Goal: Task Accomplishment & Management: Manage account settings

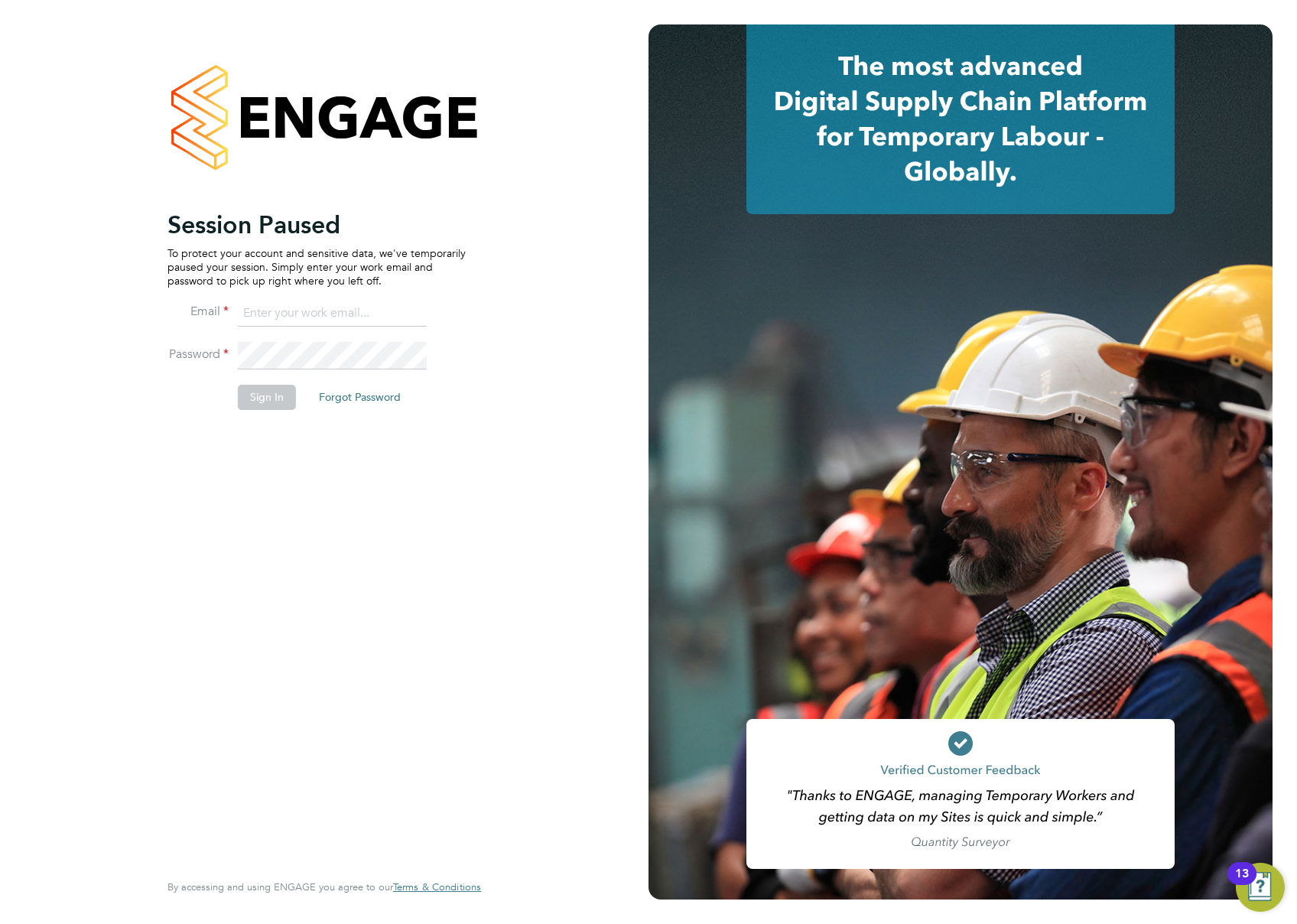
click at [261, 310] on input at bounding box center [332, 313] width 189 height 27
type input "richard.gill@hays.com"
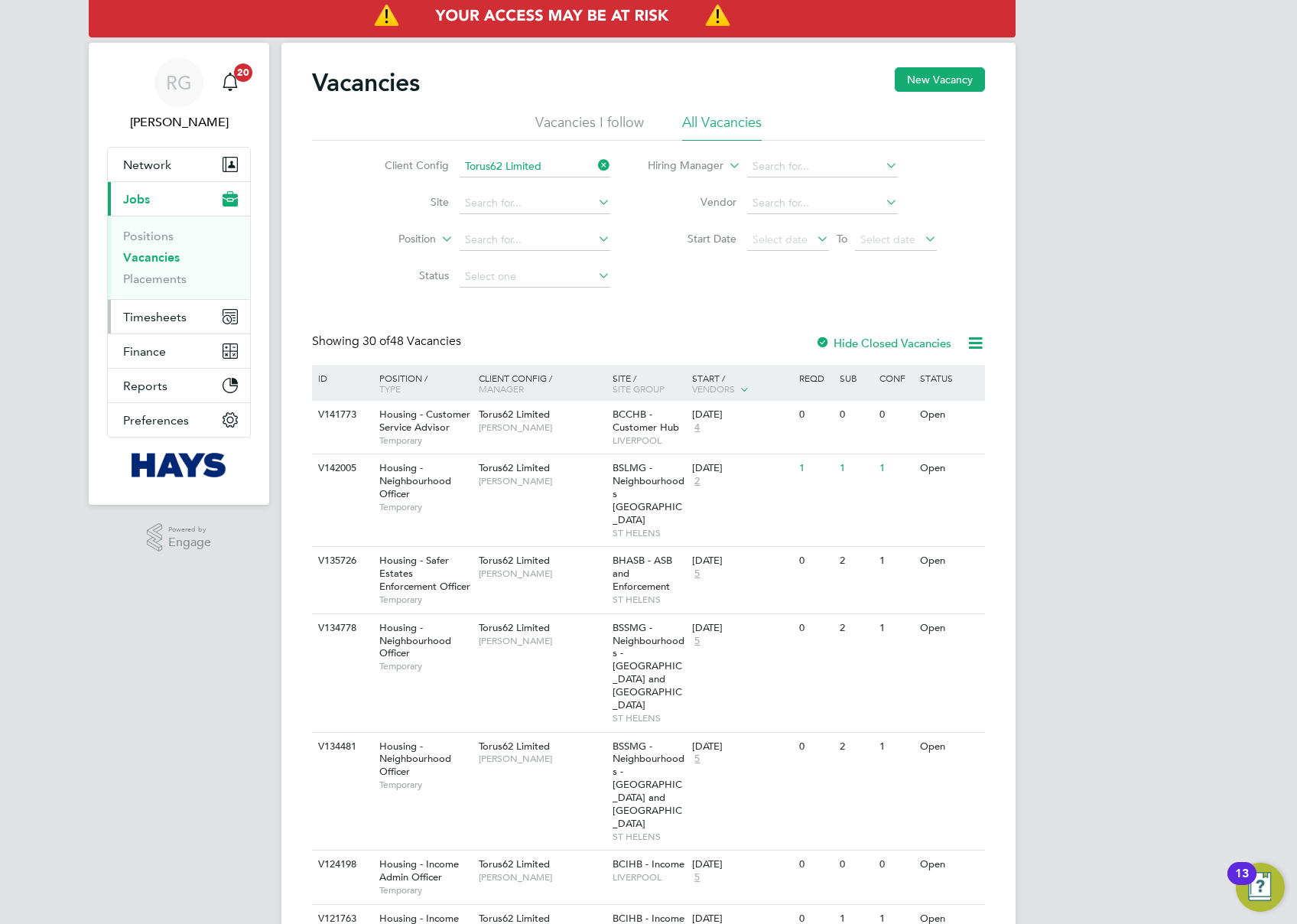
click at [178, 322] on span "Timesheets" at bounding box center [155, 317] width 64 height 15
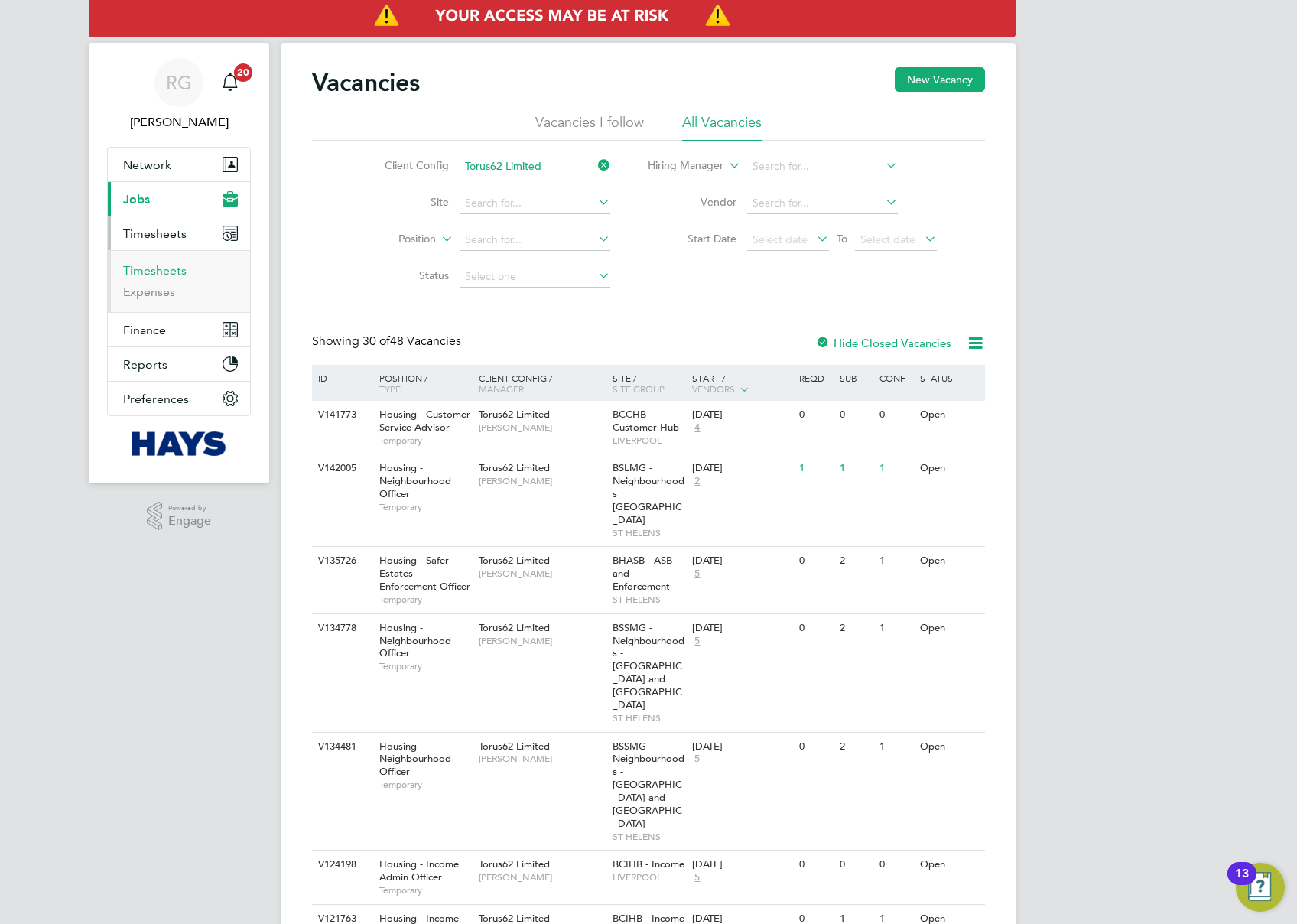
click at [176, 274] on link "Timesheets" at bounding box center [155, 270] width 64 height 15
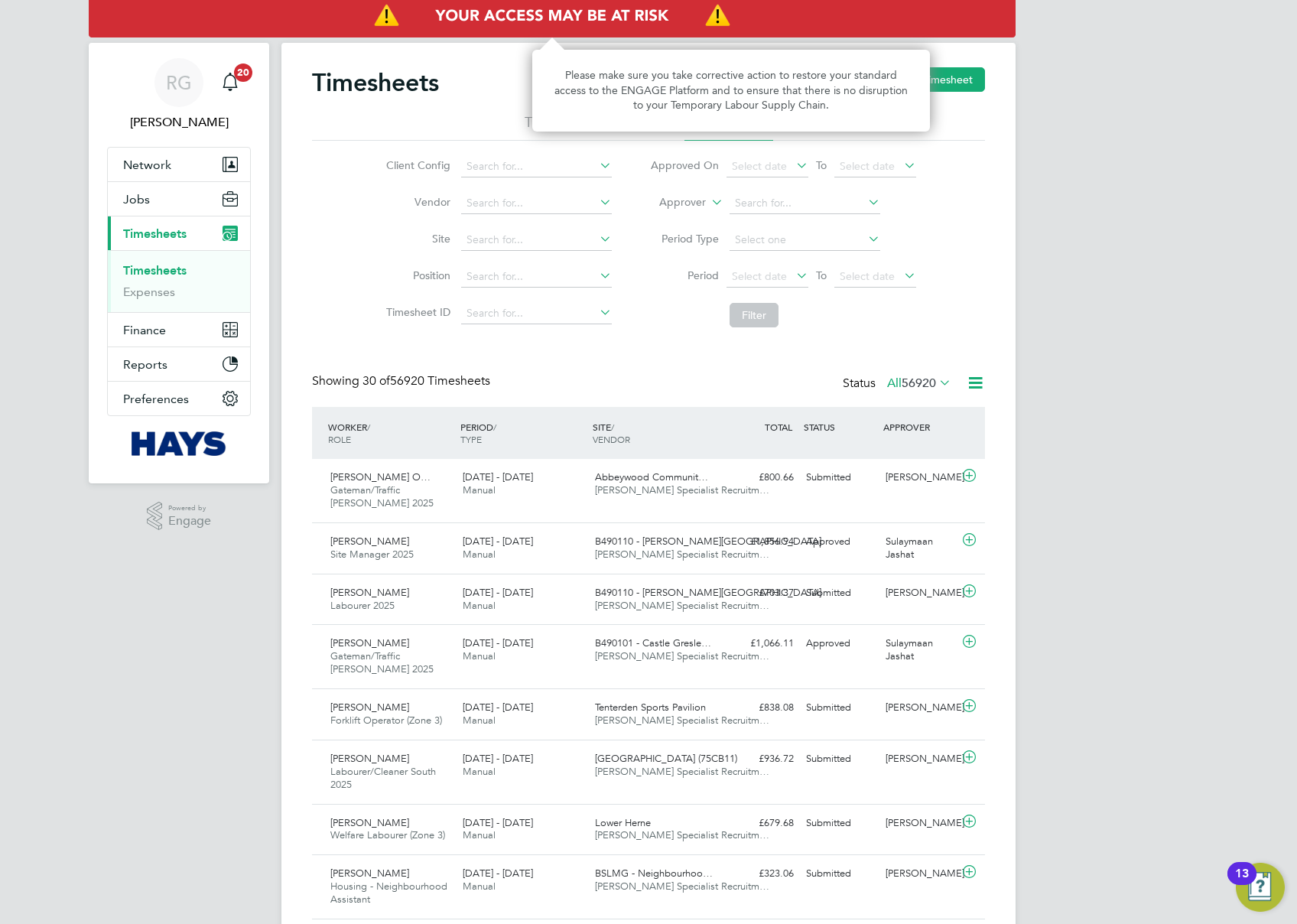
scroll to position [38, 133]
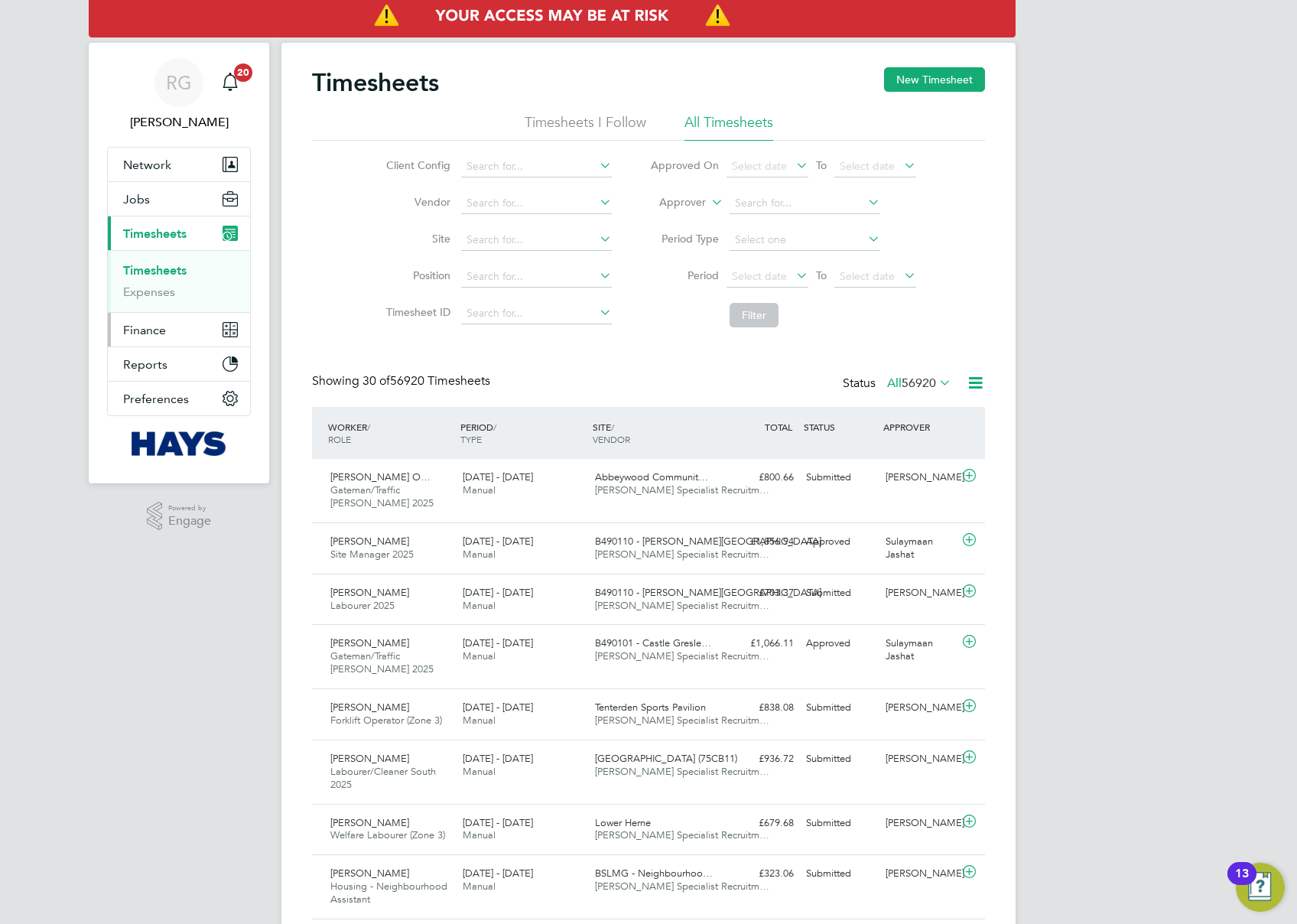
click at [154, 313] on button "Finance" at bounding box center [179, 330] width 142 height 34
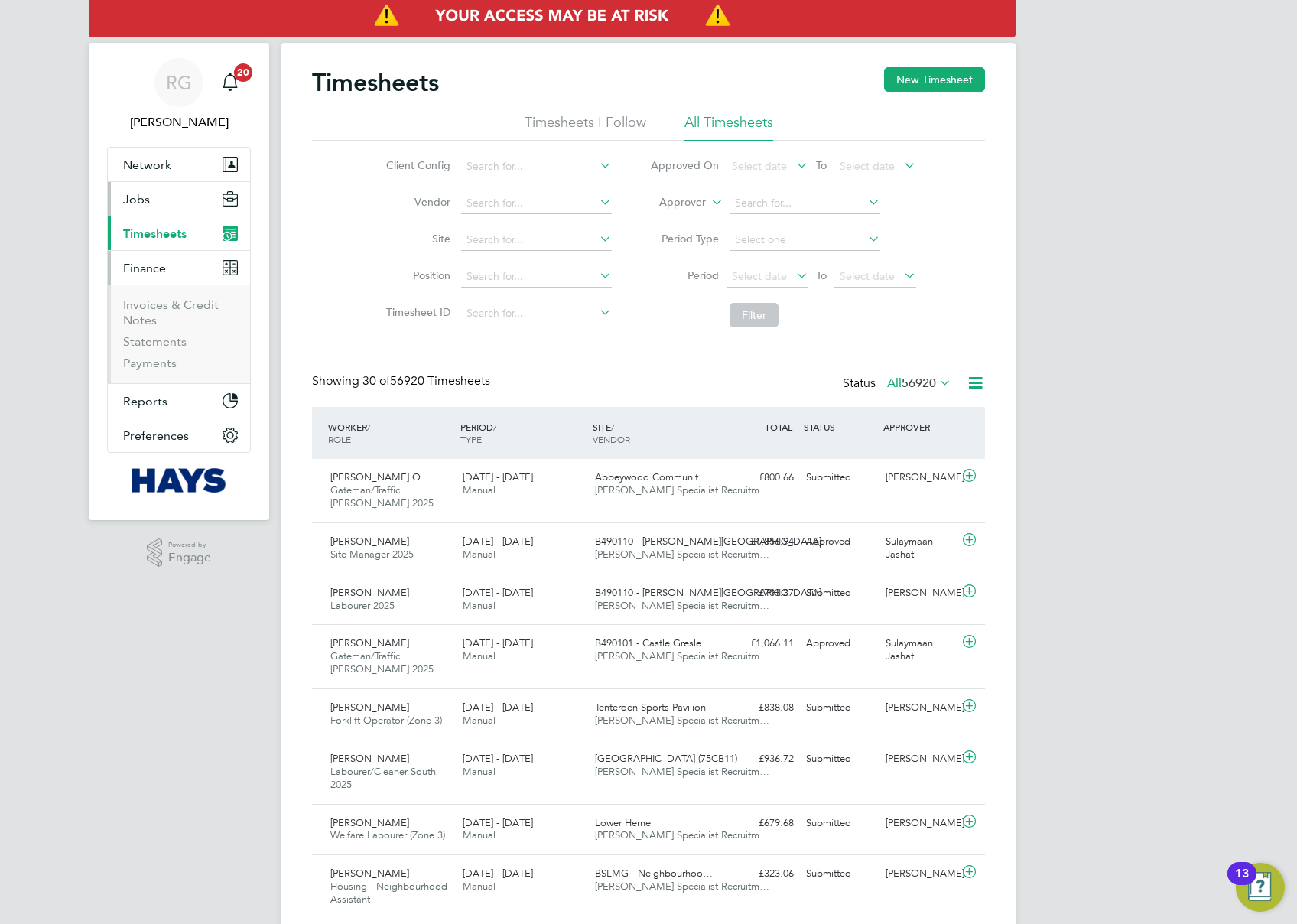
click at [193, 184] on button "Jobs" at bounding box center [179, 199] width 142 height 34
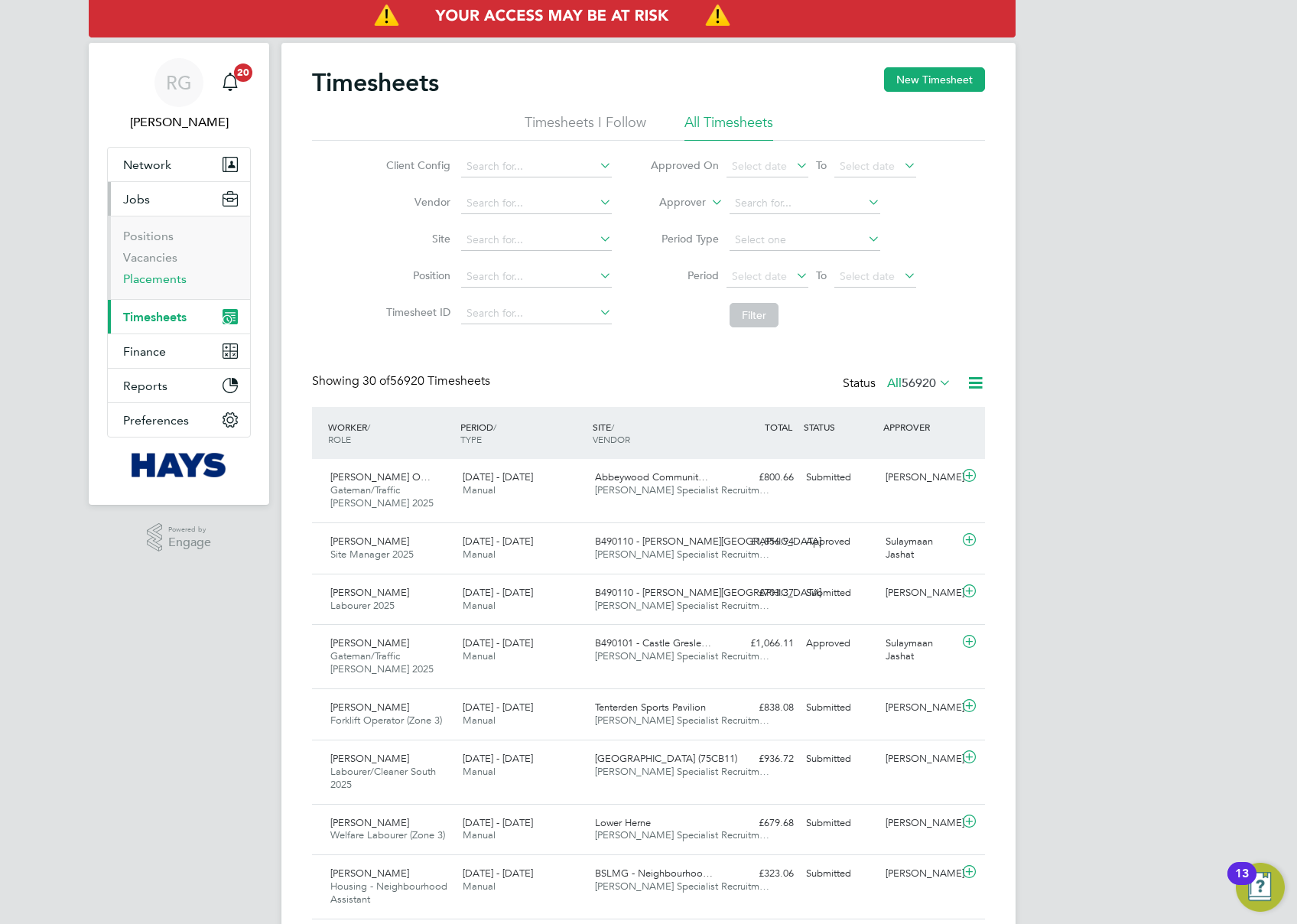
click at [160, 282] on link "Placements" at bounding box center [155, 279] width 64 height 15
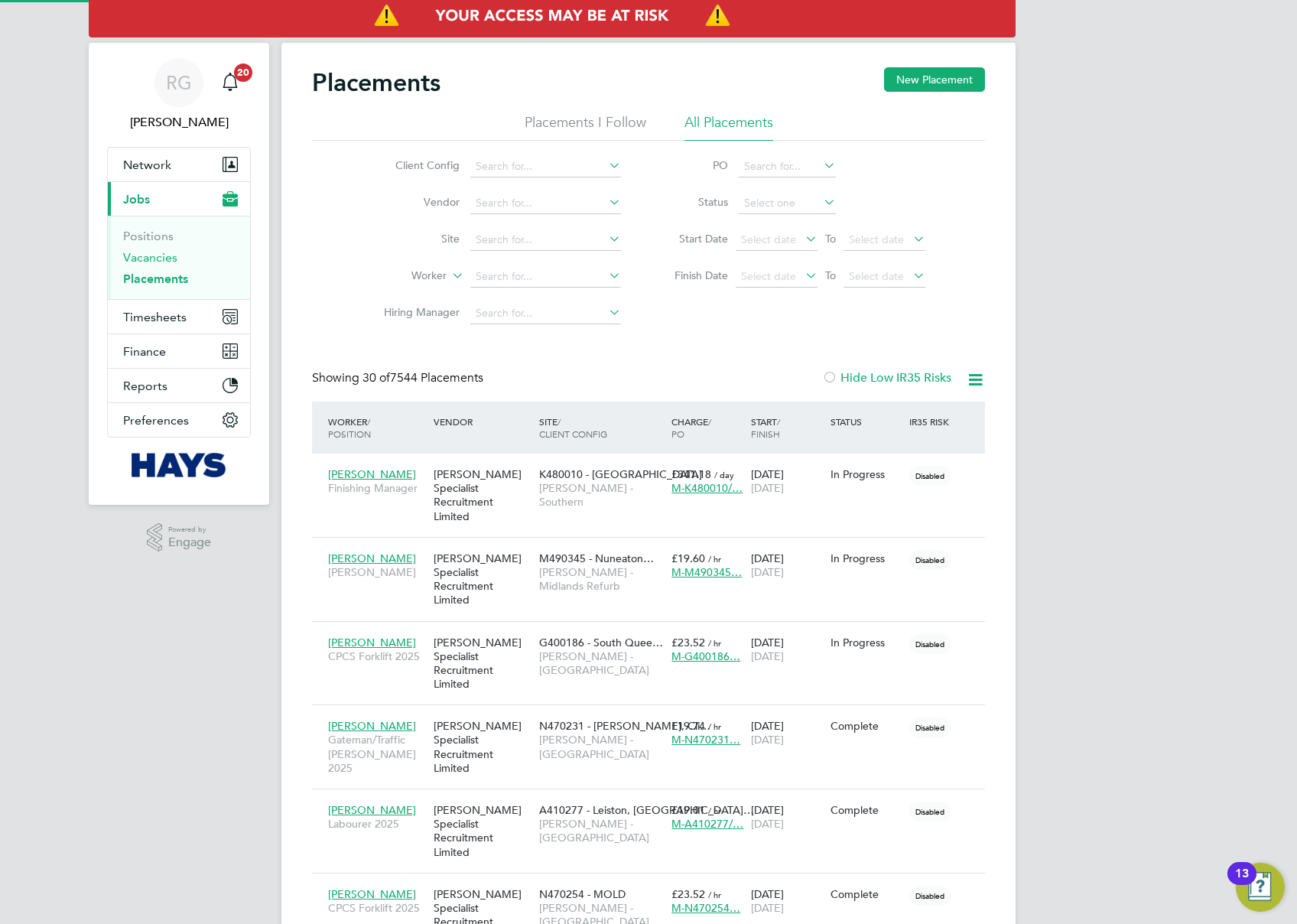
click at [157, 254] on link "Vacancies" at bounding box center [151, 257] width 54 height 15
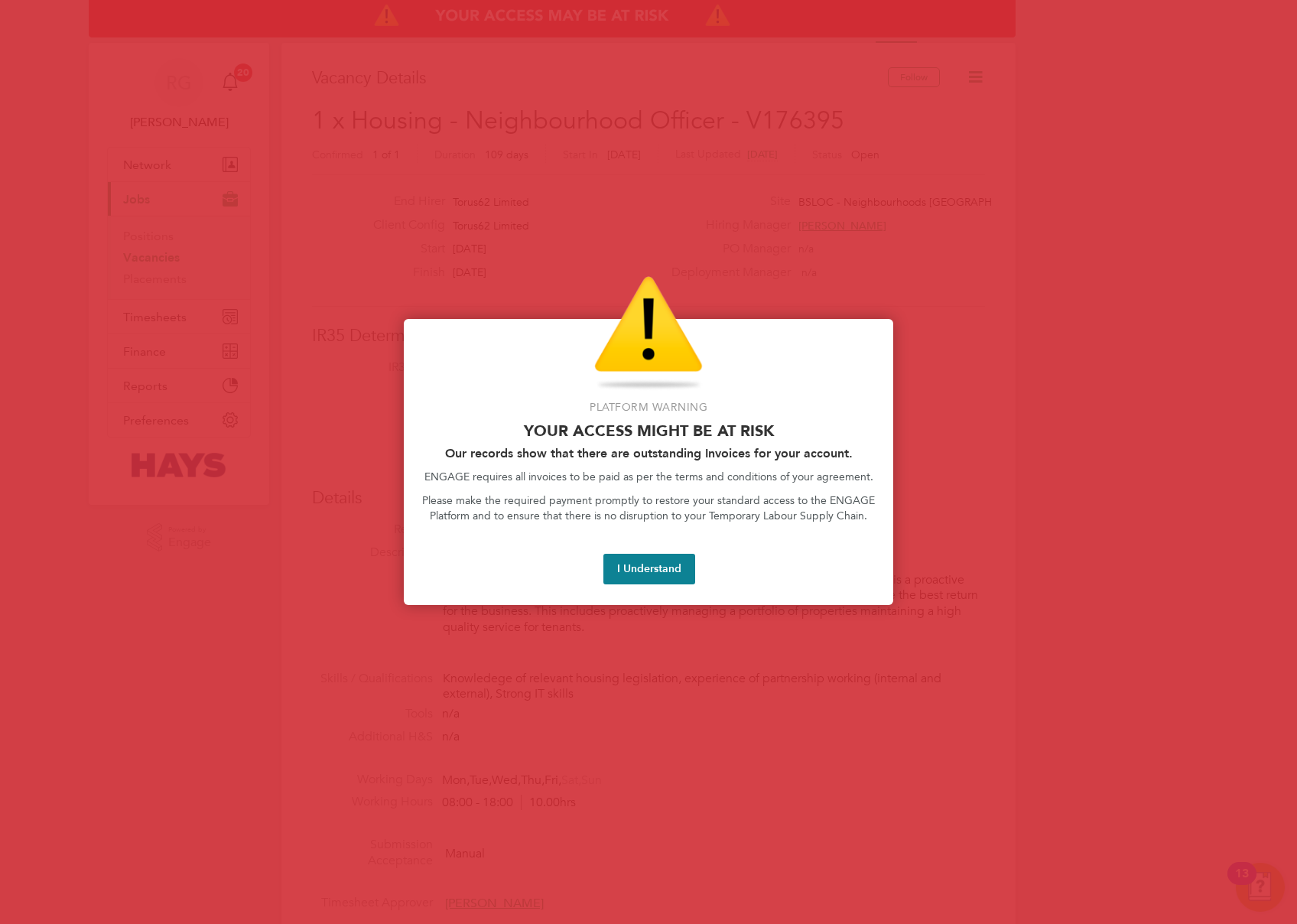
drag, startPoint x: 656, startPoint y: 556, endPoint x: 637, endPoint y: 553, distance: 19.2
click at [656, 556] on button "I Understand" at bounding box center [649, 569] width 92 height 31
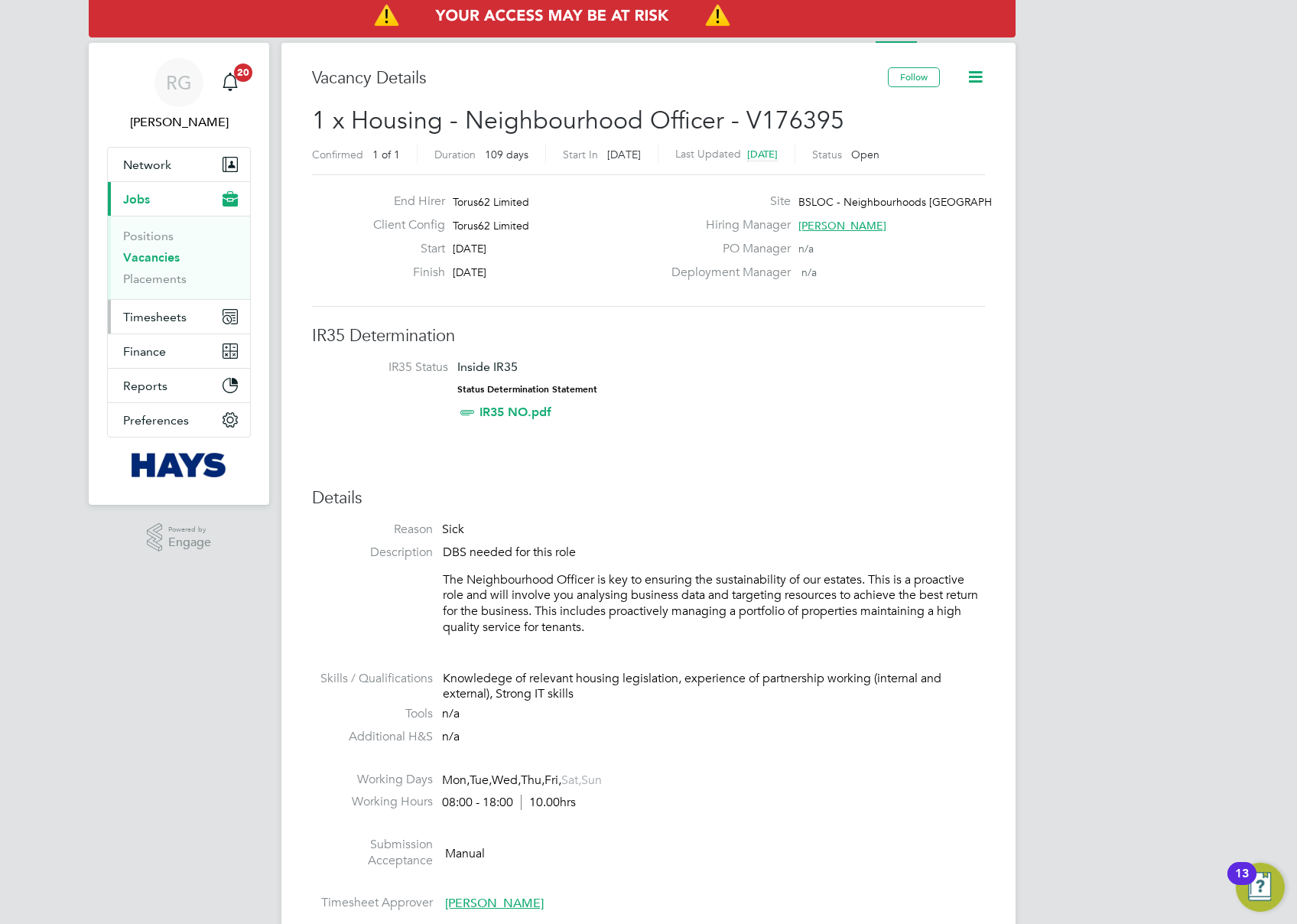
click at [172, 312] on span "Timesheets" at bounding box center [155, 317] width 64 height 15
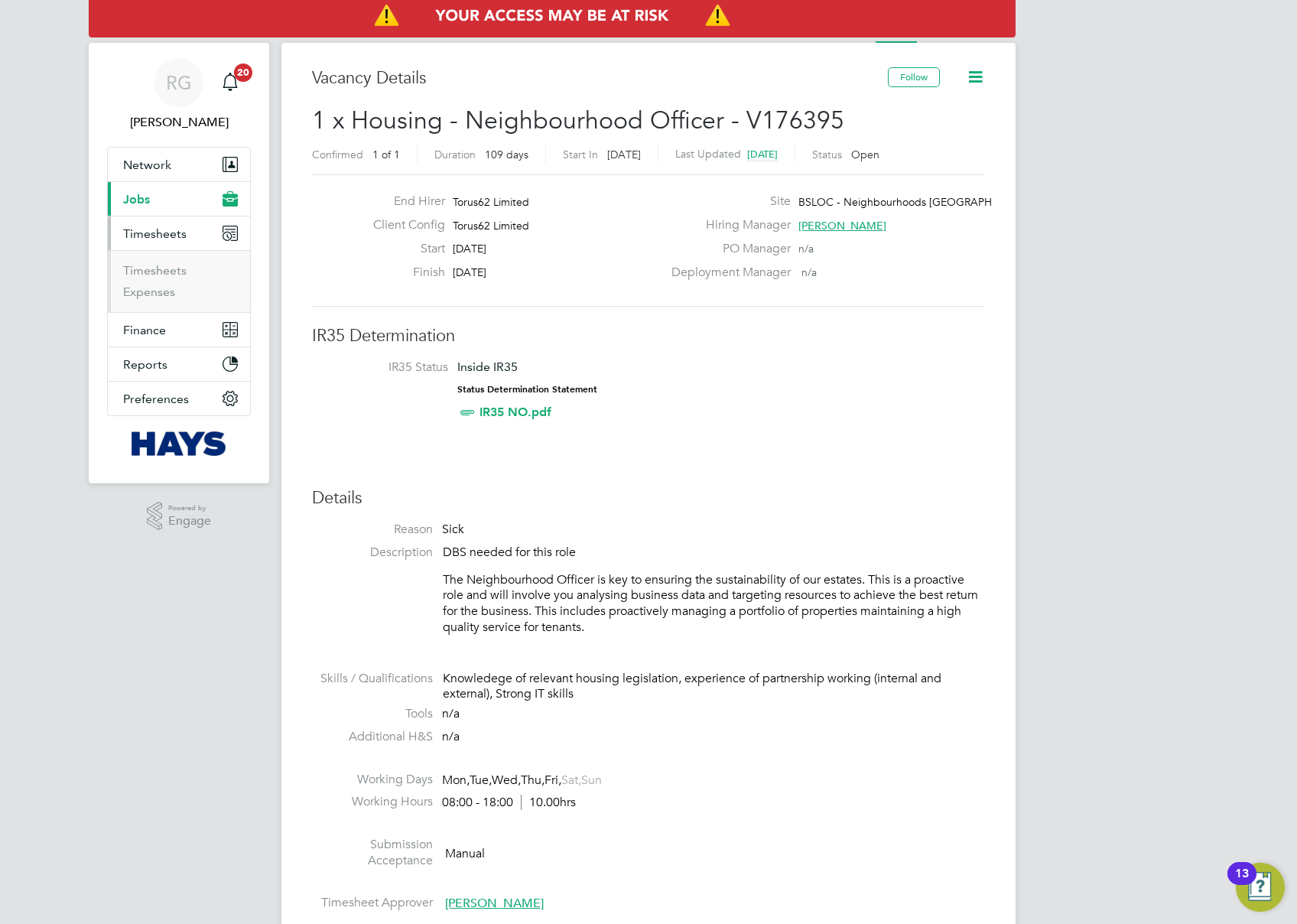
click at [185, 233] on span "Timesheets" at bounding box center [155, 234] width 64 height 15
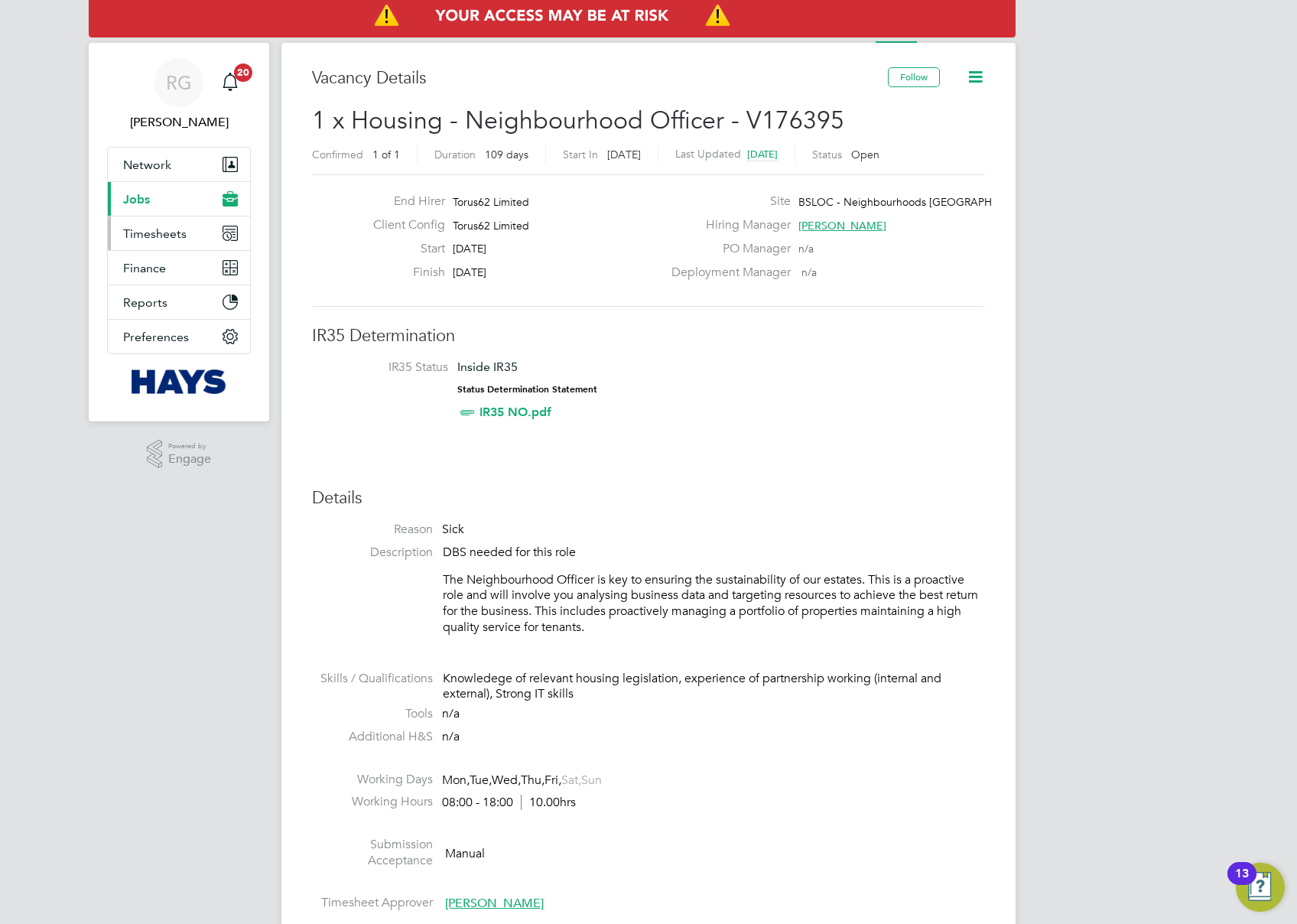
click at [168, 233] on span "Timesheets" at bounding box center [155, 234] width 64 height 15
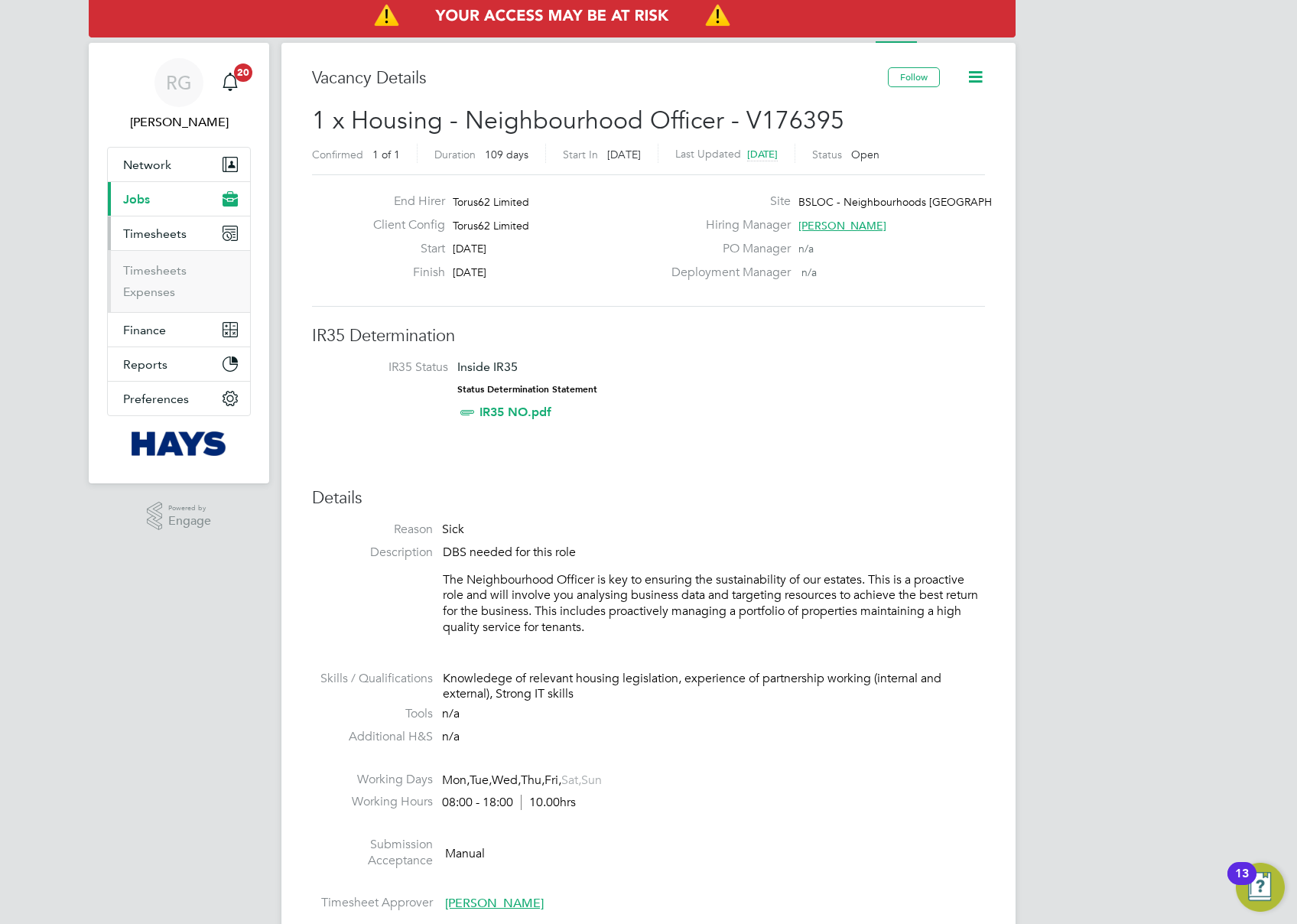
click at [182, 205] on button "Current page: Jobs" at bounding box center [179, 199] width 142 height 34
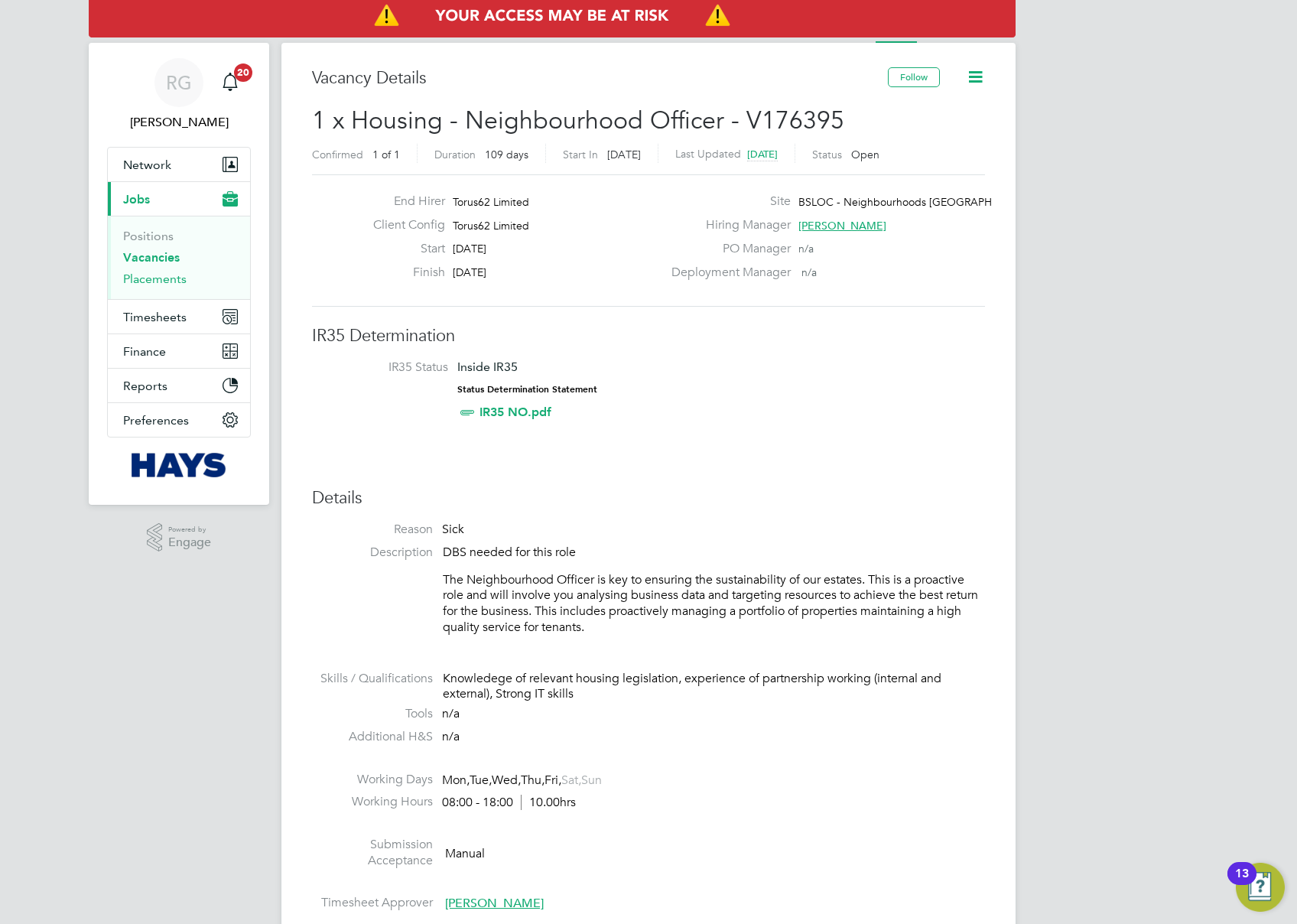
click at [166, 279] on link "Placements" at bounding box center [155, 279] width 64 height 15
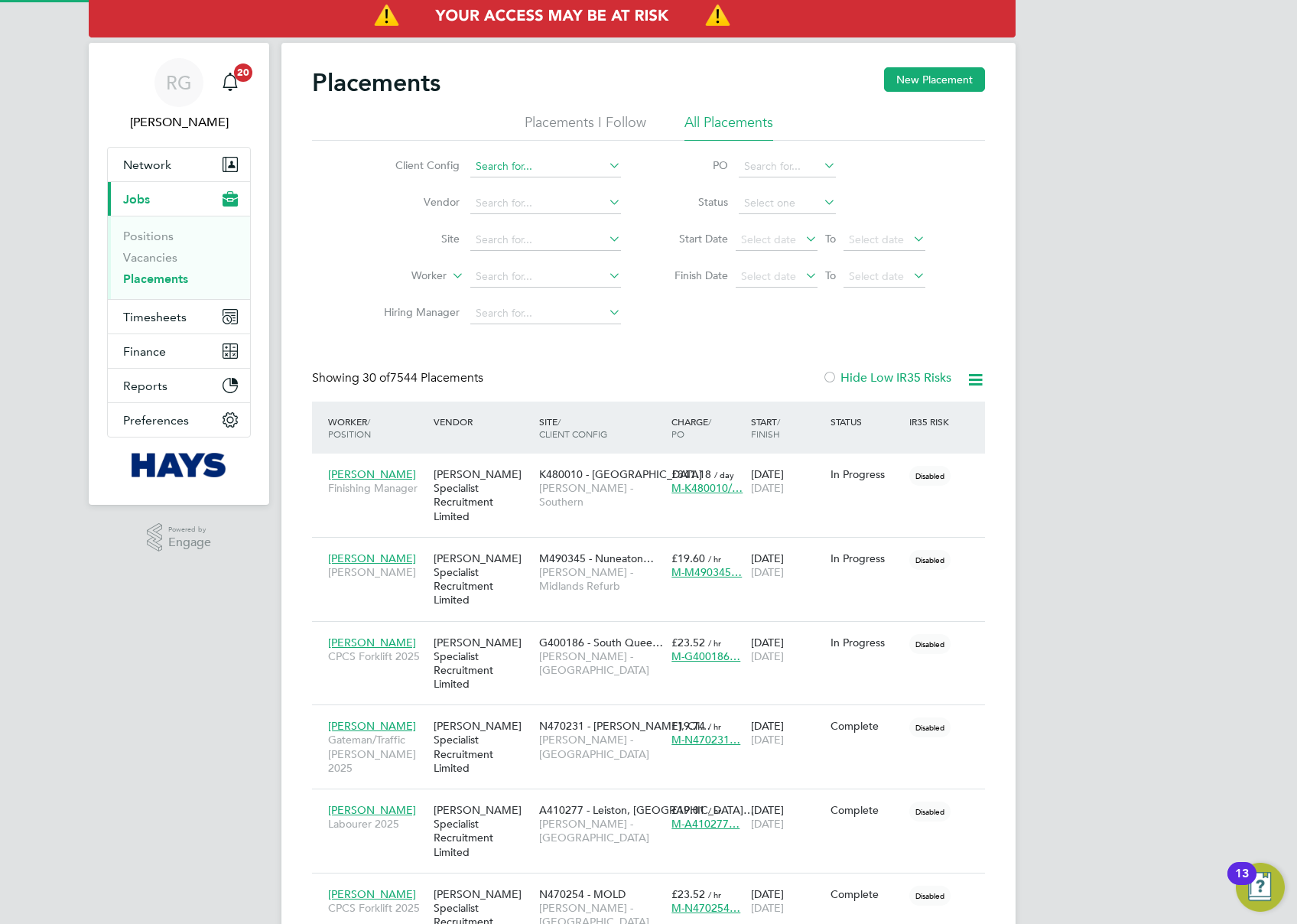
click at [529, 166] on input at bounding box center [545, 166] width 151 height 22
click at [557, 224] on li "Torus 62 Limited" at bounding box center [545, 229] width 152 height 21
type input "Torus62 Limited"
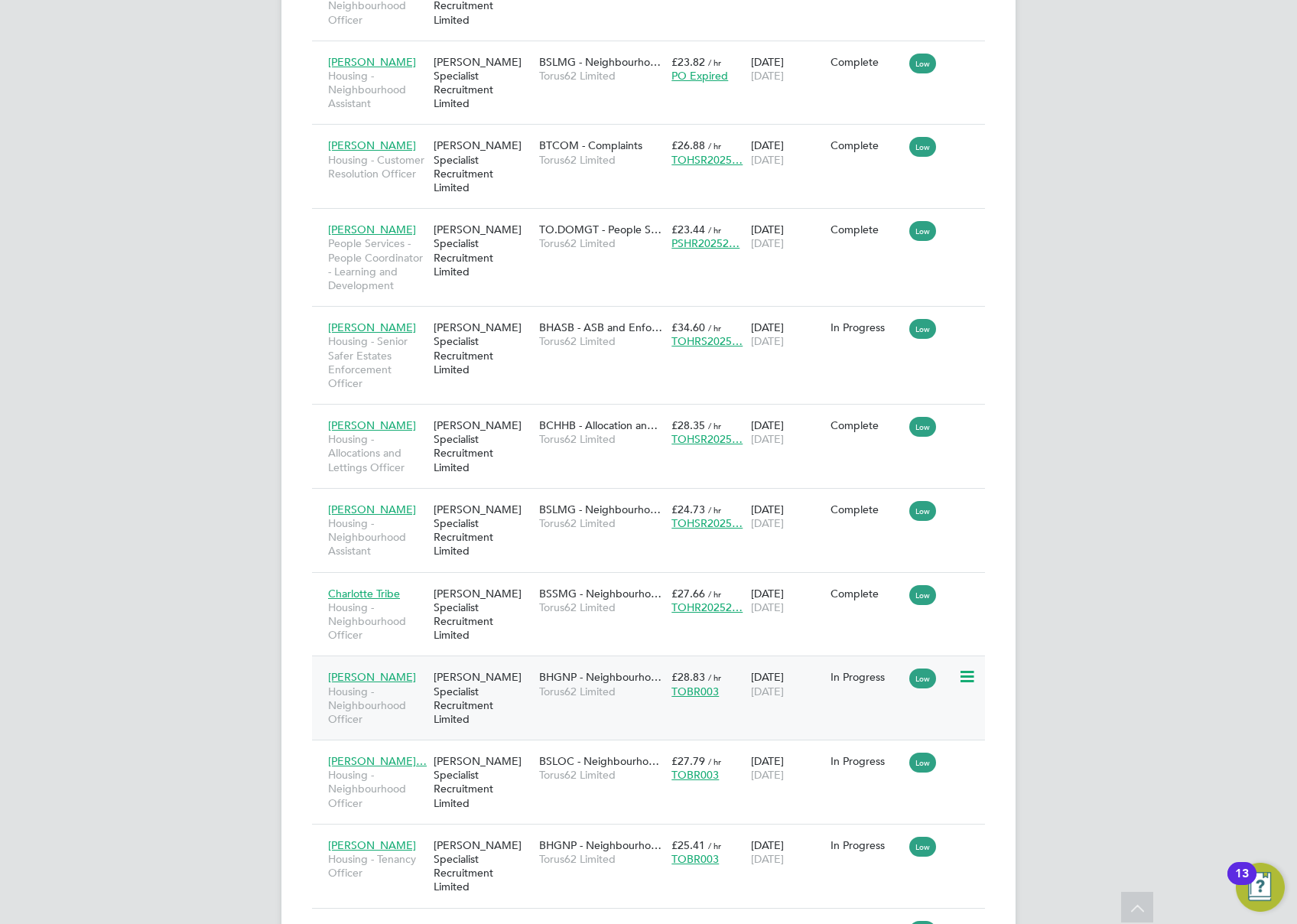
click at [628, 662] on div "BHGNP - Neighbourho… Torus62 Limited" at bounding box center [602, 684] width 133 height 43
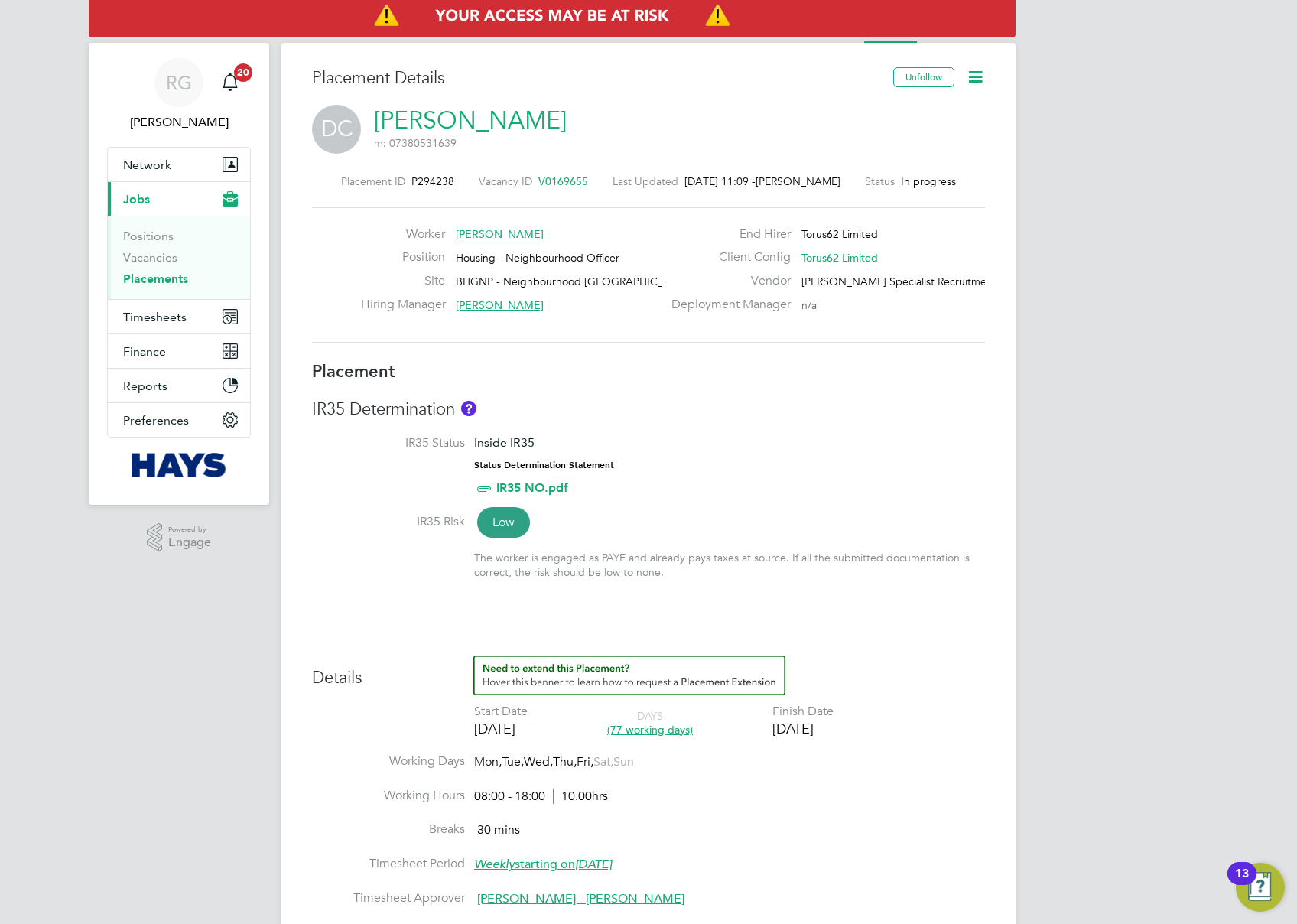
click at [977, 72] on icon at bounding box center [975, 77] width 19 height 19
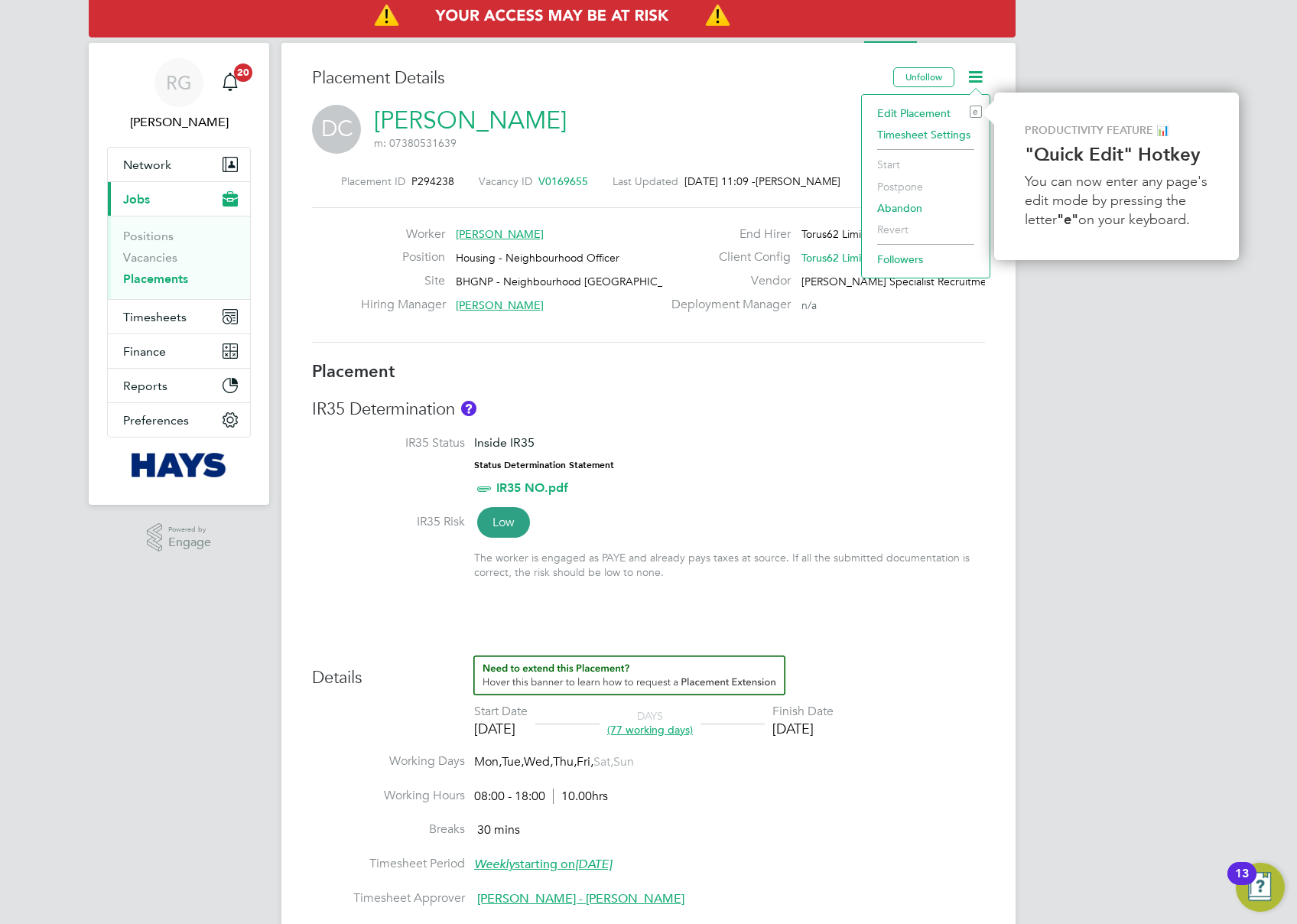
drag, startPoint x: 1095, startPoint y: 453, endPoint x: 1068, endPoint y: 421, distance: 41.9
click at [1092, 447] on div "RG Richard Gill Notifications 20 Applications: Network Team Members Businesses …" at bounding box center [648, 799] width 1297 height 1597
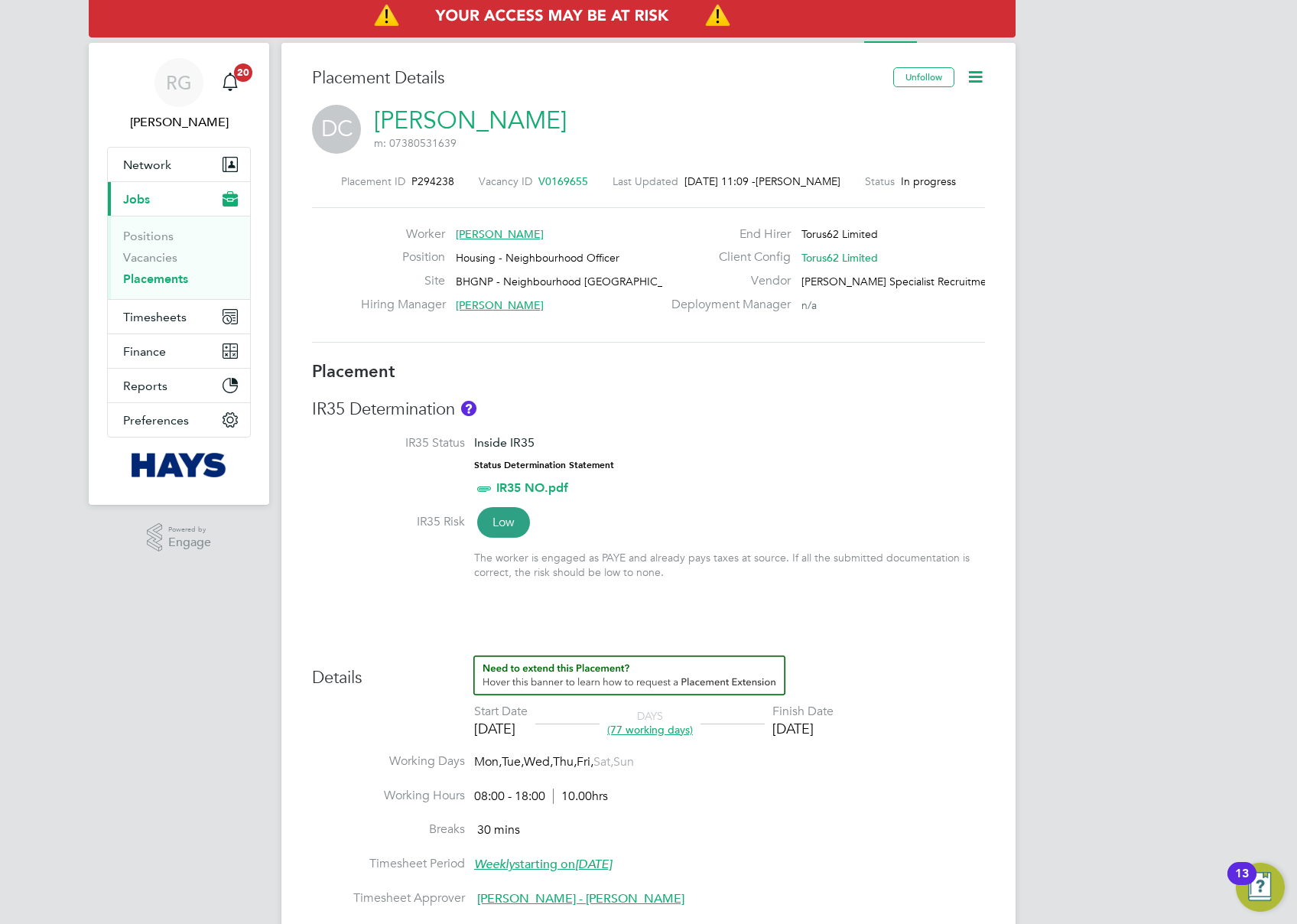
click at [419, 114] on link "[PERSON_NAME]" at bounding box center [470, 121] width 193 height 30
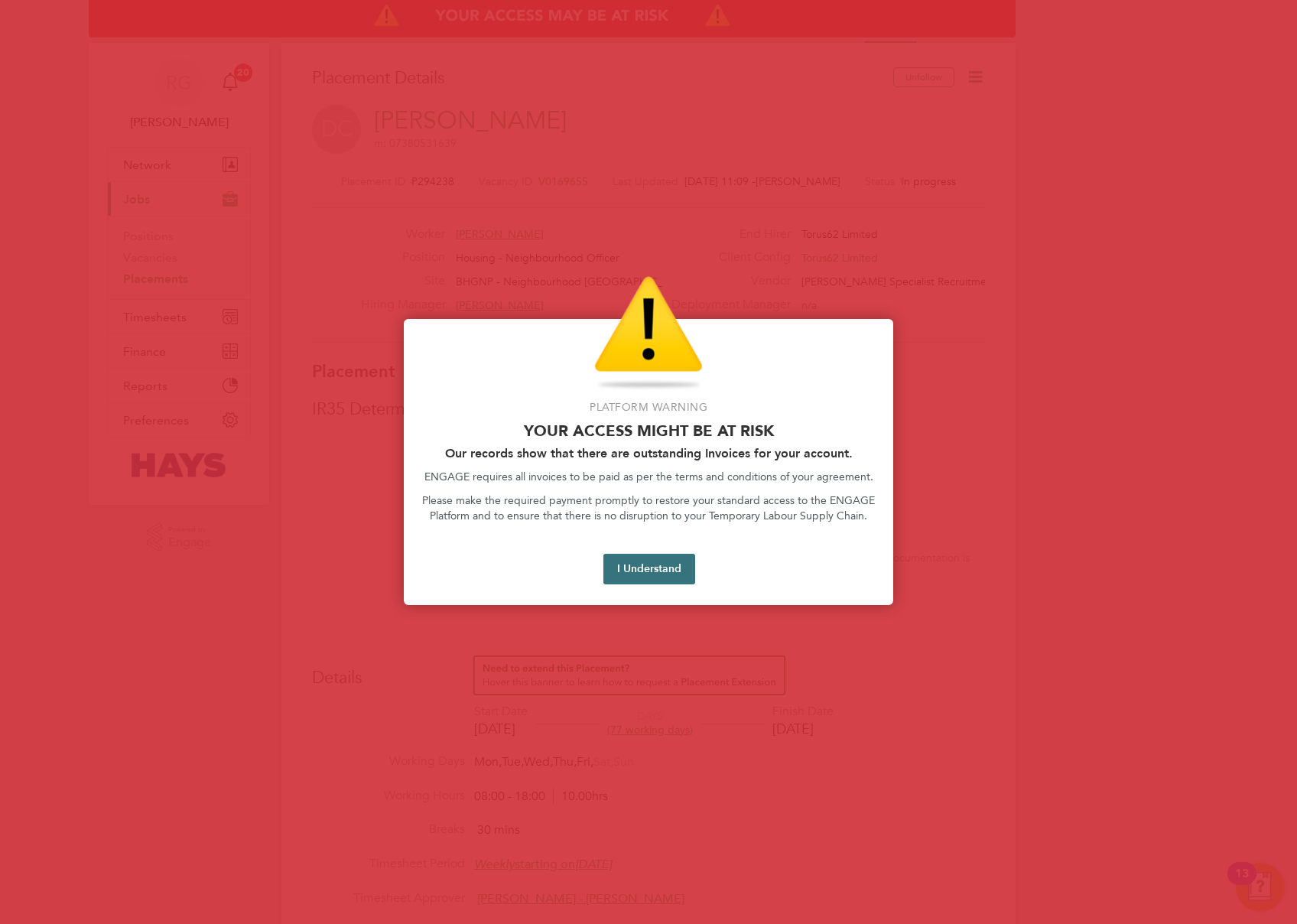
click at [662, 566] on button "I Understand" at bounding box center [649, 569] width 92 height 31
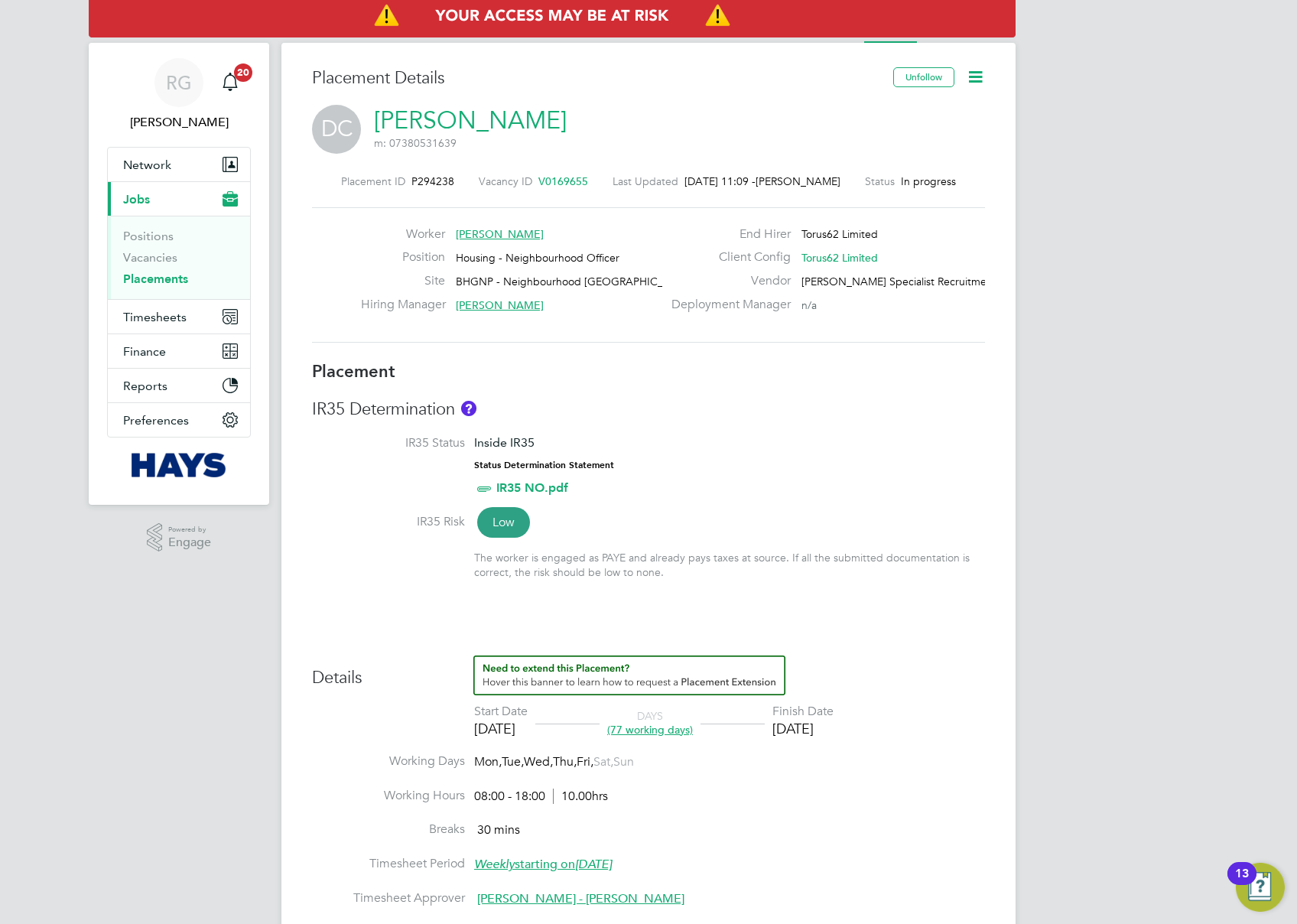
click at [972, 69] on icon at bounding box center [975, 77] width 19 height 19
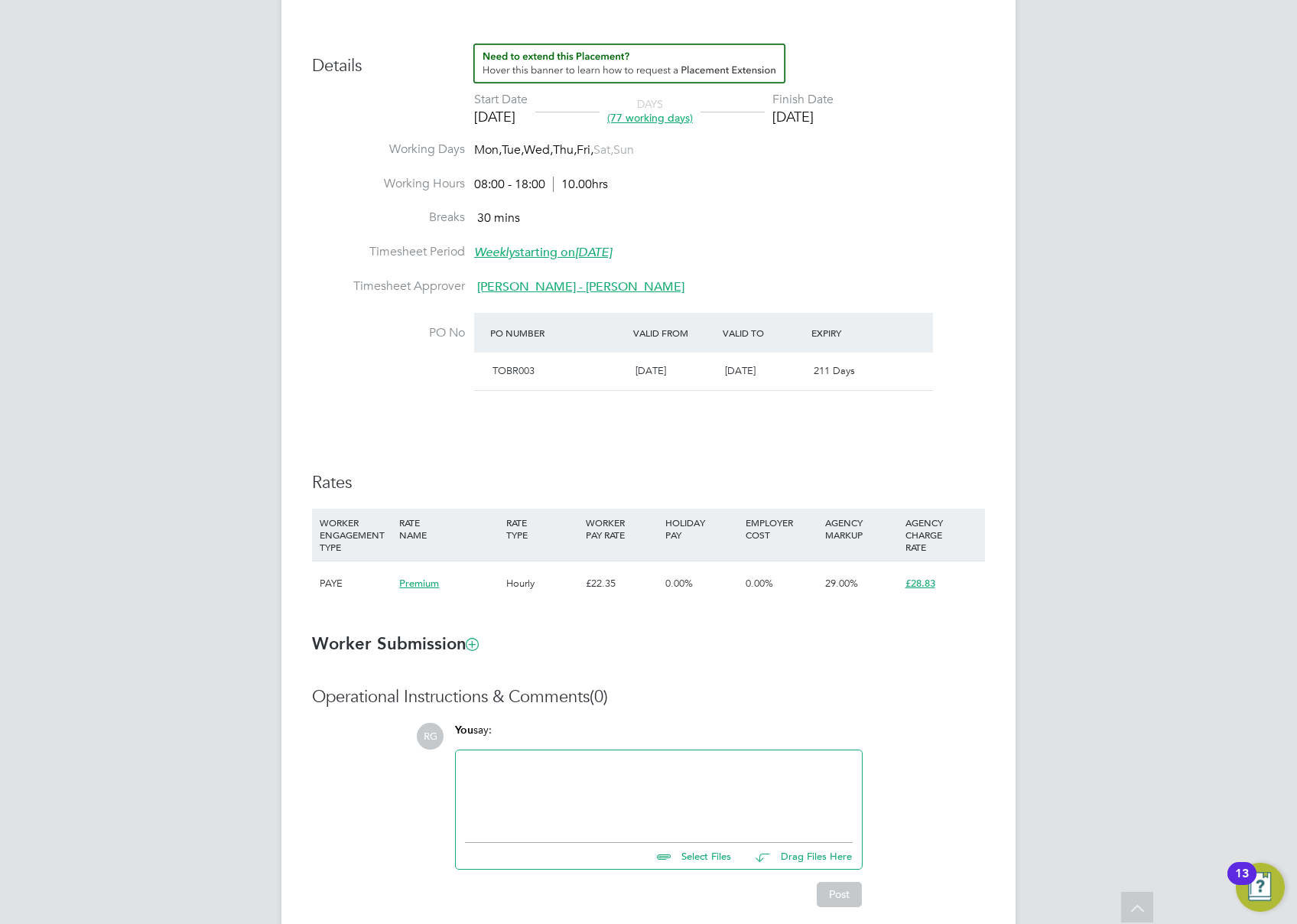
click at [1048, 465] on div "RG Richard Gill Notifications 20 Applications: Network Team Members Businesses …" at bounding box center [648, 187] width 1297 height 1597
drag, startPoint x: 944, startPoint y: 558, endPoint x: 962, endPoint y: 280, distance: 278.6
click at [944, 557] on div "AGENCY CHARGE RATE" at bounding box center [941, 535] width 79 height 52
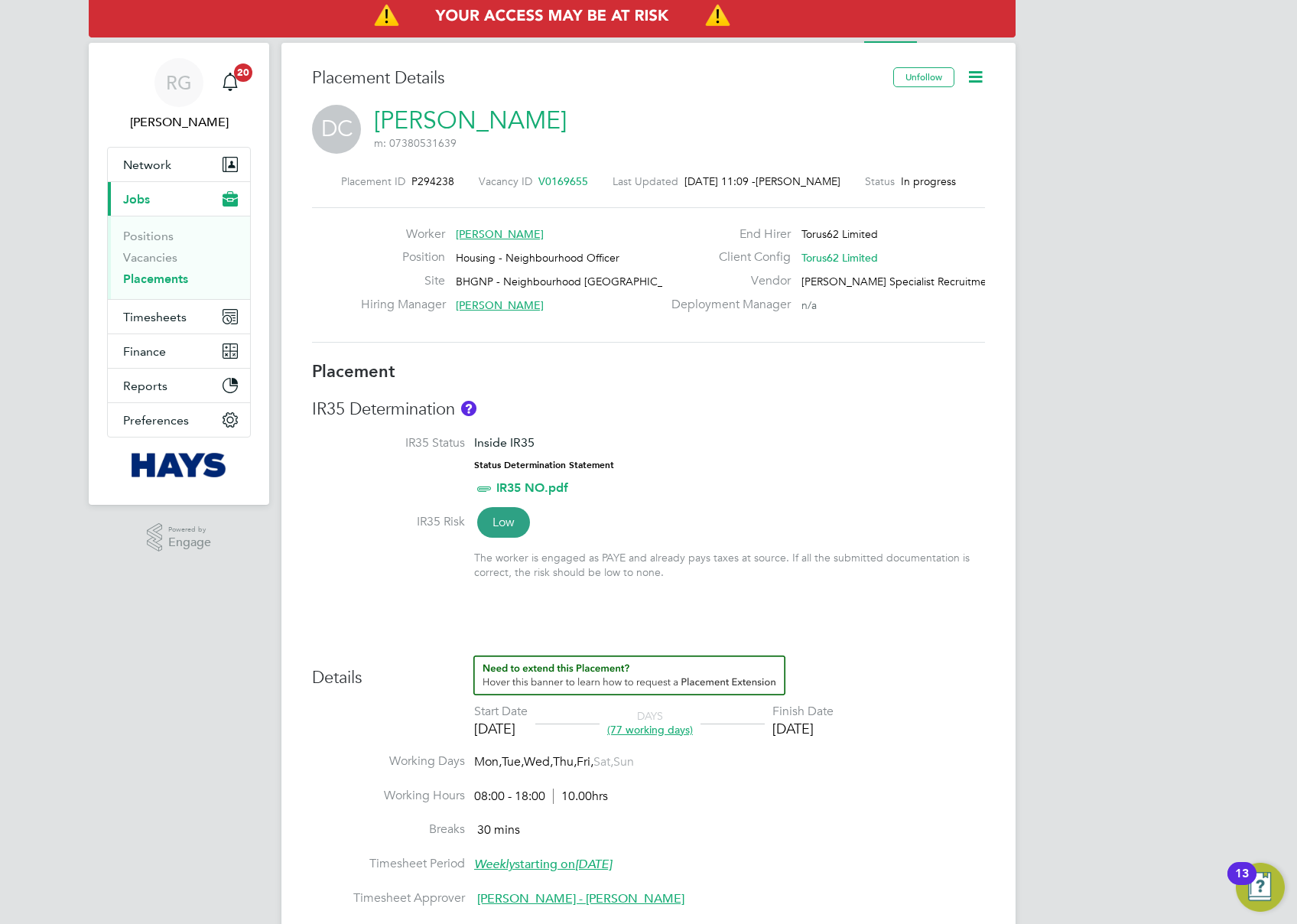
click at [977, 68] on icon at bounding box center [975, 77] width 19 height 19
click at [939, 113] on li "Edit Placement e" at bounding box center [926, 113] width 112 height 22
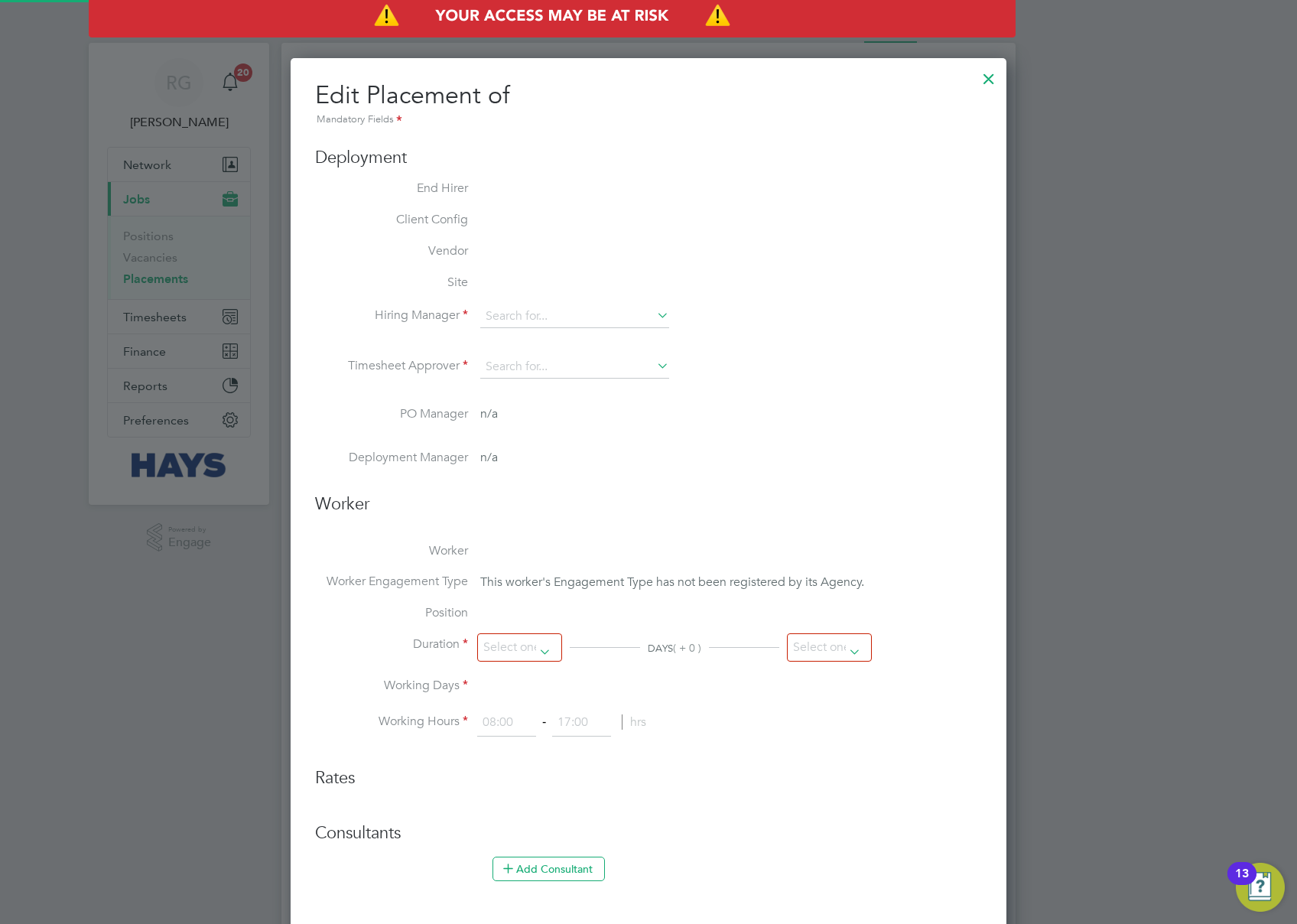
scroll to position [32, 668]
type input "Mike Phillips"
type input "[PERSON_NAME] - [PERSON_NAME]"
type input "16 Jun 2025"
type input "30 Sep 2025"
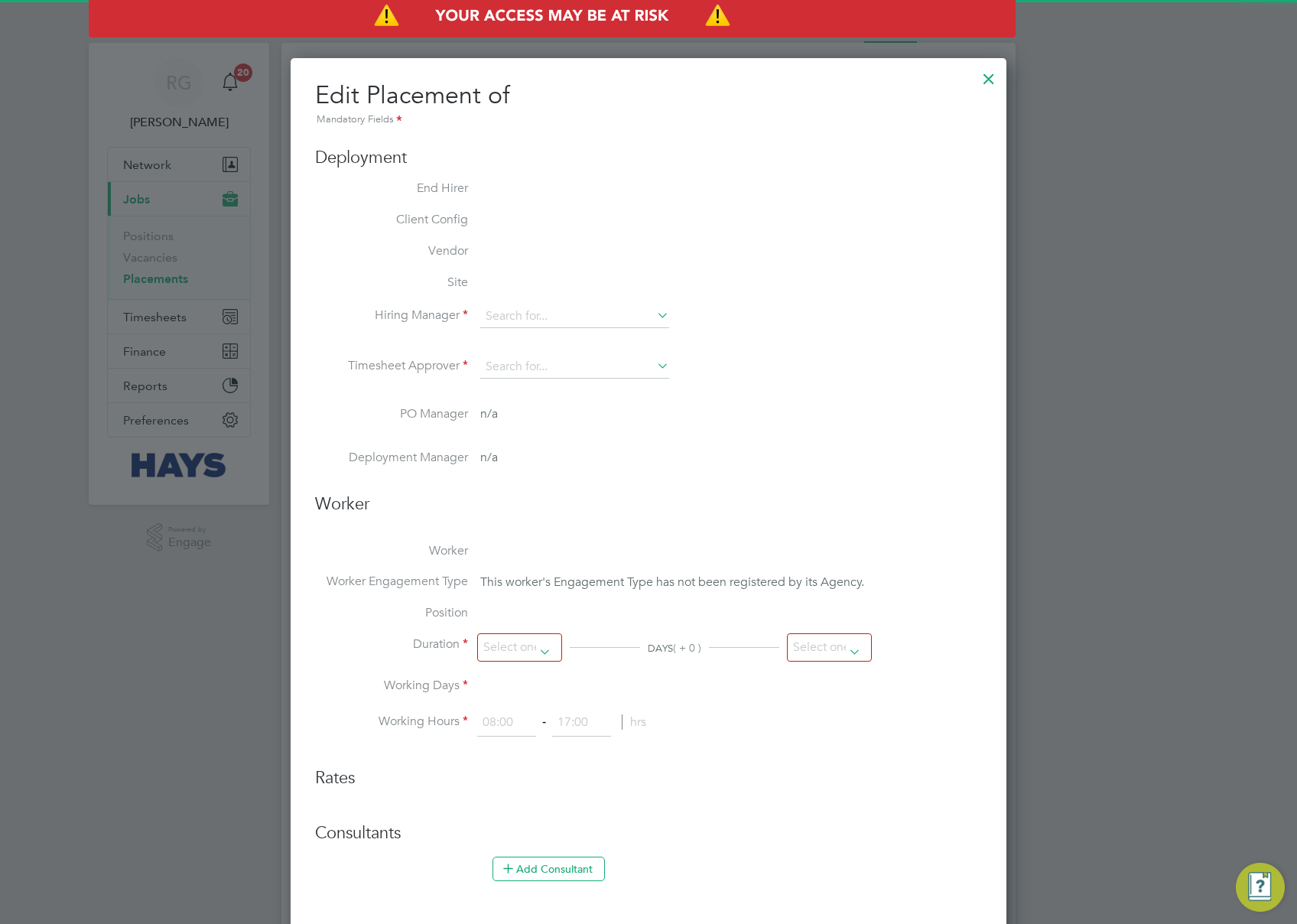
type input "08:00"
type input "18:00"
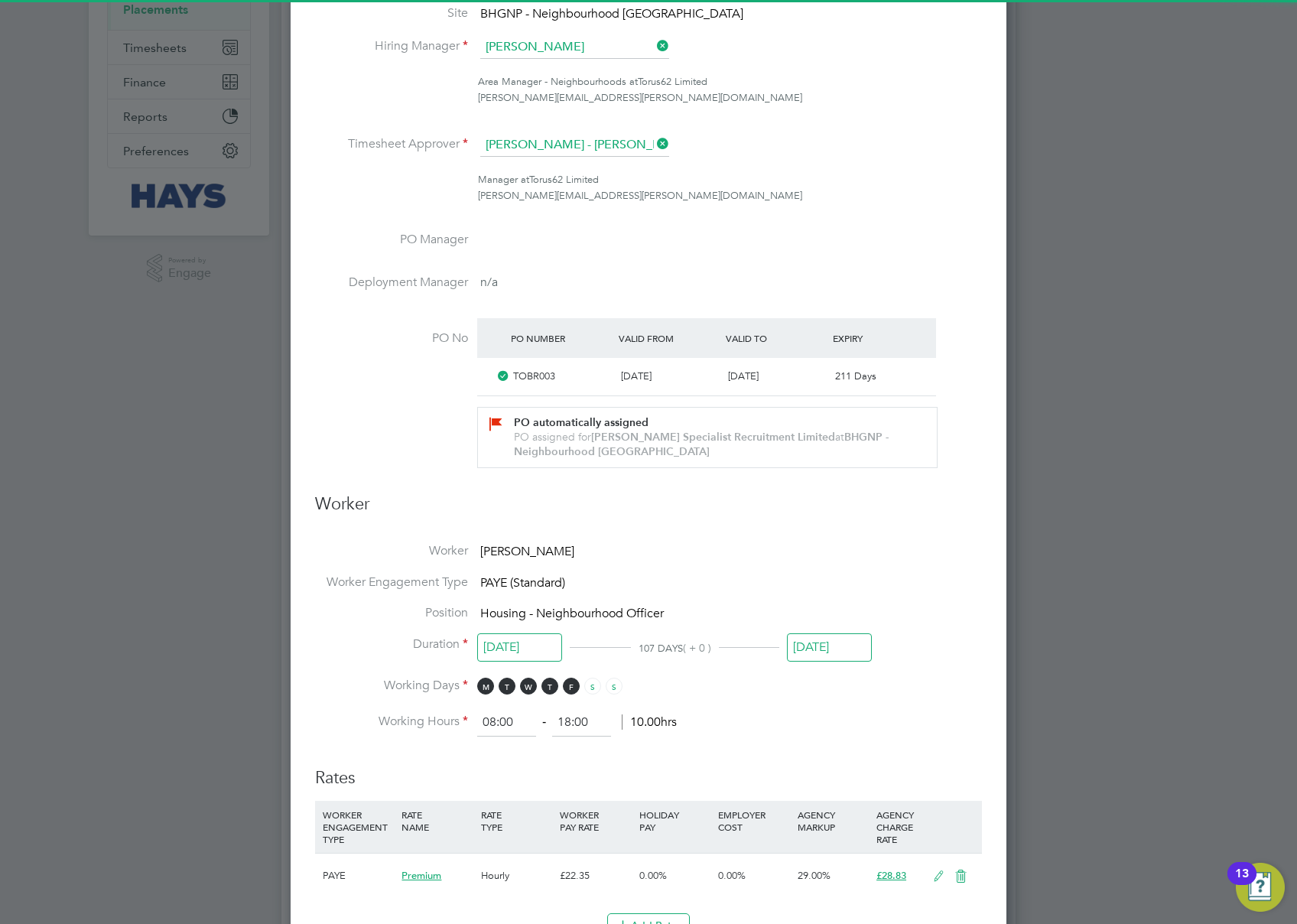
scroll to position [510, 0]
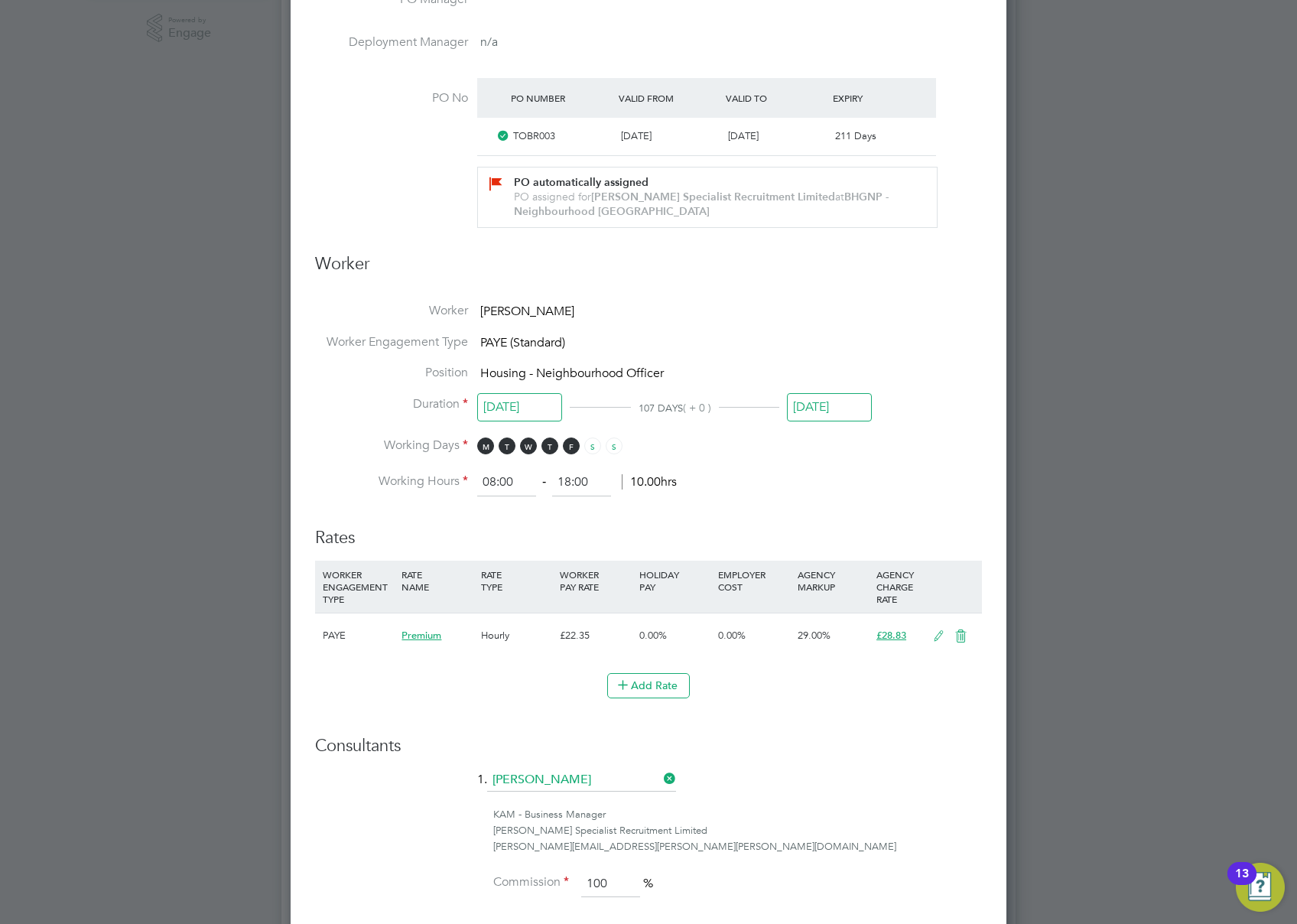
click at [943, 632] on icon at bounding box center [939, 636] width 19 height 12
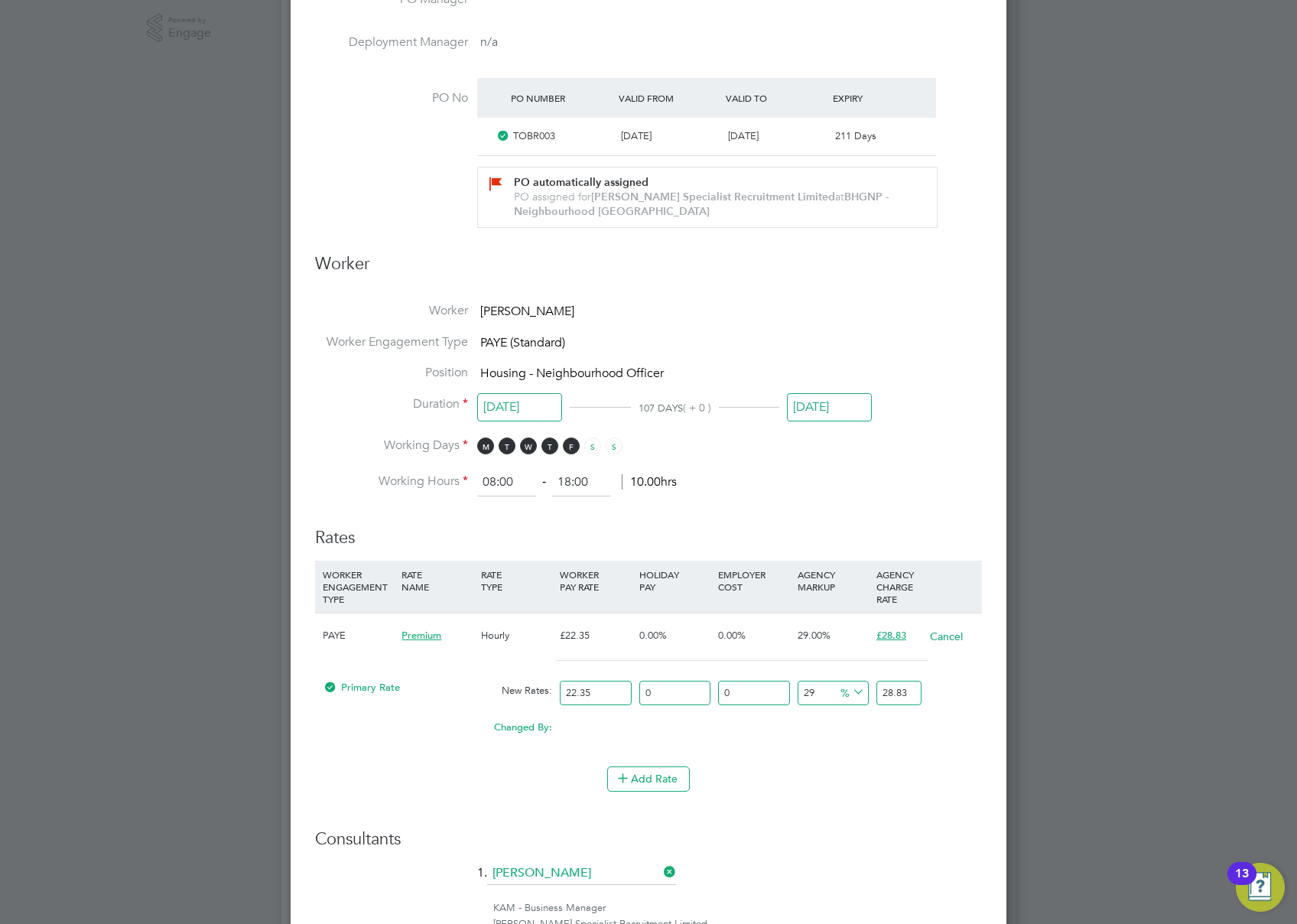
click at [599, 692] on input "22.35" at bounding box center [596, 693] width 71 height 25
click at [600, 692] on input "22.35" at bounding box center [596, 693] width 71 height 25
type input "1"
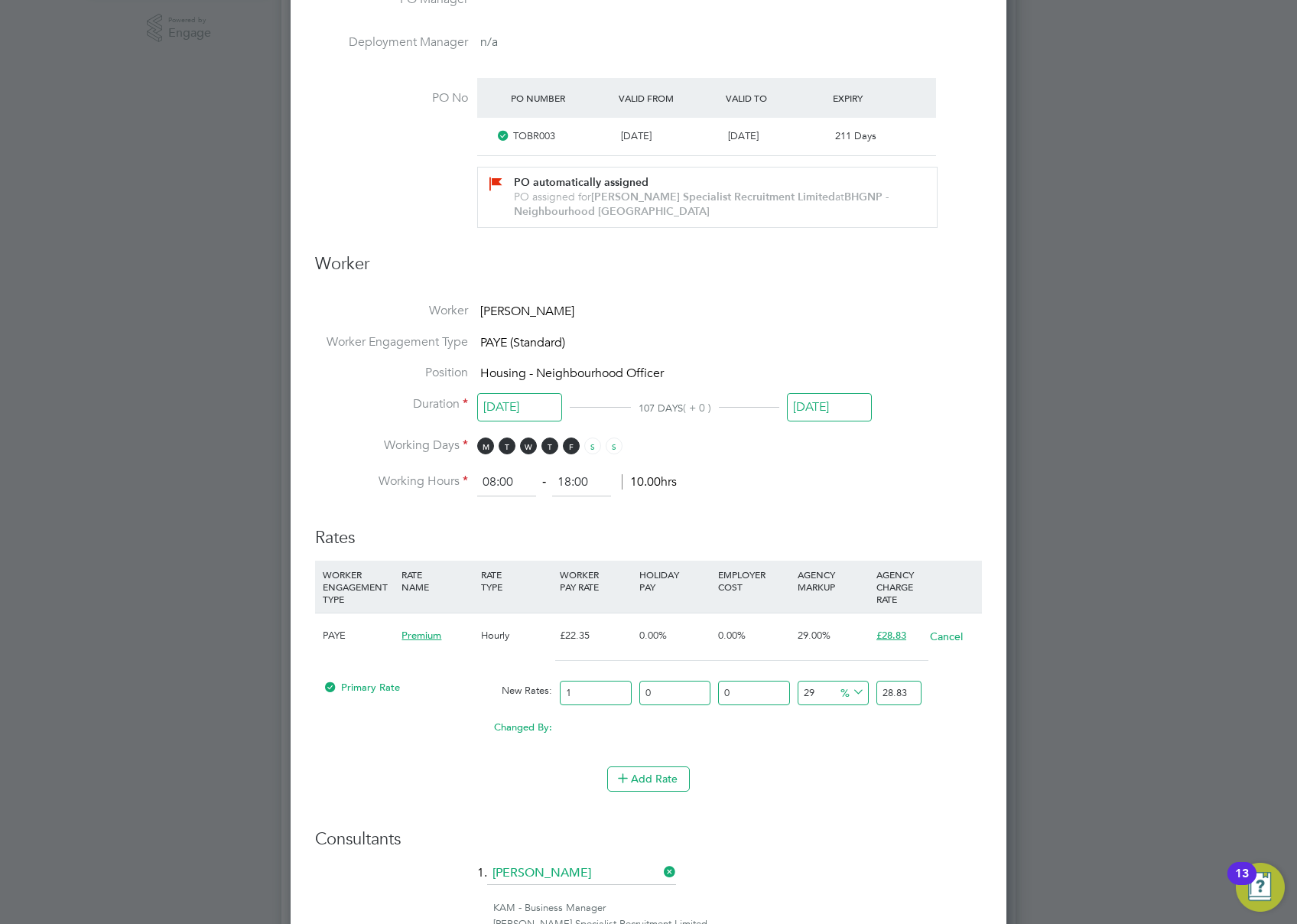
type input "1.29"
type input "17"
type input "21.93"
type input "17.6"
type input "22.704"
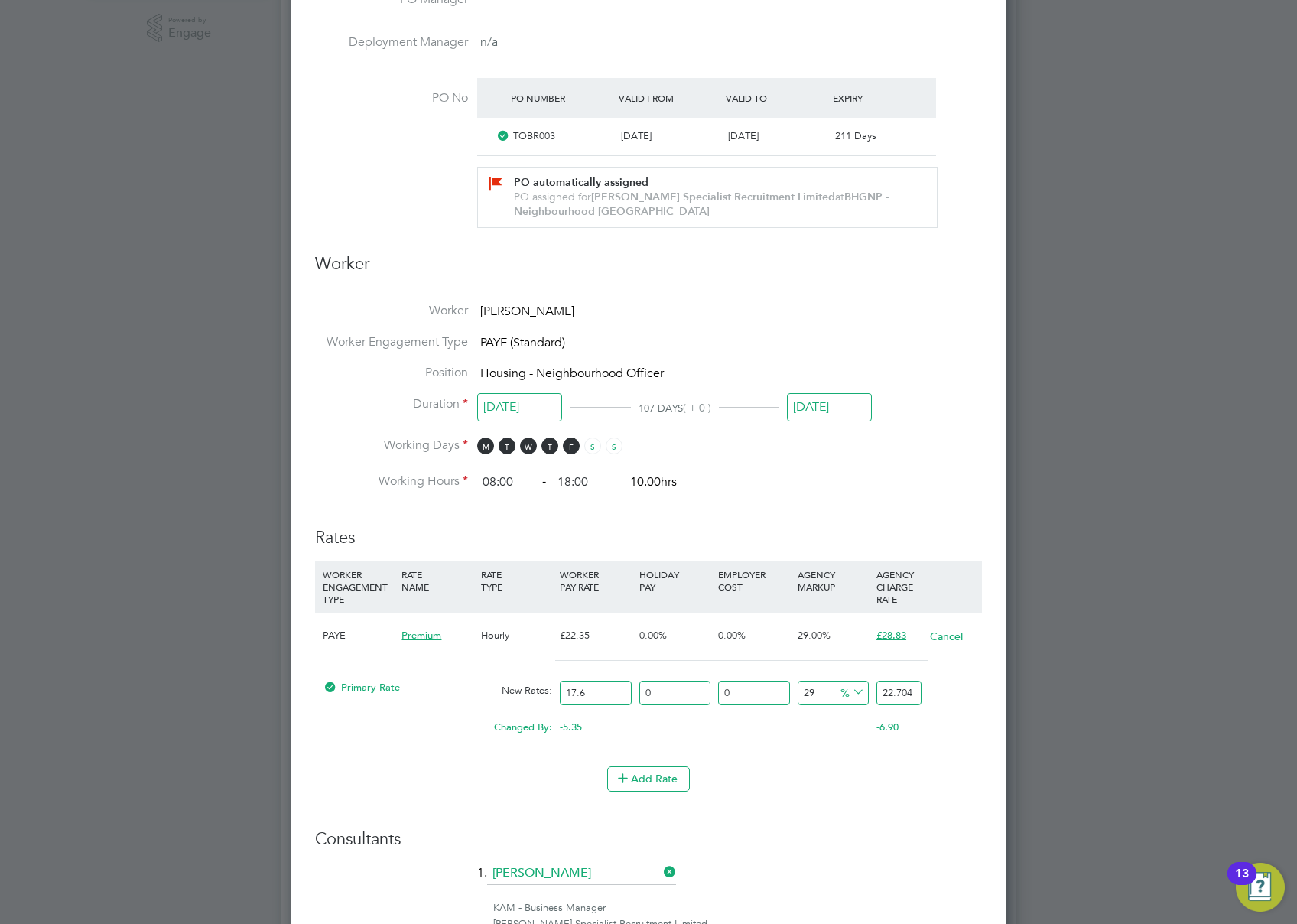
type input "17.65"
type input "22.7685"
type input "17.65"
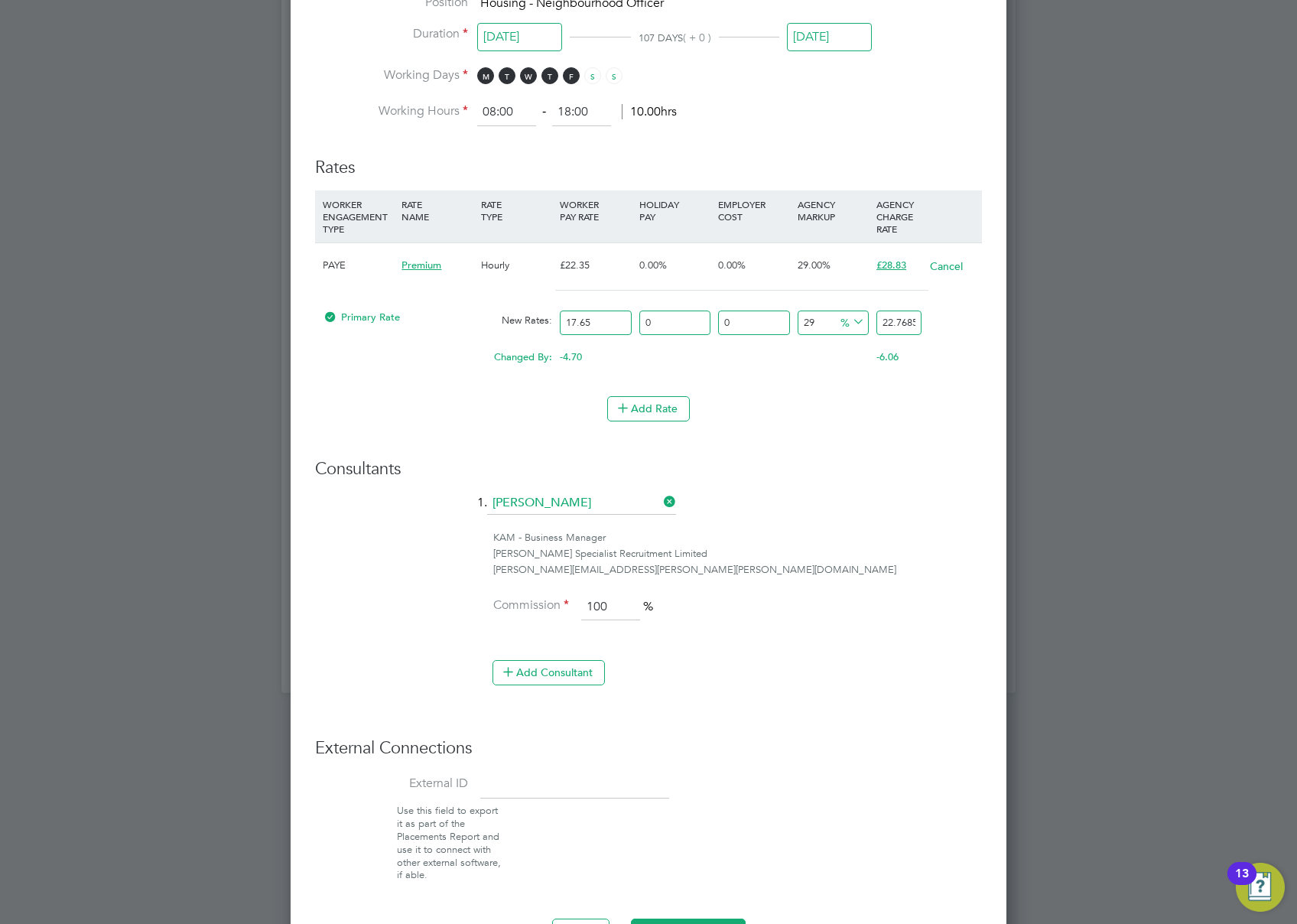
scroll to position [881, 0]
type input "1"
type input "22.996185"
type input "12"
type input "25.50072"
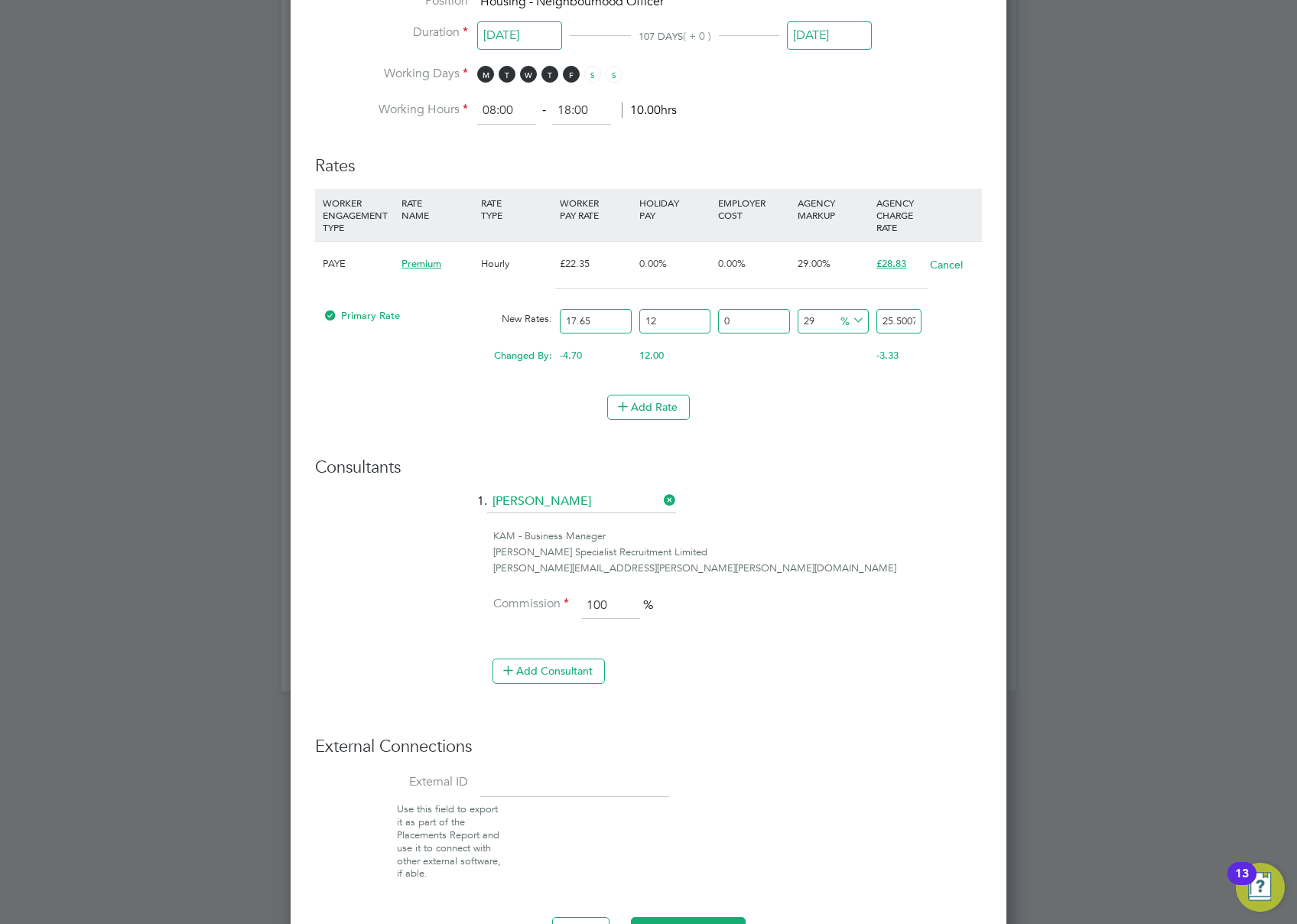
type input "120"
type input "50.0907"
type input "1207"
type input "297.584295"
click at [678, 315] on input "1207" at bounding box center [675, 321] width 71 height 25
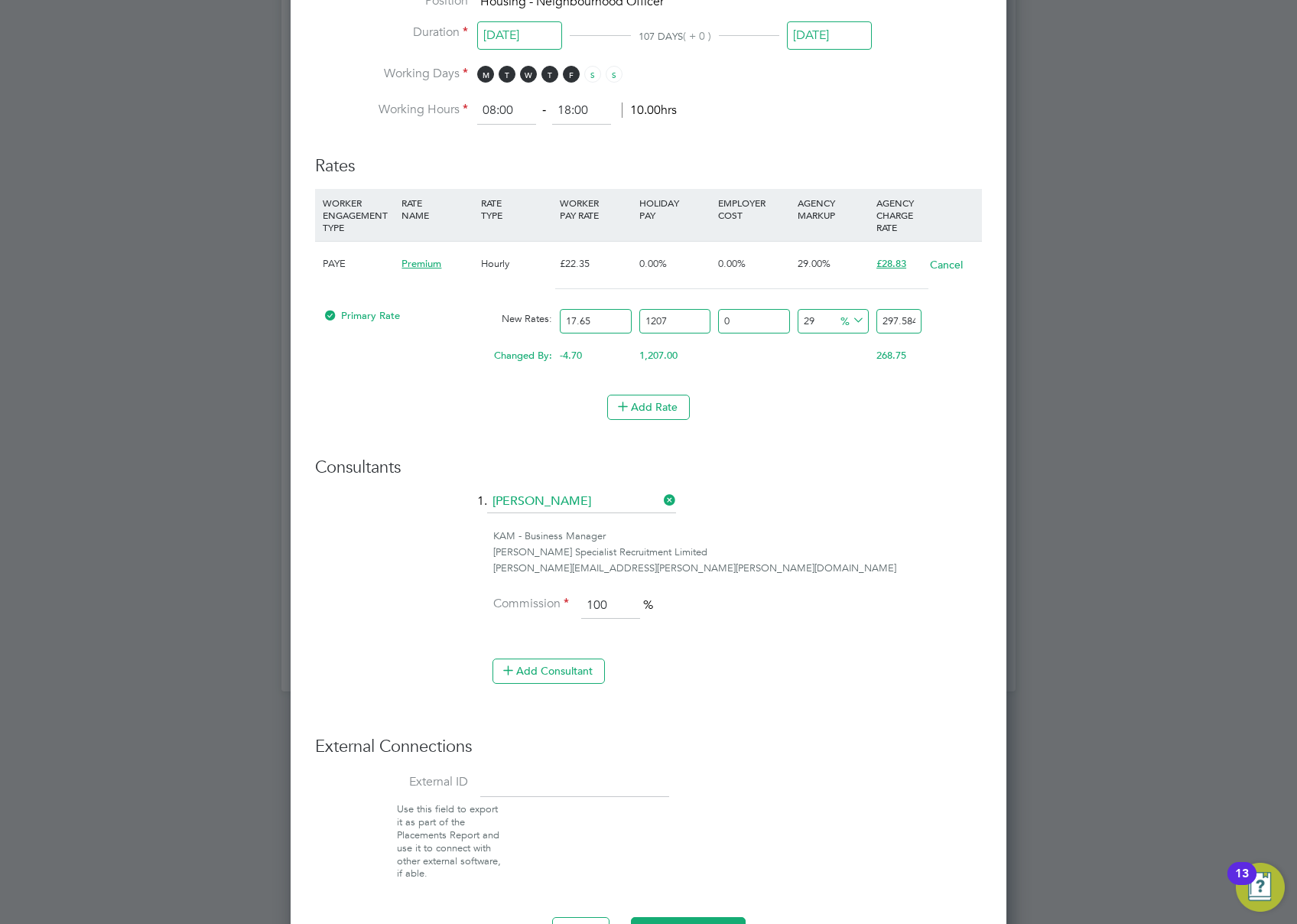
click at [678, 315] on input "1207" at bounding box center [675, 321] width 71 height 25
type input "1"
type input "22.996185"
type input "12"
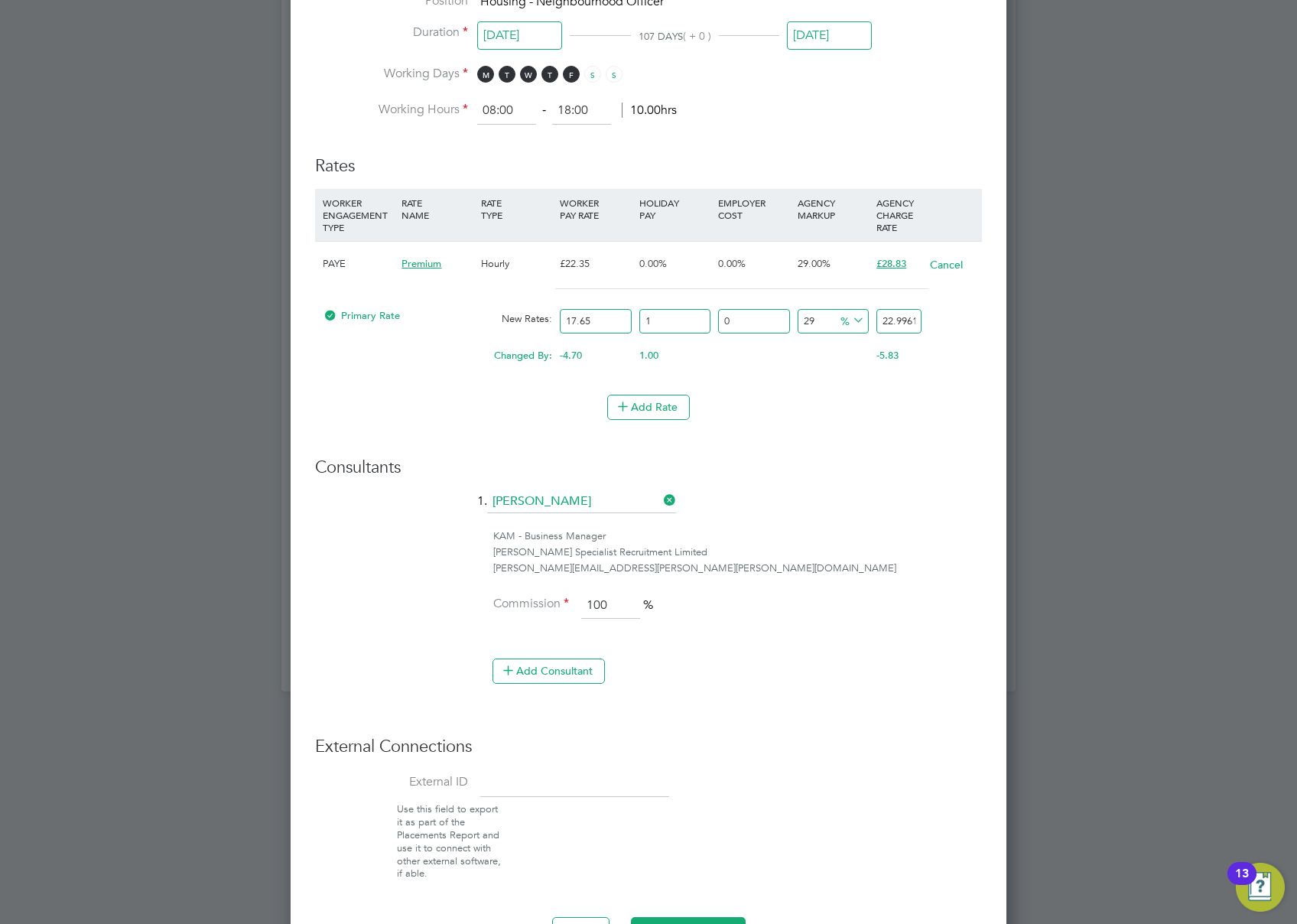
type input "25.50072"
type input "12.07"
type input "25.51665795"
type input "12.07"
type input "1"
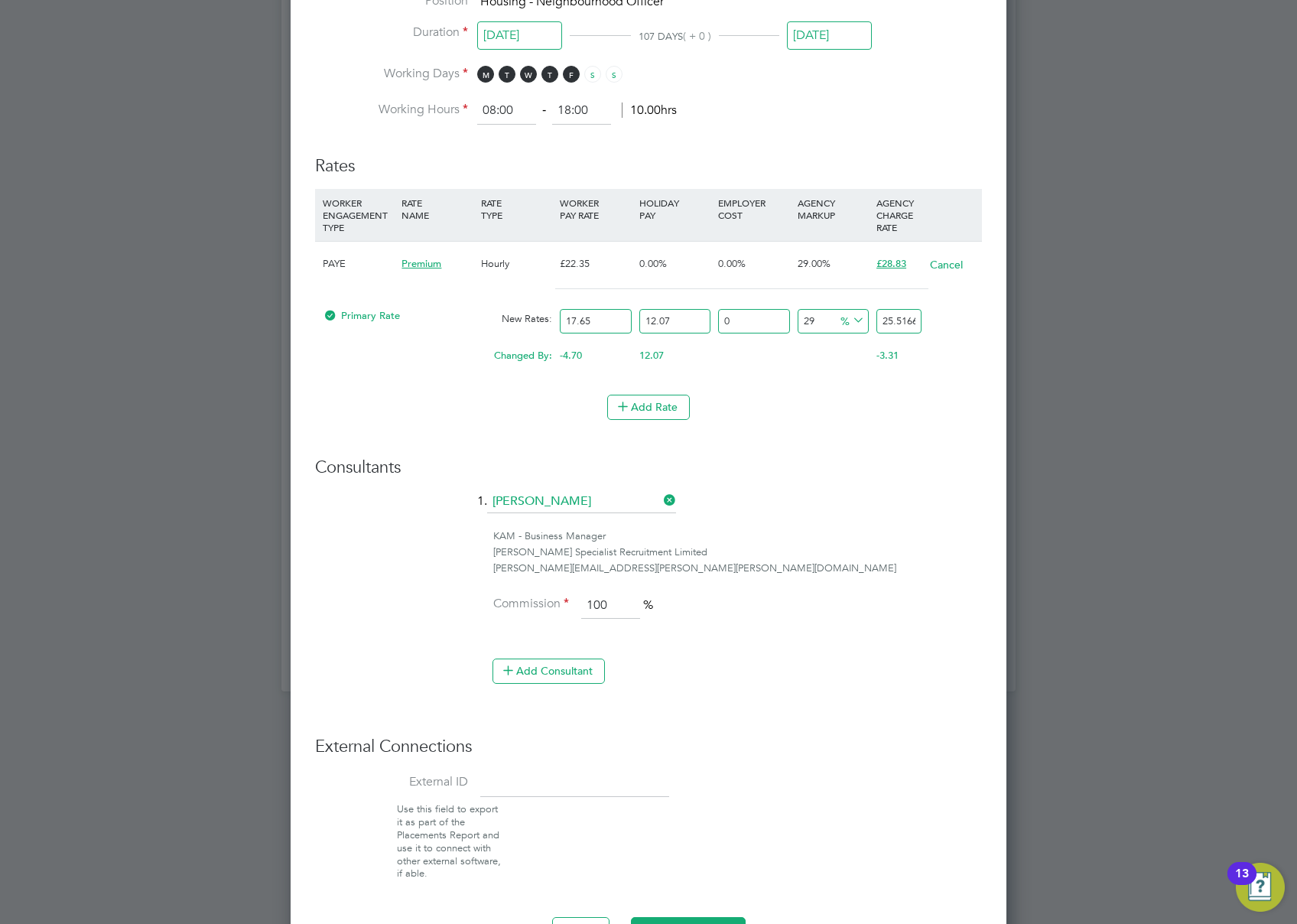
type input "25.7718245295"
type input "19"
type input "30.3648229605"
type input "19"
type input "1"
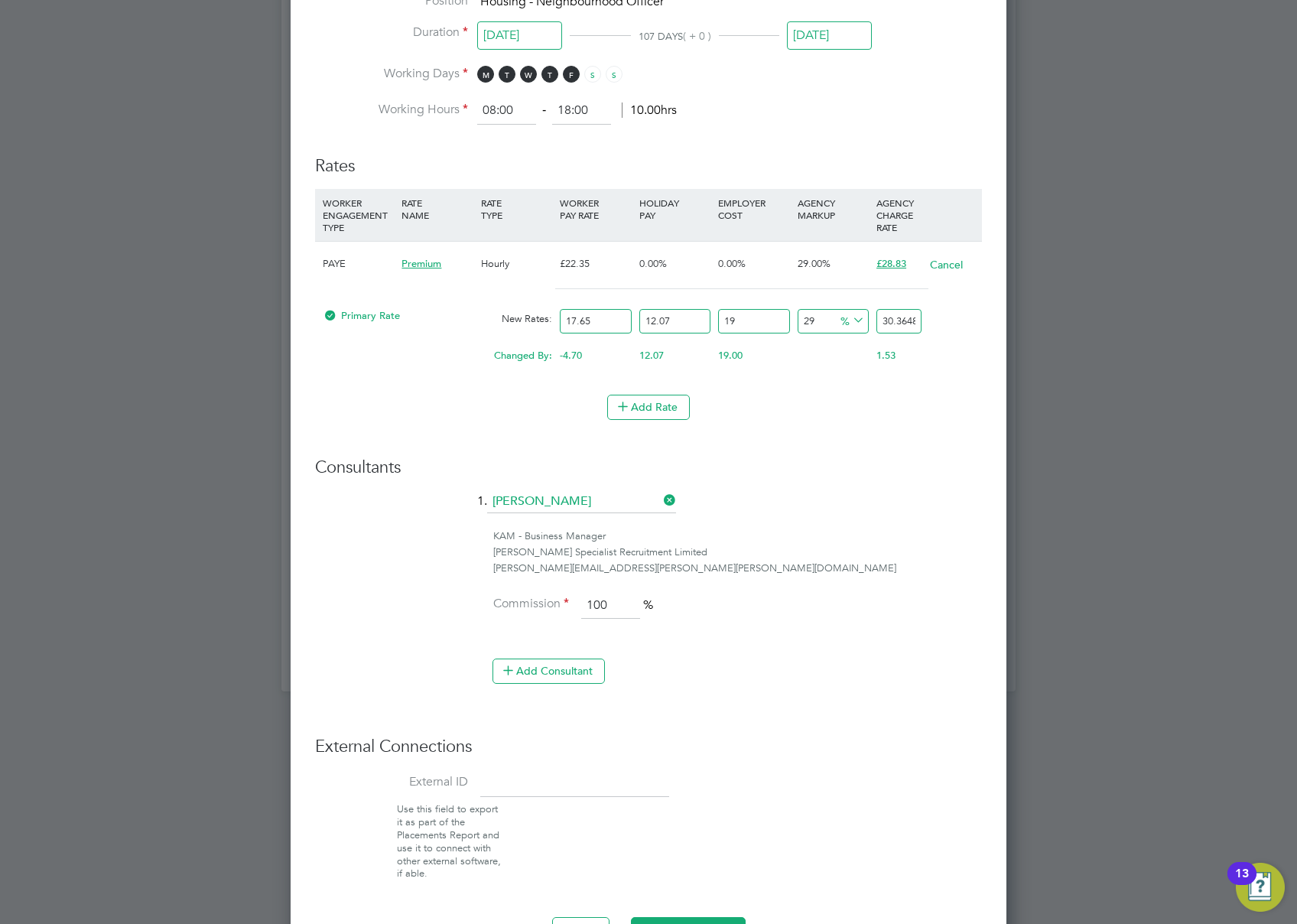
type input "23.7740086745"
type input "19"
type input "28.0109607155"
type input "19"
click at [952, 469] on h3 "Consultants" at bounding box center [648, 468] width 667 height 22
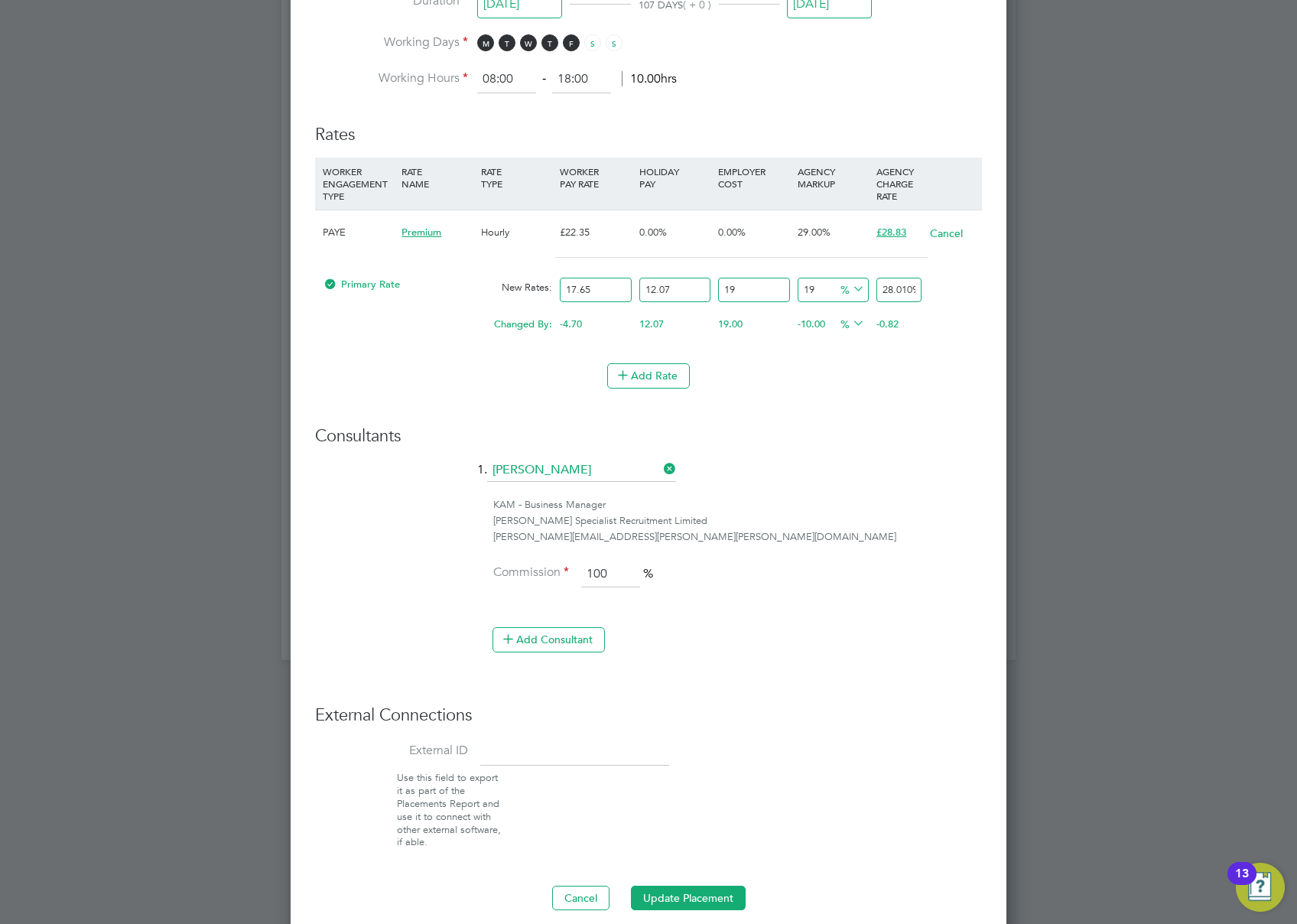
scroll to position [931, 0]
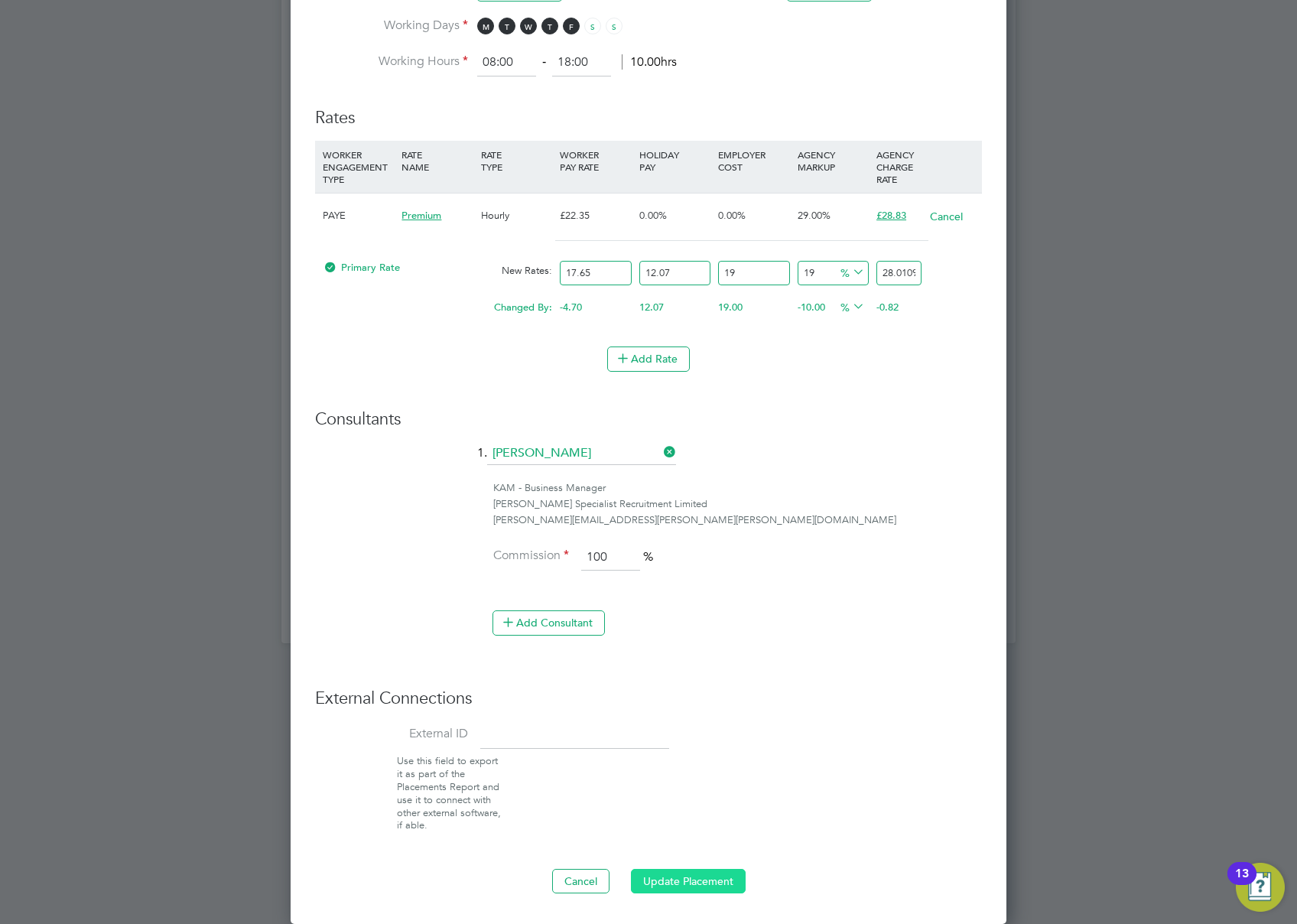
click at [683, 881] on button "Update Placement" at bounding box center [688, 881] width 115 height 24
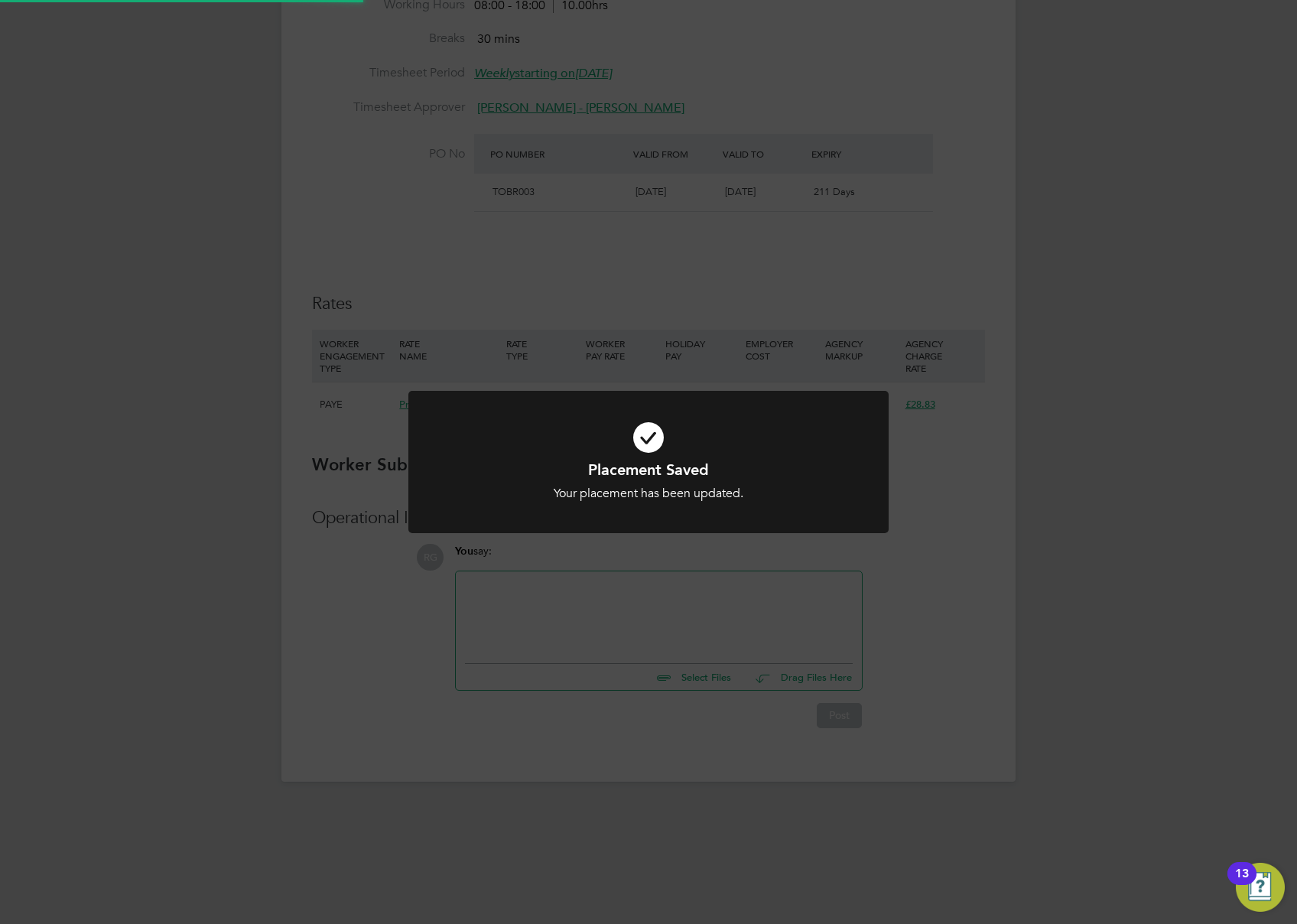
scroll to position [413, 0]
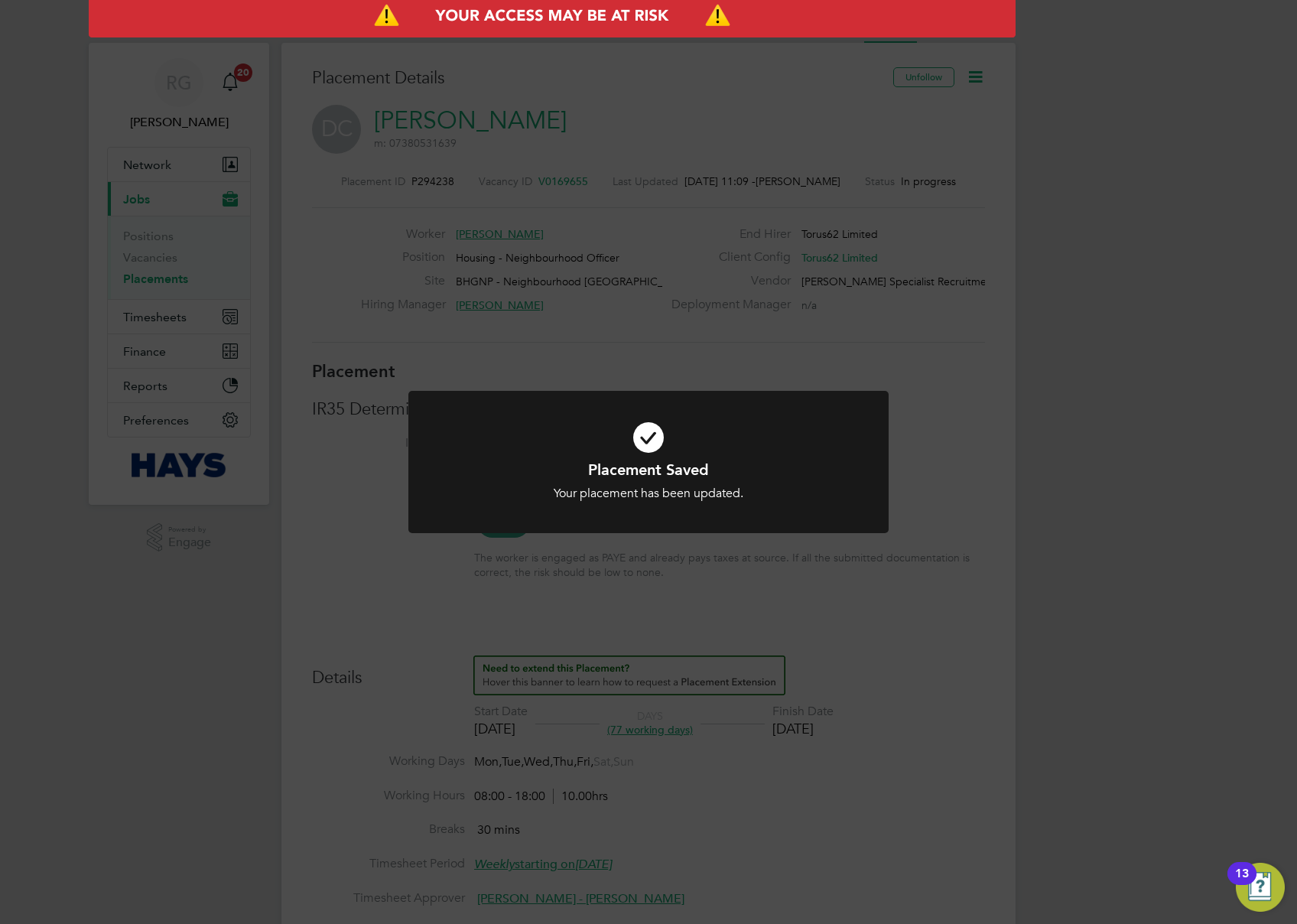
click at [952, 444] on div "Placement Saved Your placement has been updated. Cancel Okay" at bounding box center [648, 462] width 1297 height 924
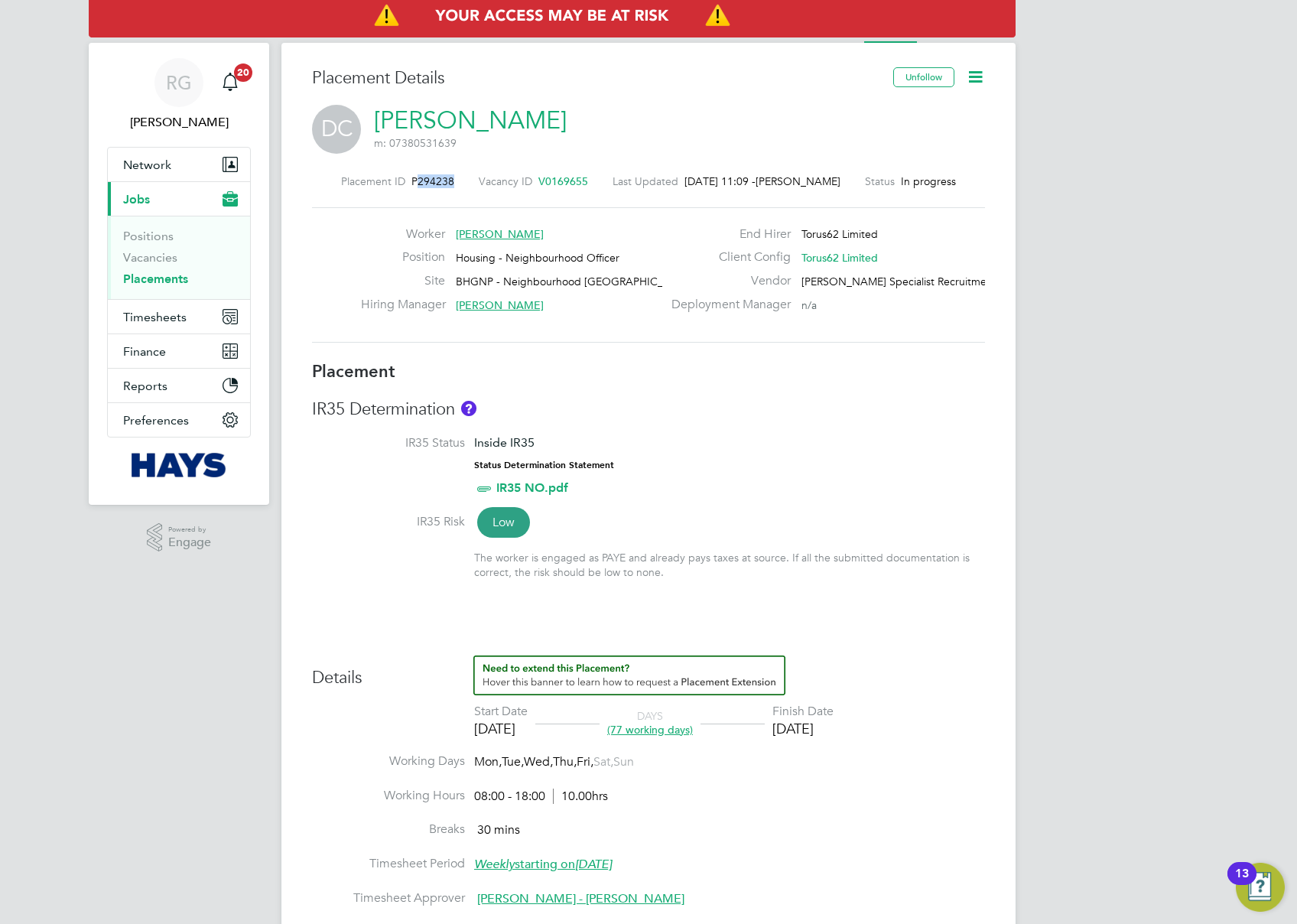
drag, startPoint x: 453, startPoint y: 178, endPoint x: 421, endPoint y: 178, distance: 32.0
click at [421, 178] on div "Placement ID P294238 Vacancy ID V0169655 Last Updated 01 Sep 2025, 11:09 - Rich…" at bounding box center [649, 180] width 673 height 14
copy span "294238"
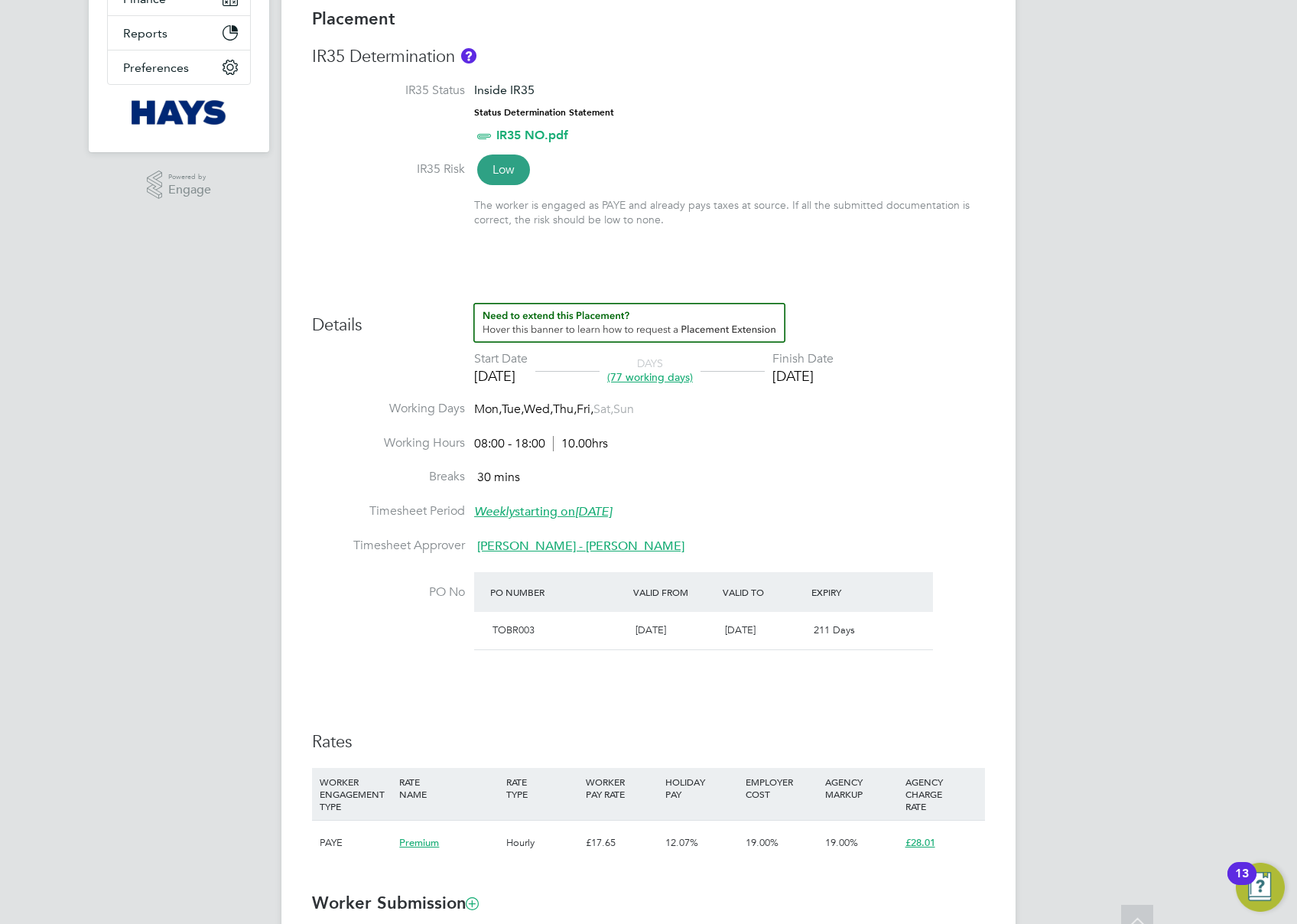
scroll to position [612, 0]
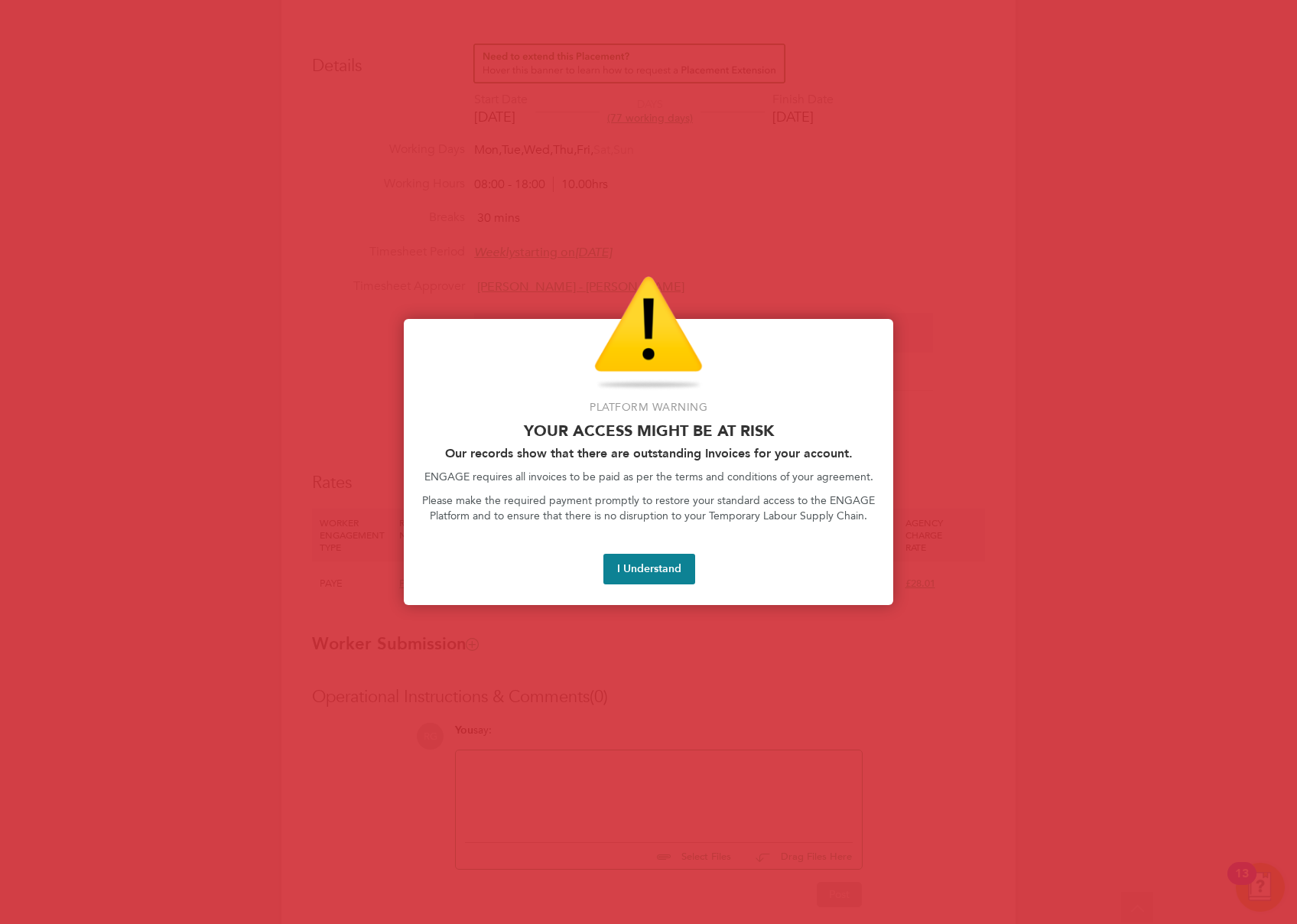
drag, startPoint x: 641, startPoint y: 570, endPoint x: 653, endPoint y: 577, distance: 13.9
click at [641, 570] on button "I Understand" at bounding box center [649, 569] width 92 height 31
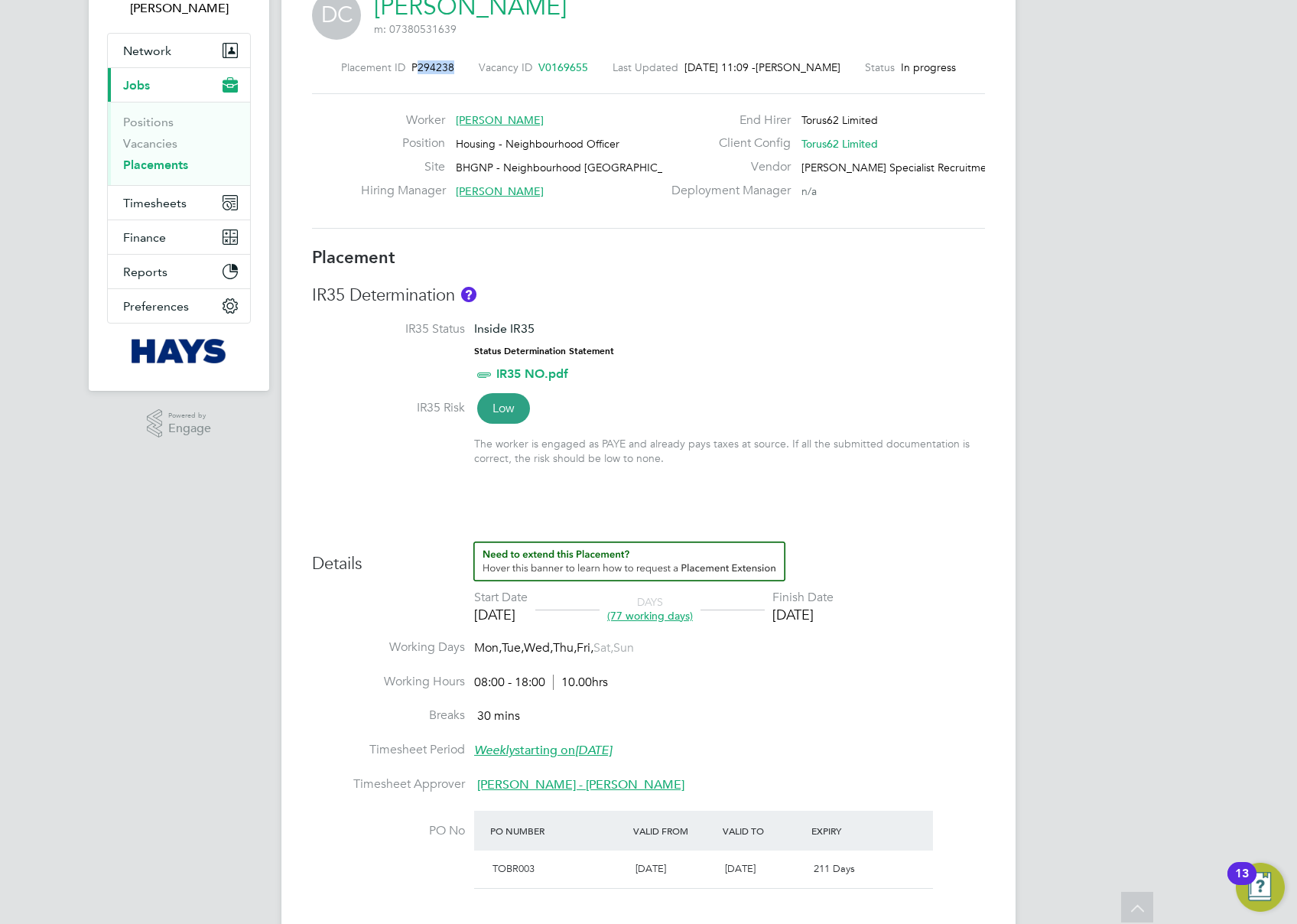
scroll to position [0, 0]
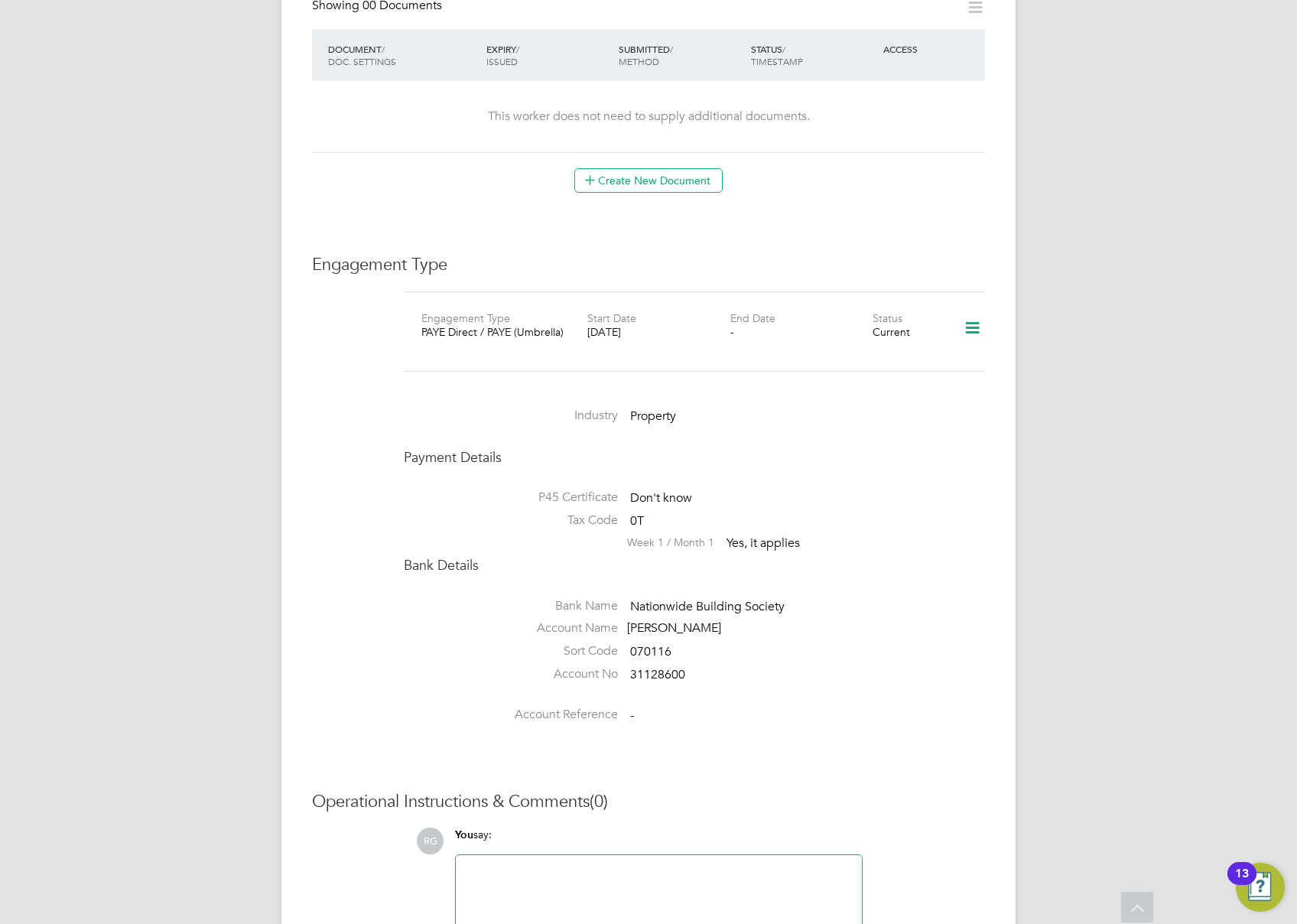
scroll to position [918, 0]
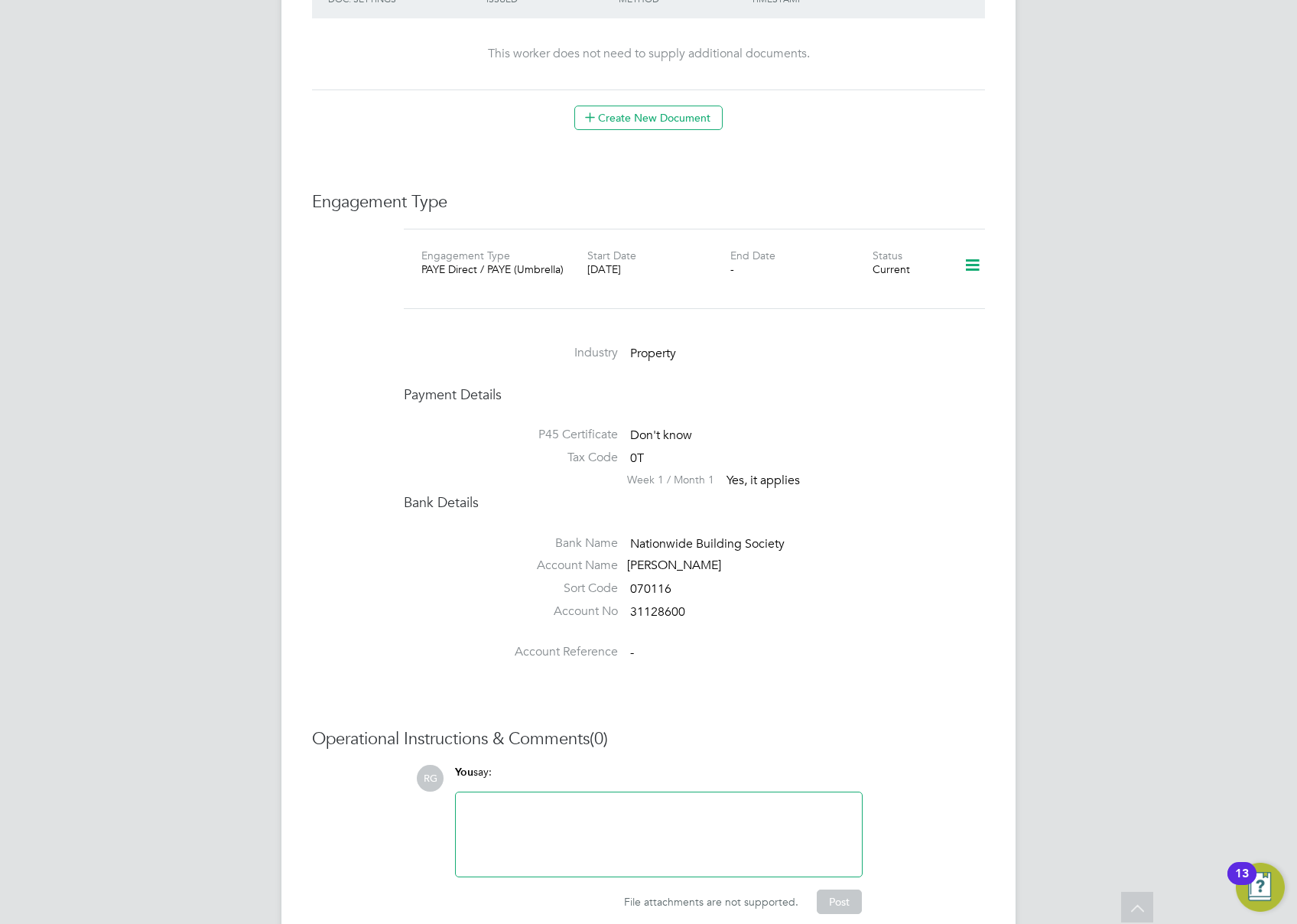
click at [974, 250] on icon at bounding box center [973, 266] width 27 height 36
click at [890, 315] on li "Add Engagement Type" at bounding box center [891, 316] width 175 height 22
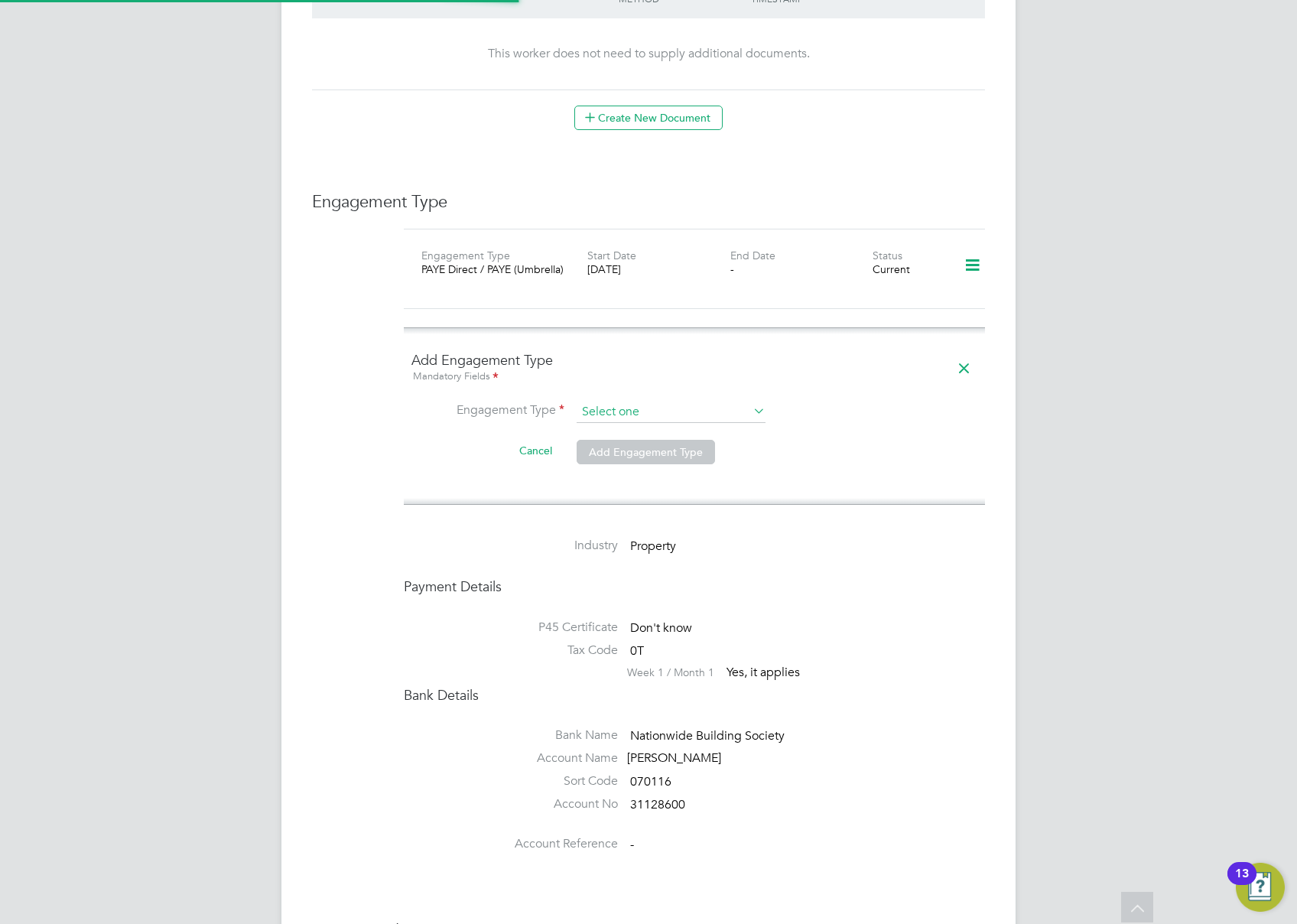
click at [631, 401] on input at bounding box center [671, 411] width 189 height 22
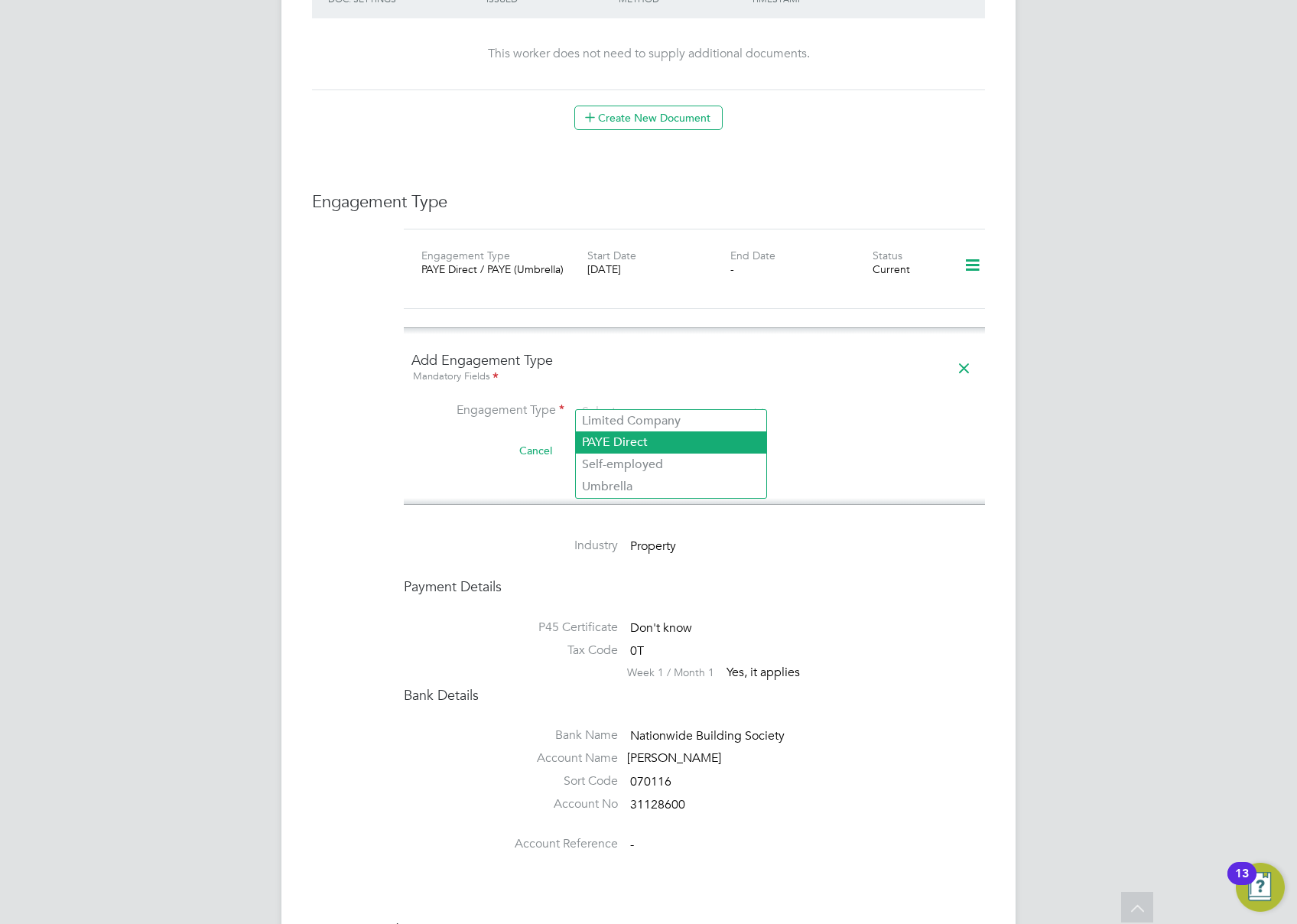
click at [618, 438] on li "PAYE Direct" at bounding box center [671, 442] width 191 height 22
type input "PAYE Direct"
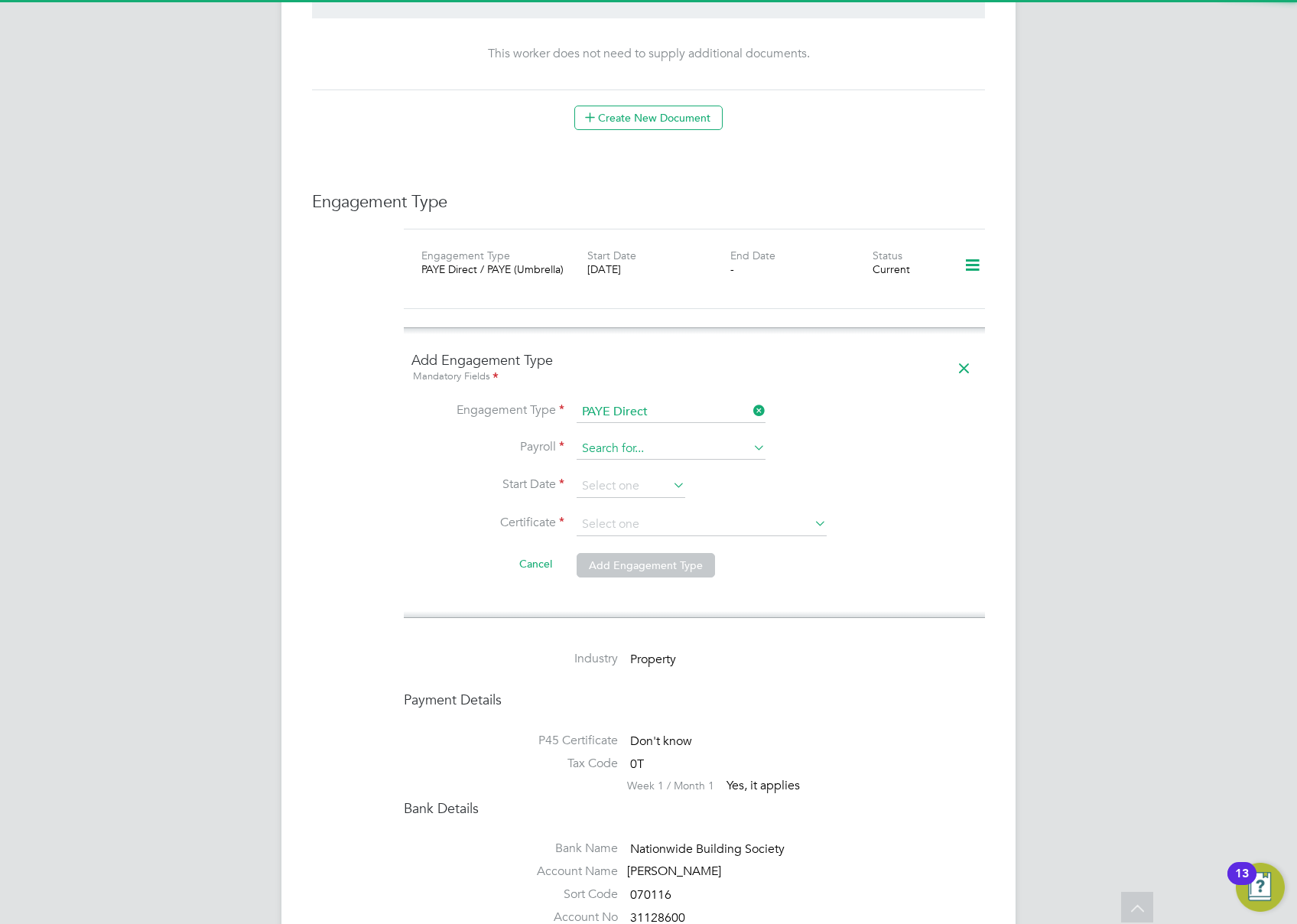
click at [620, 440] on input at bounding box center [671, 449] width 189 height 22
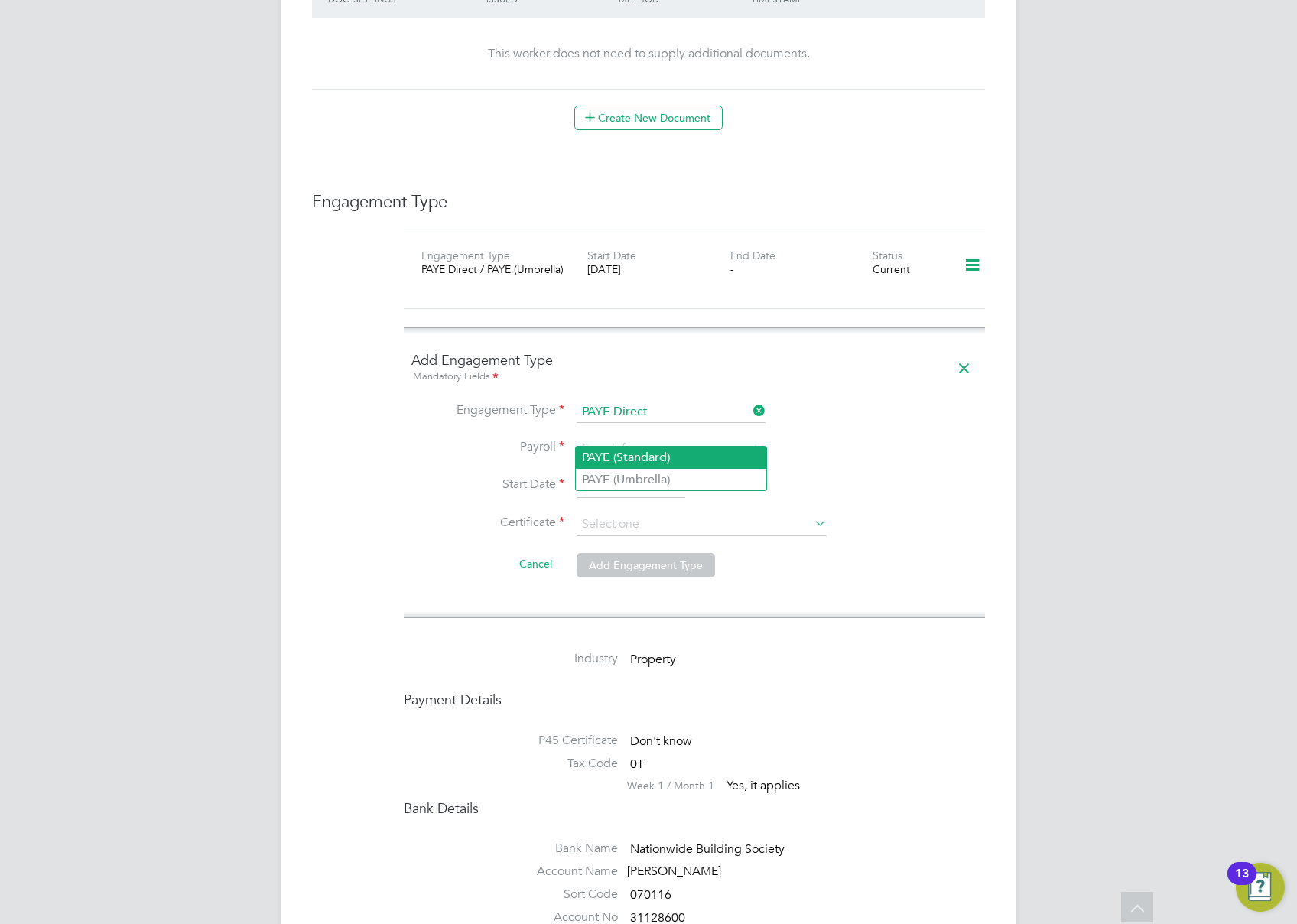
click at [674, 460] on li "PAYE (Standard)" at bounding box center [671, 458] width 191 height 22
type input "PAYE (Standard)"
click at [779, 517] on input at bounding box center [701, 525] width 250 height 23
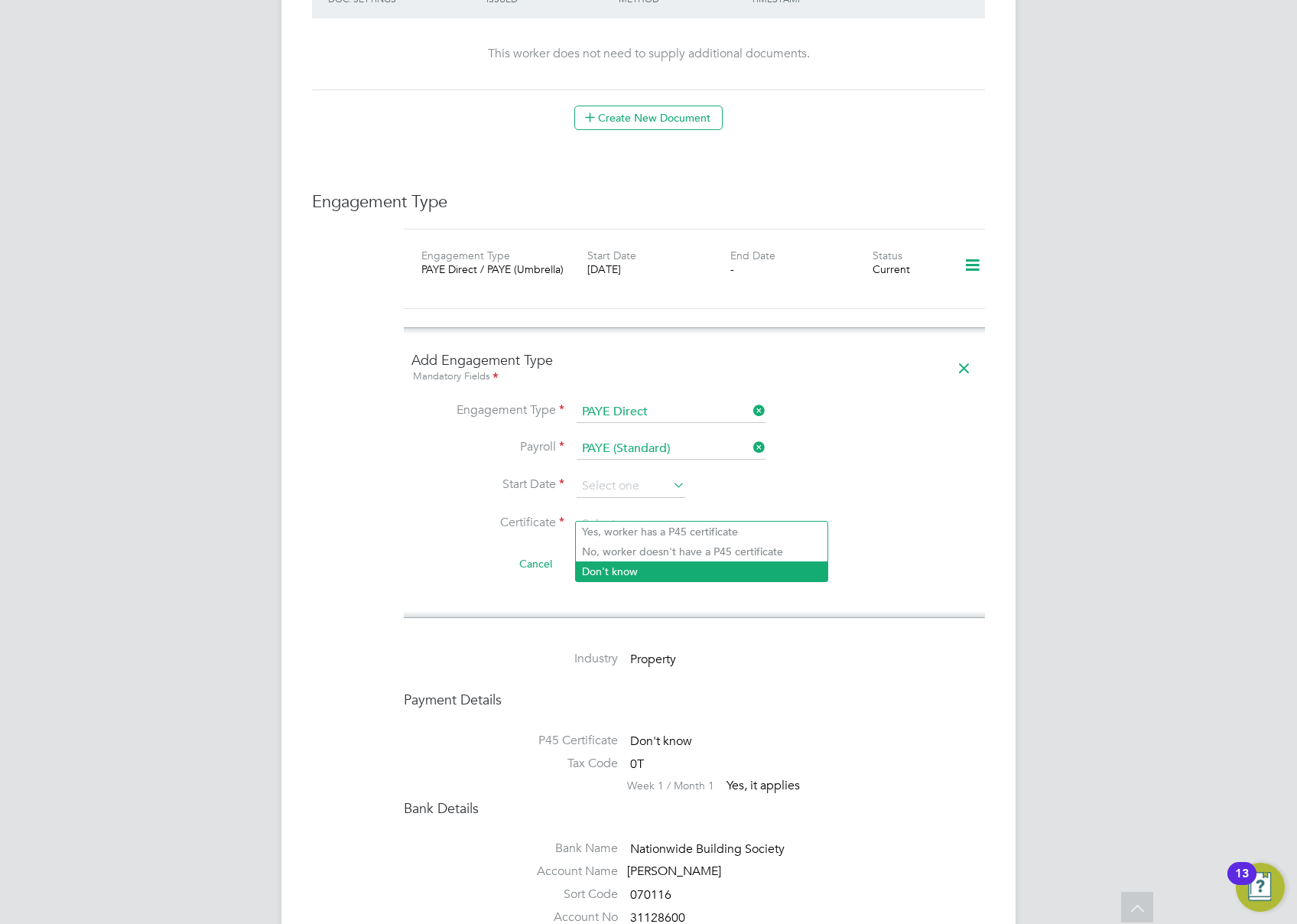
click at [683, 576] on li "Don't know" at bounding box center [701, 570] width 252 height 20
type input "Don't know"
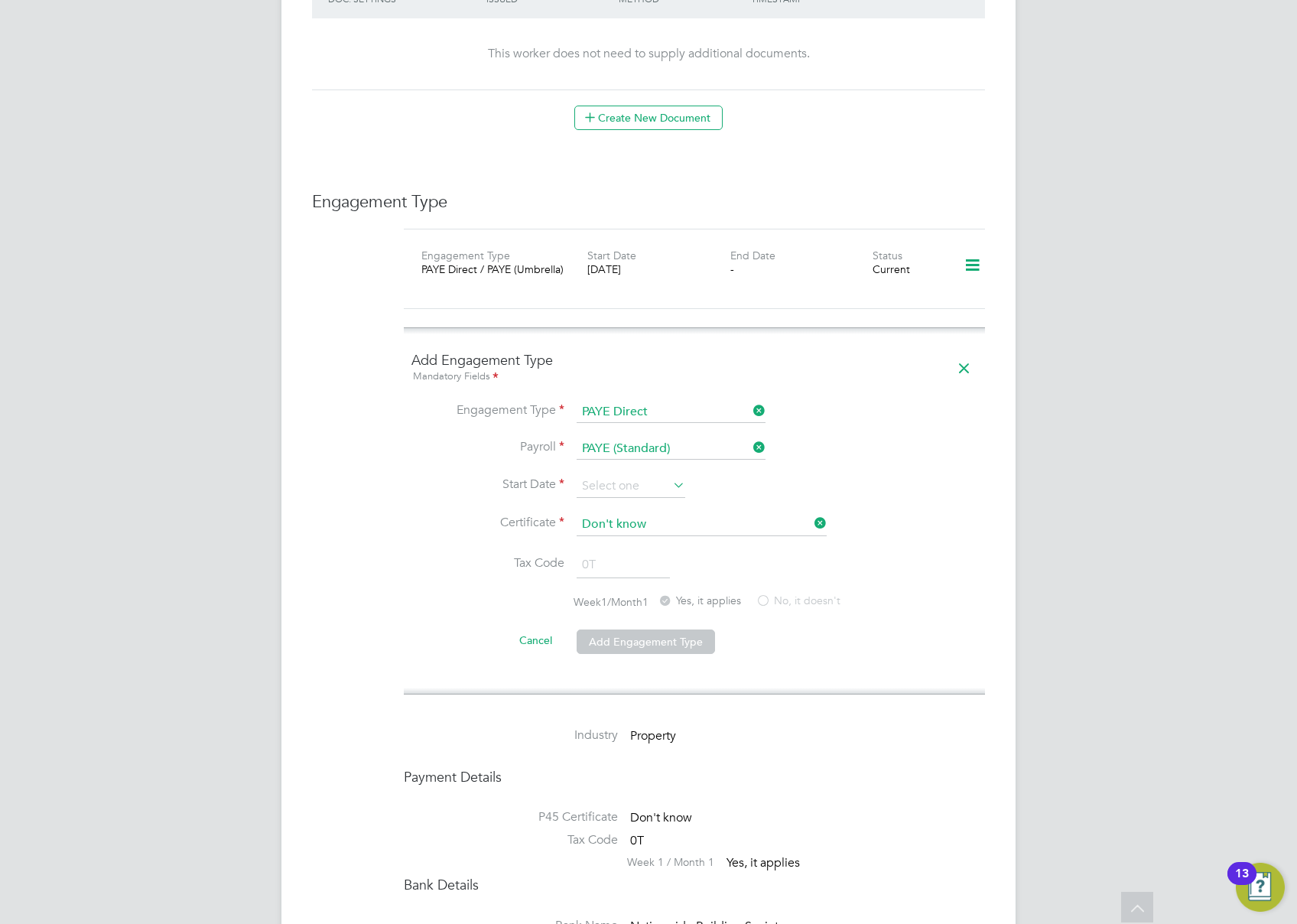
drag, startPoint x: 941, startPoint y: 546, endPoint x: 914, endPoint y: 548, distance: 27.1
click at [941, 552] on li "Tax Code 0T" at bounding box center [694, 573] width 566 height 43
click at [1014, 401] on div "Worker Details Unfollow DC [PERSON_NAME] m: 07380531639 Personal Details ID 120…" at bounding box center [648, 237] width 734 height 2225
click at [640, 478] on input at bounding box center [631, 486] width 108 height 23
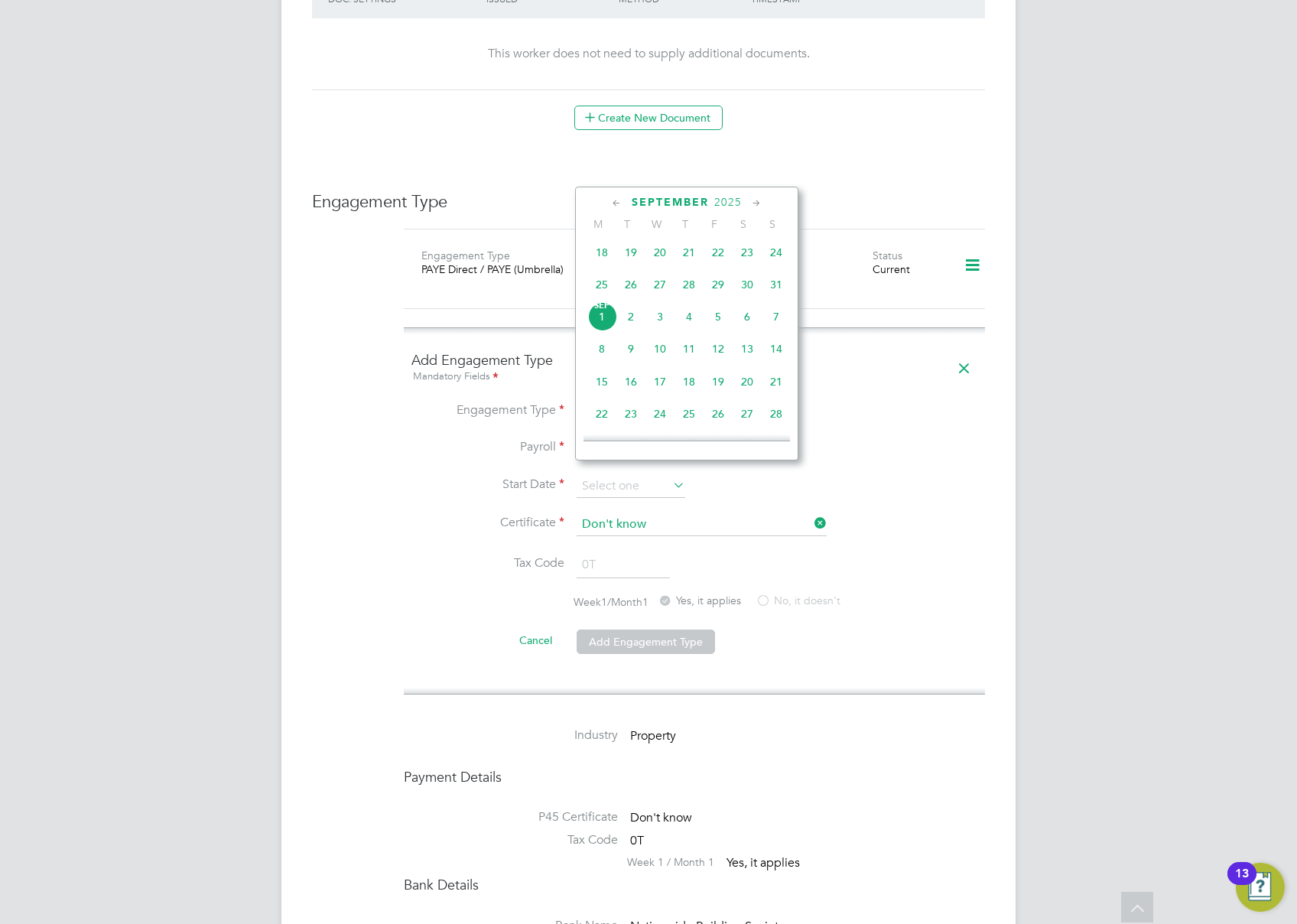
click at [604, 289] on span "25" at bounding box center [601, 284] width 29 height 29
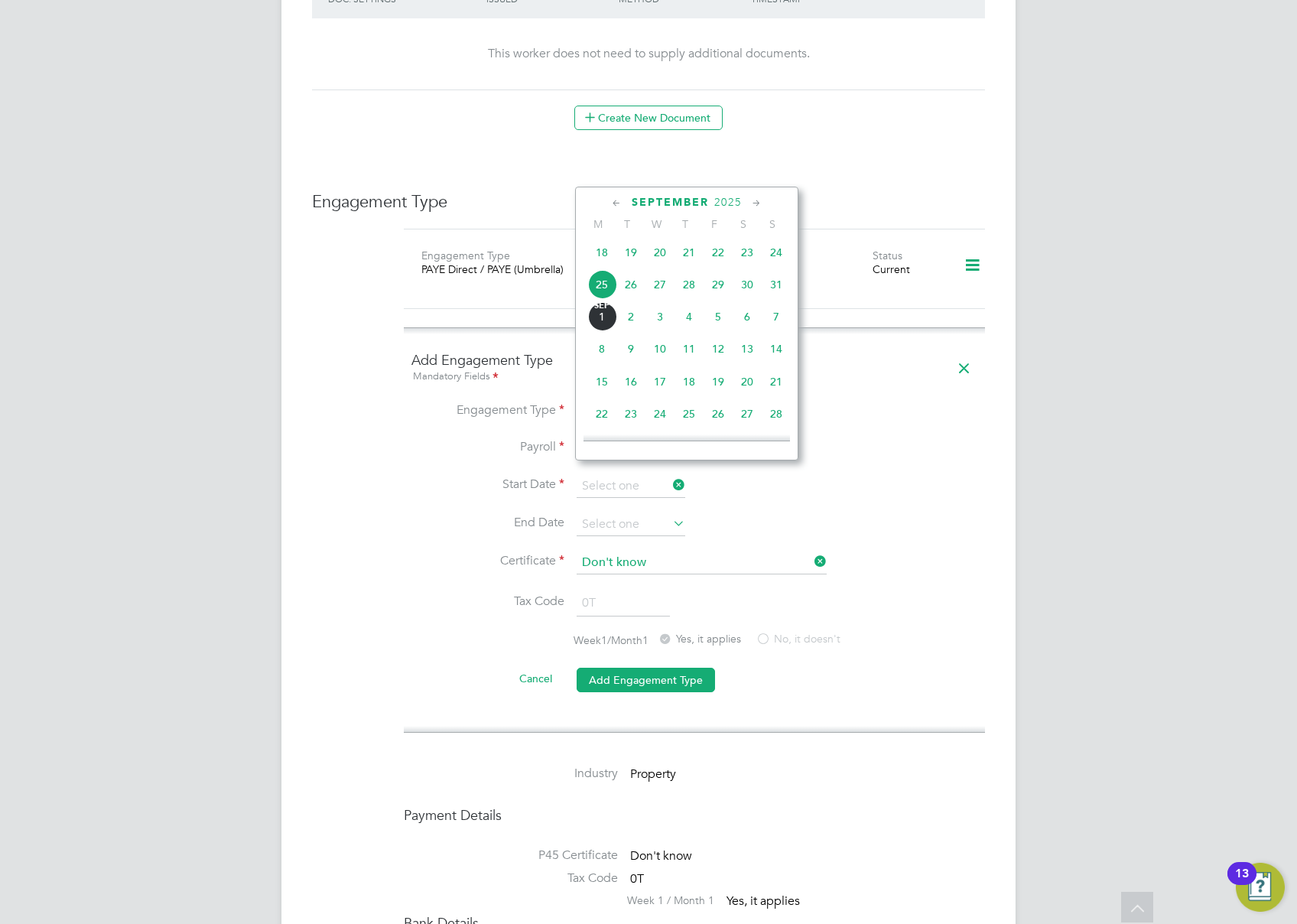
type input "[DATE]"
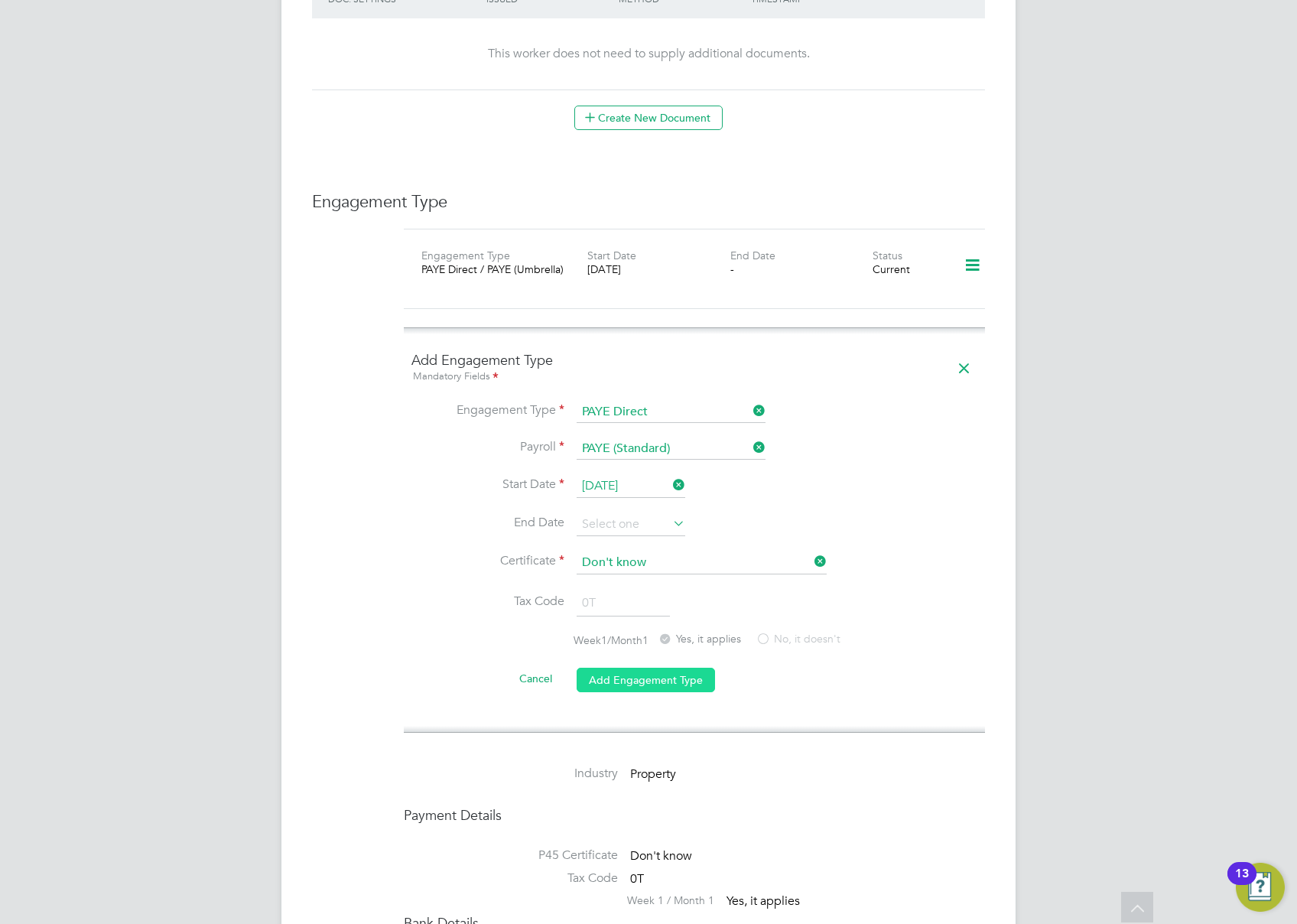
click at [687, 668] on button "Add Engagement Type" at bounding box center [646, 680] width 138 height 24
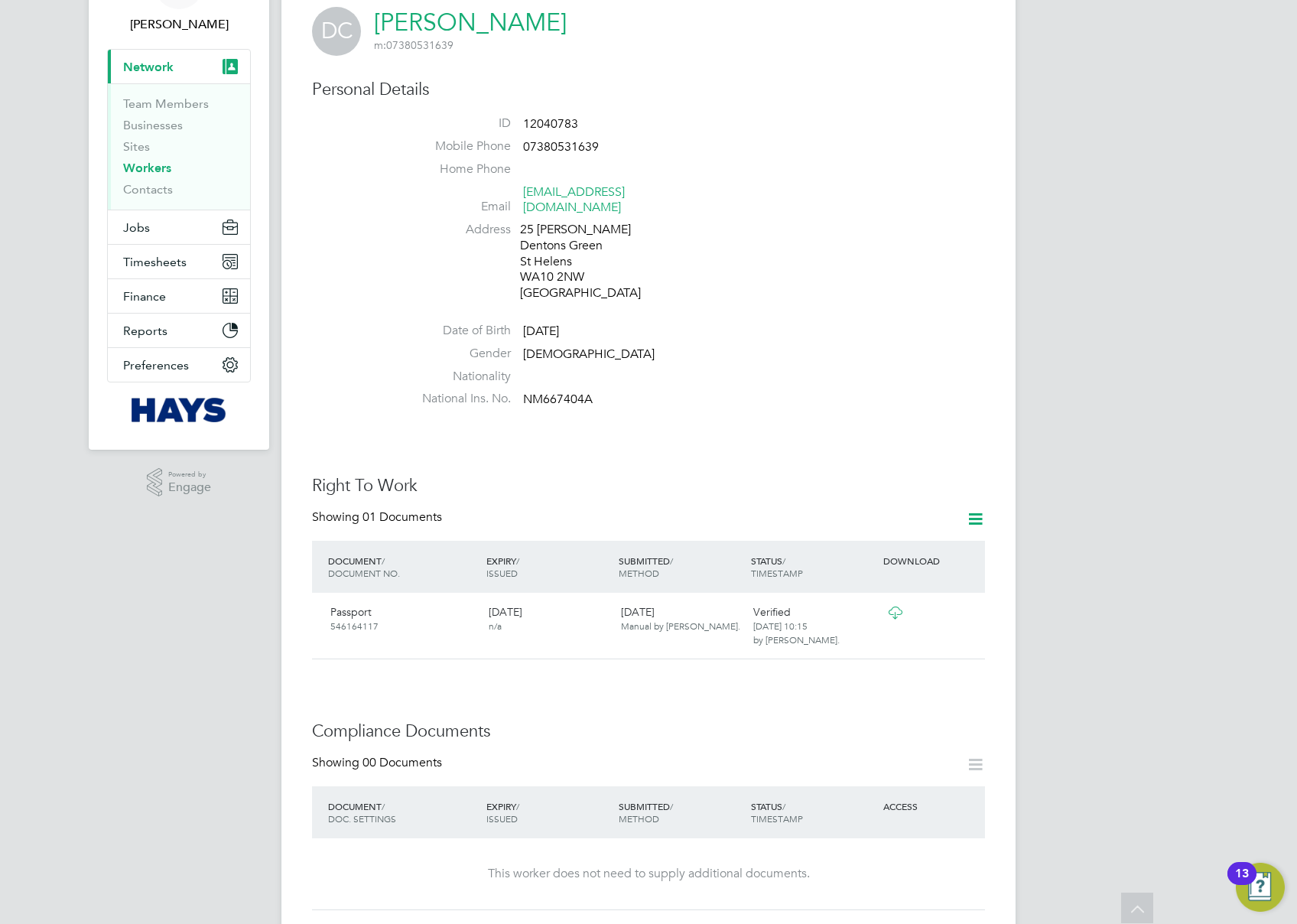
scroll to position [0, 0]
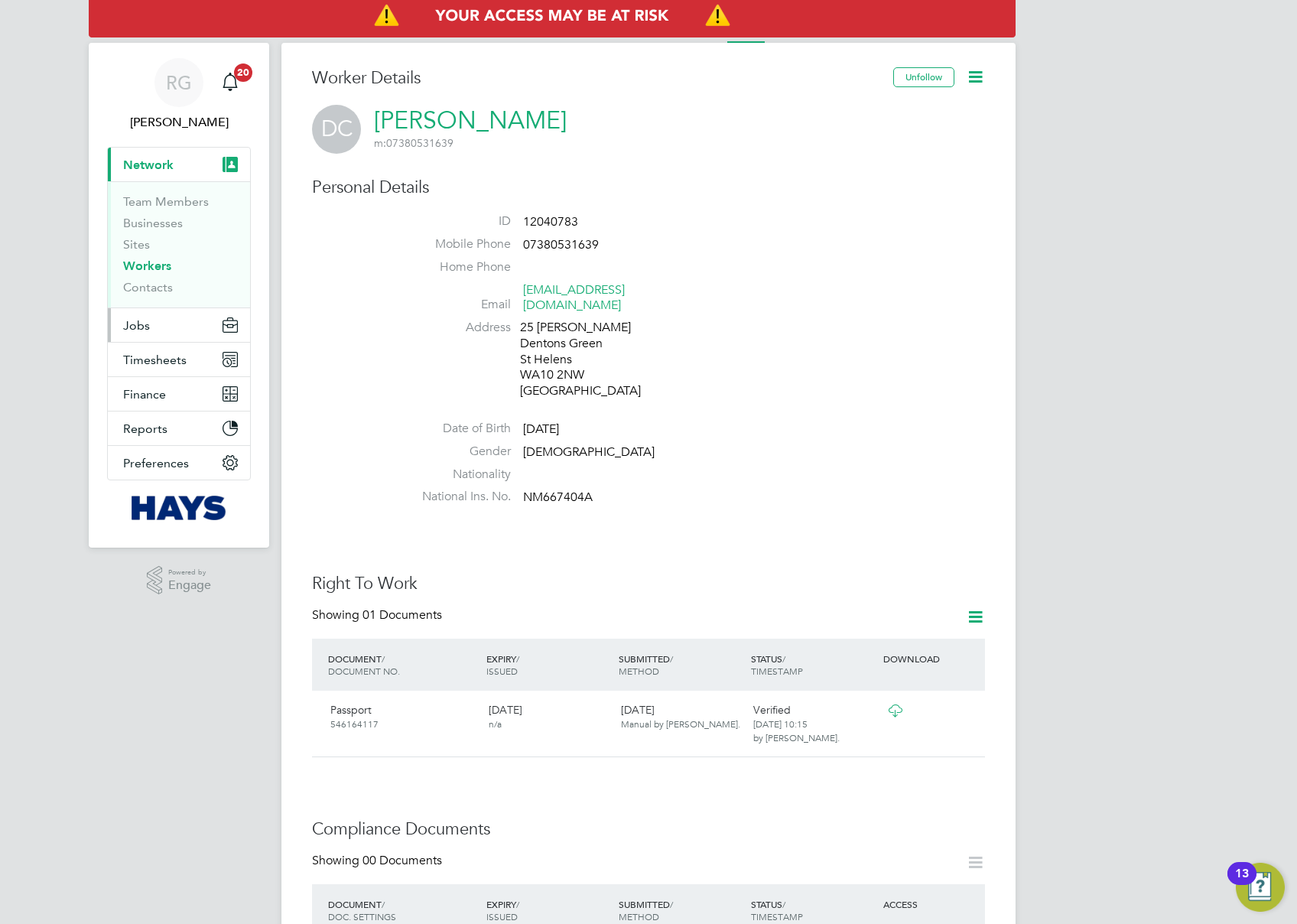
click at [162, 323] on button "Jobs" at bounding box center [179, 325] width 142 height 34
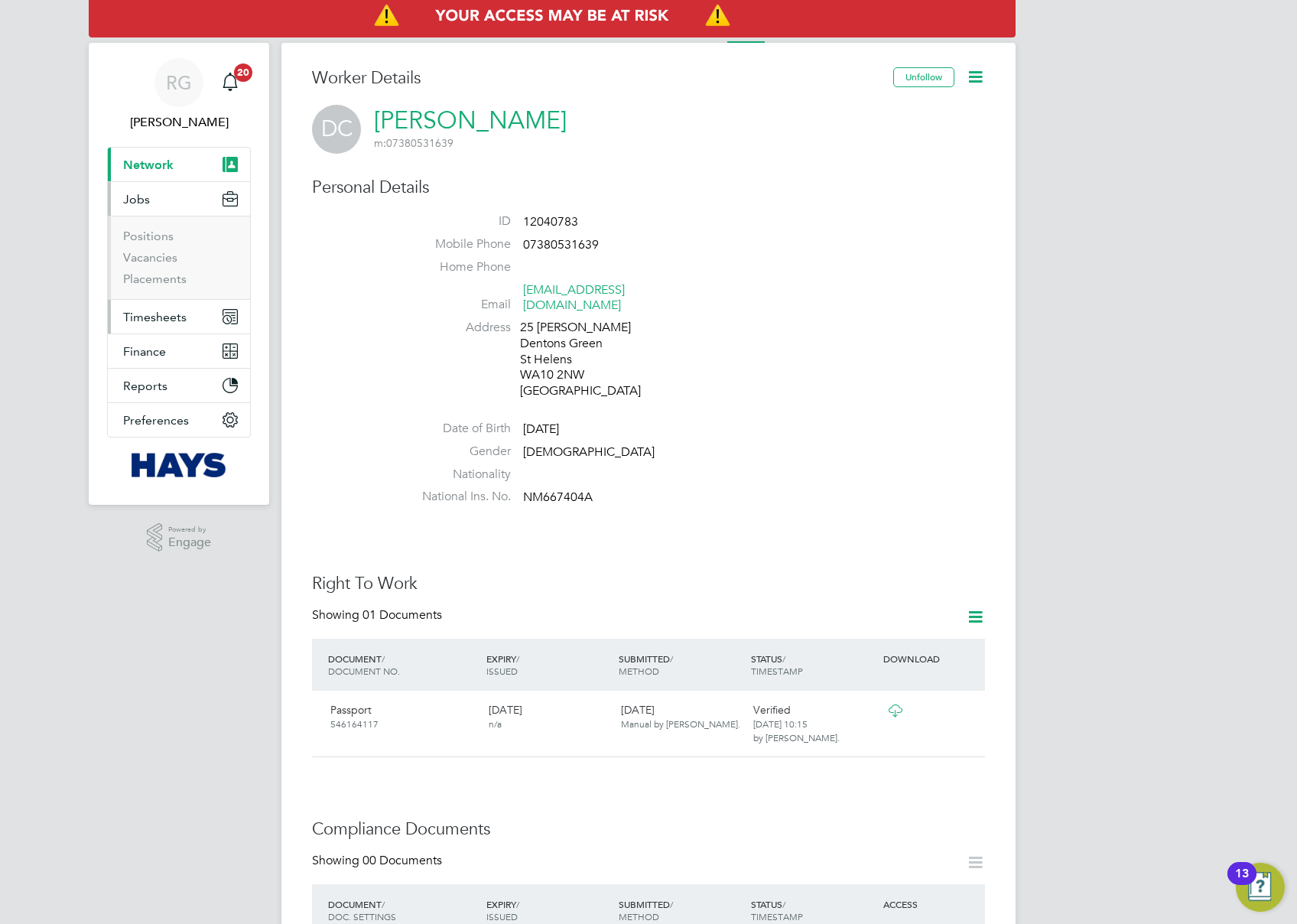
click at [182, 312] on span "Timesheets" at bounding box center [155, 317] width 64 height 15
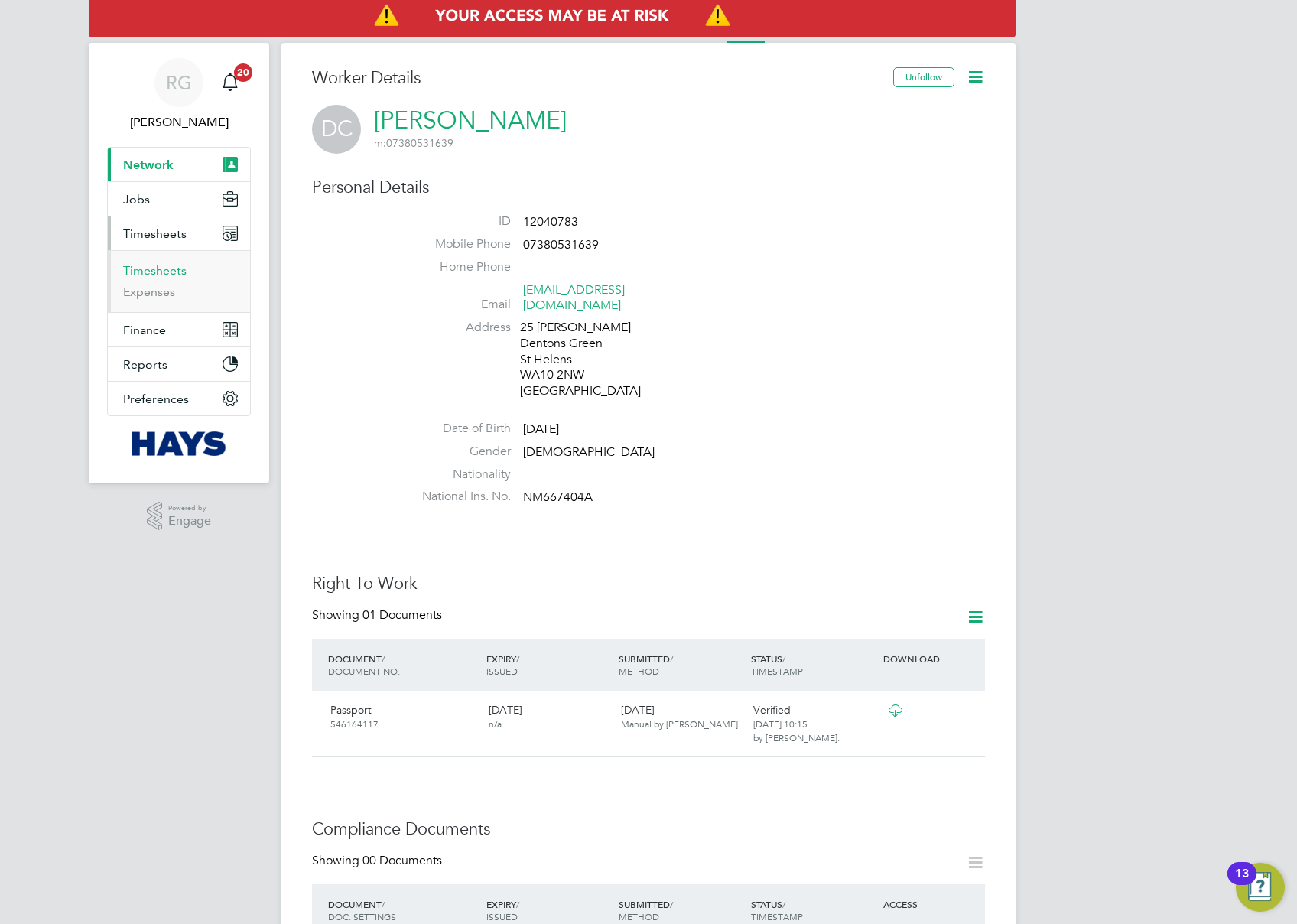
click at [168, 270] on link "Timesheets" at bounding box center [155, 270] width 64 height 15
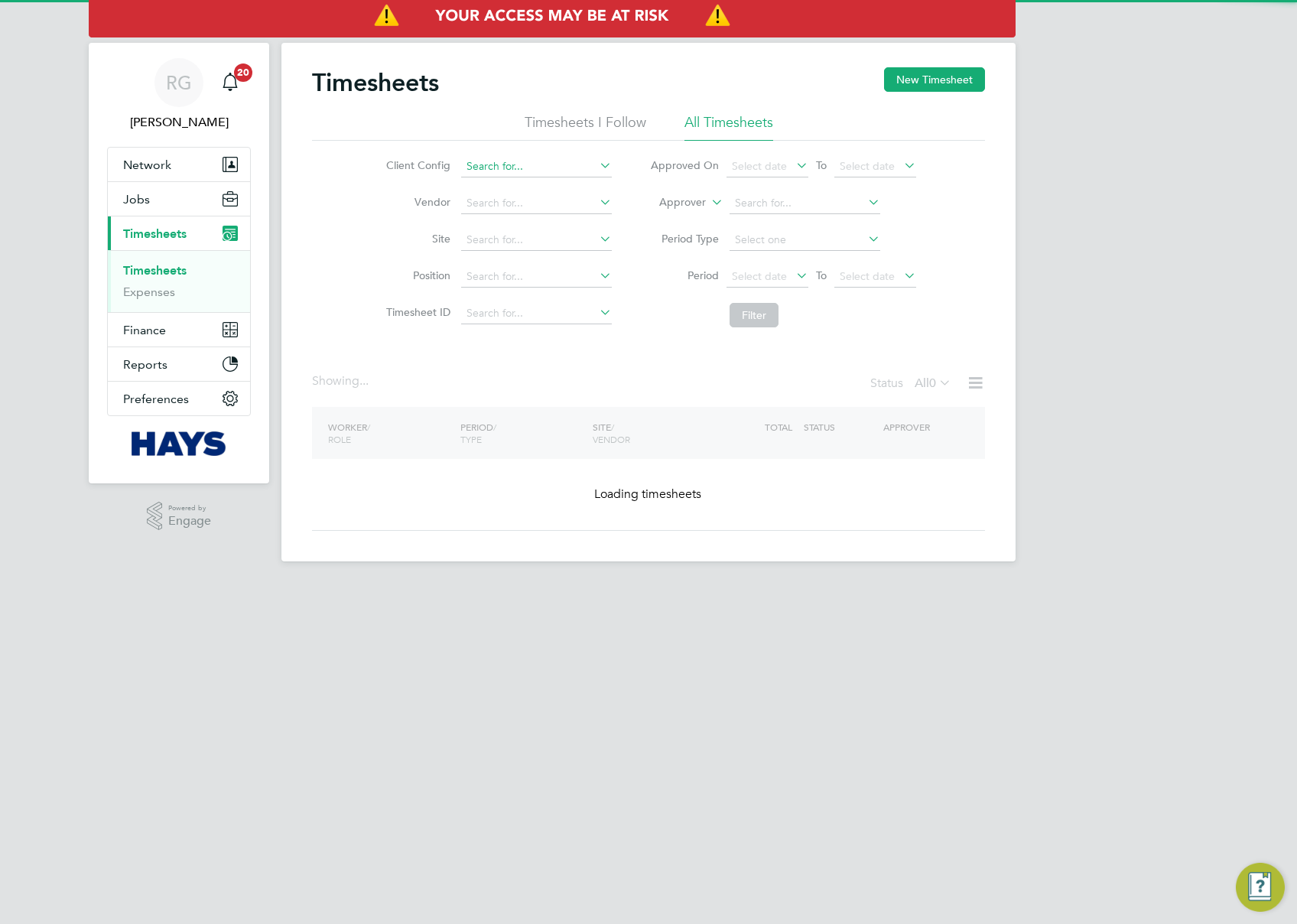
click at [533, 156] on input at bounding box center [536, 166] width 151 height 22
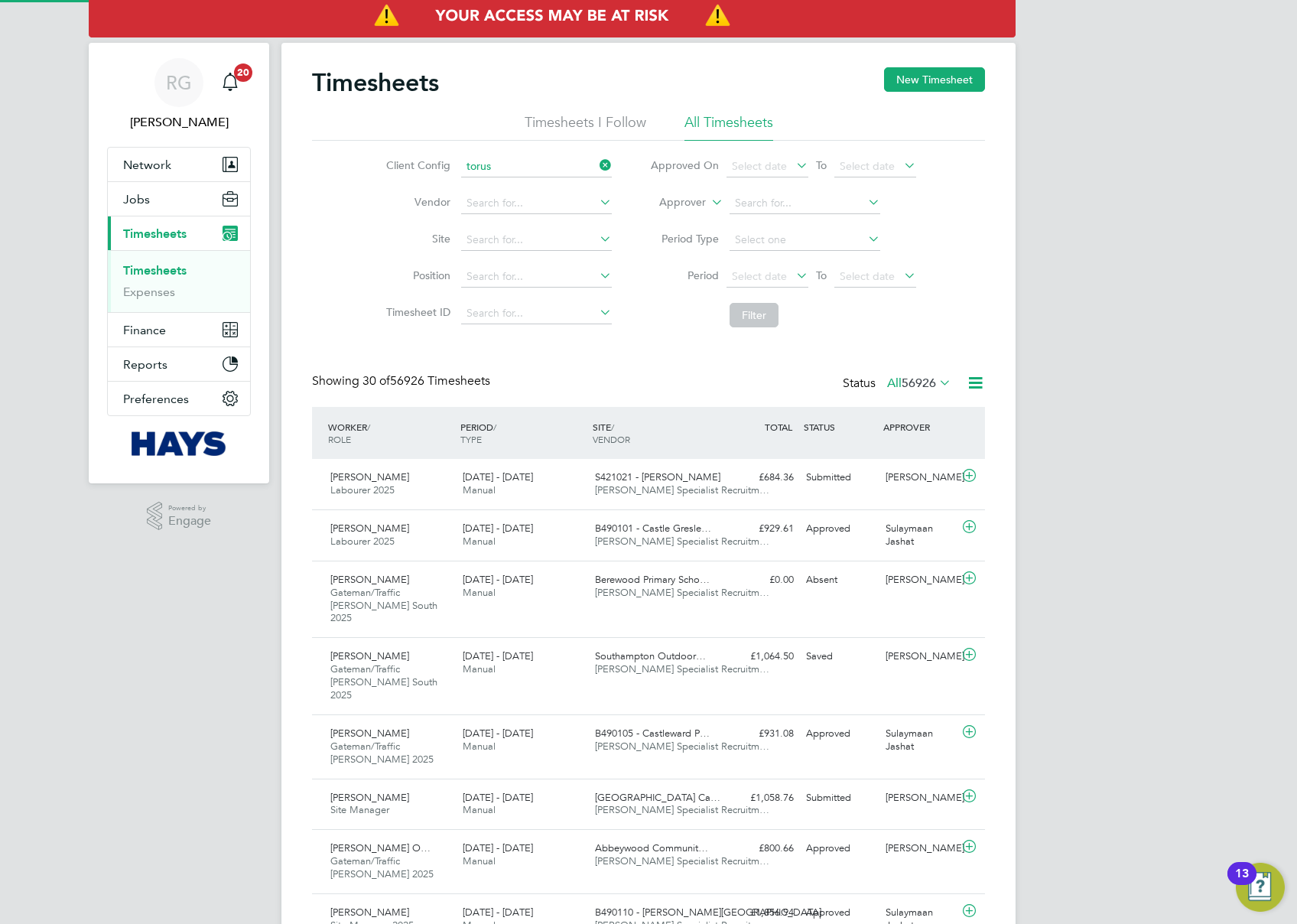
click at [540, 233] on li "(COMPLETED) 1000009 - Legal & Company Secretariat" at bounding box center [655, 229] width 390 height 21
type input "(COMPLETED) 1000009 - Legal & Company Secretariat"
click at [612, 164] on li "Client Config (COMPLETED) 1000009 - Legal & Company Secretariat" at bounding box center [497, 166] width 268 height 36
click at [597, 157] on icon at bounding box center [597, 165] width 0 height 22
click at [551, 171] on input at bounding box center [536, 166] width 151 height 22
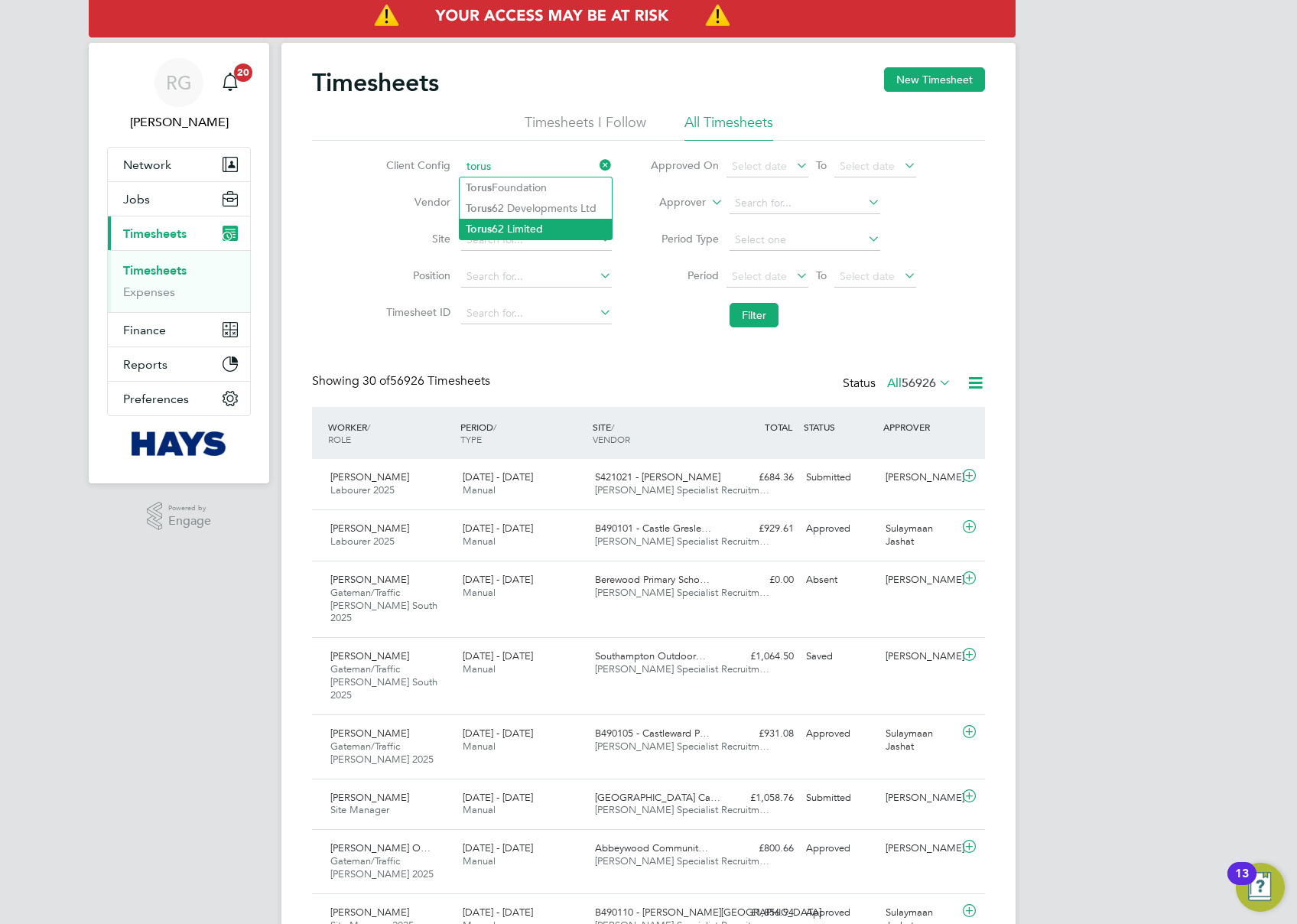
click at [561, 219] on li "Torus 62 Limited" at bounding box center [536, 229] width 152 height 21
type input "Torus62 Limited"
click at [757, 313] on button "Filter" at bounding box center [754, 315] width 49 height 24
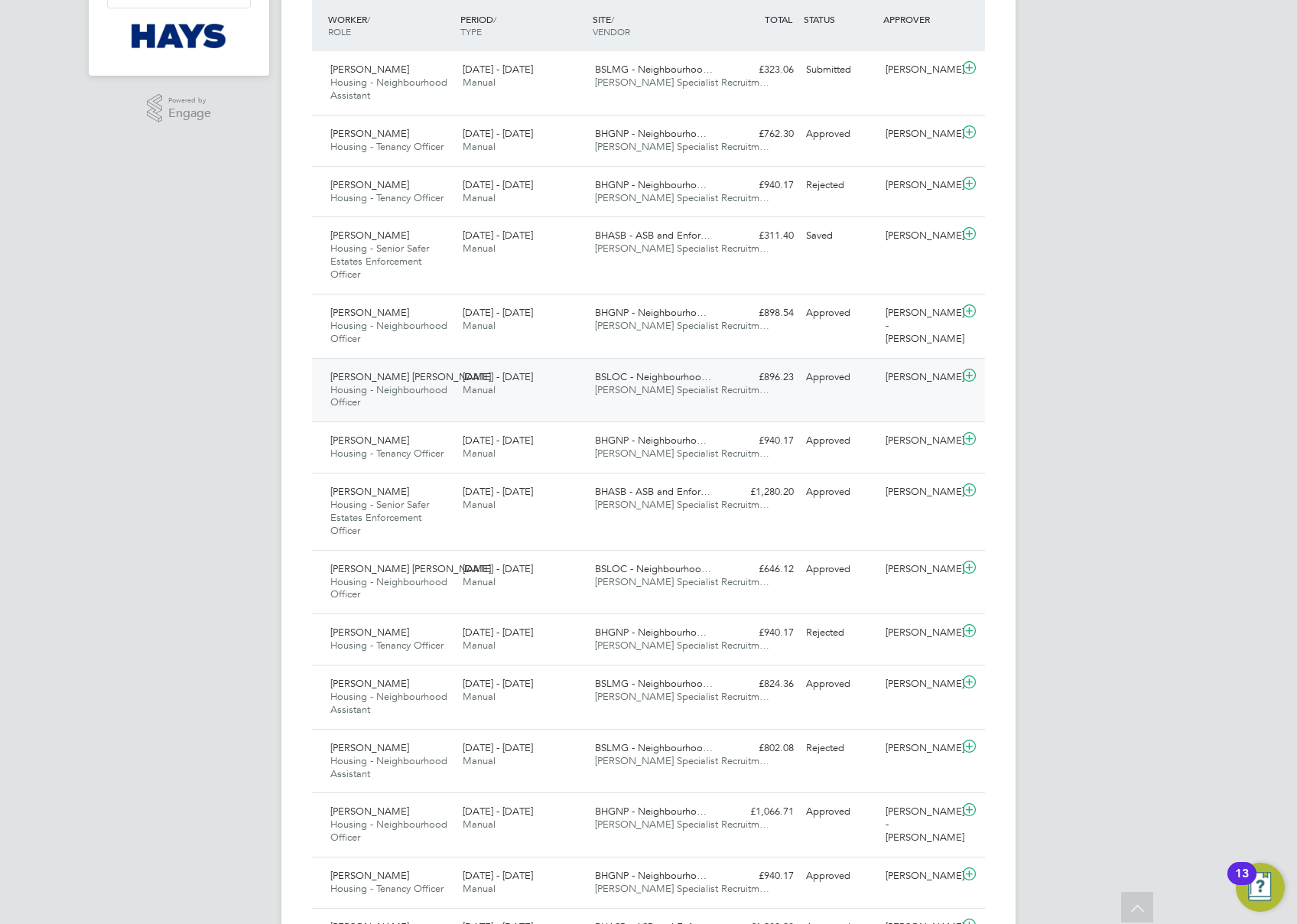
click at [681, 395] on span "Hays Specialist Recruitm…" at bounding box center [682, 390] width 174 height 13
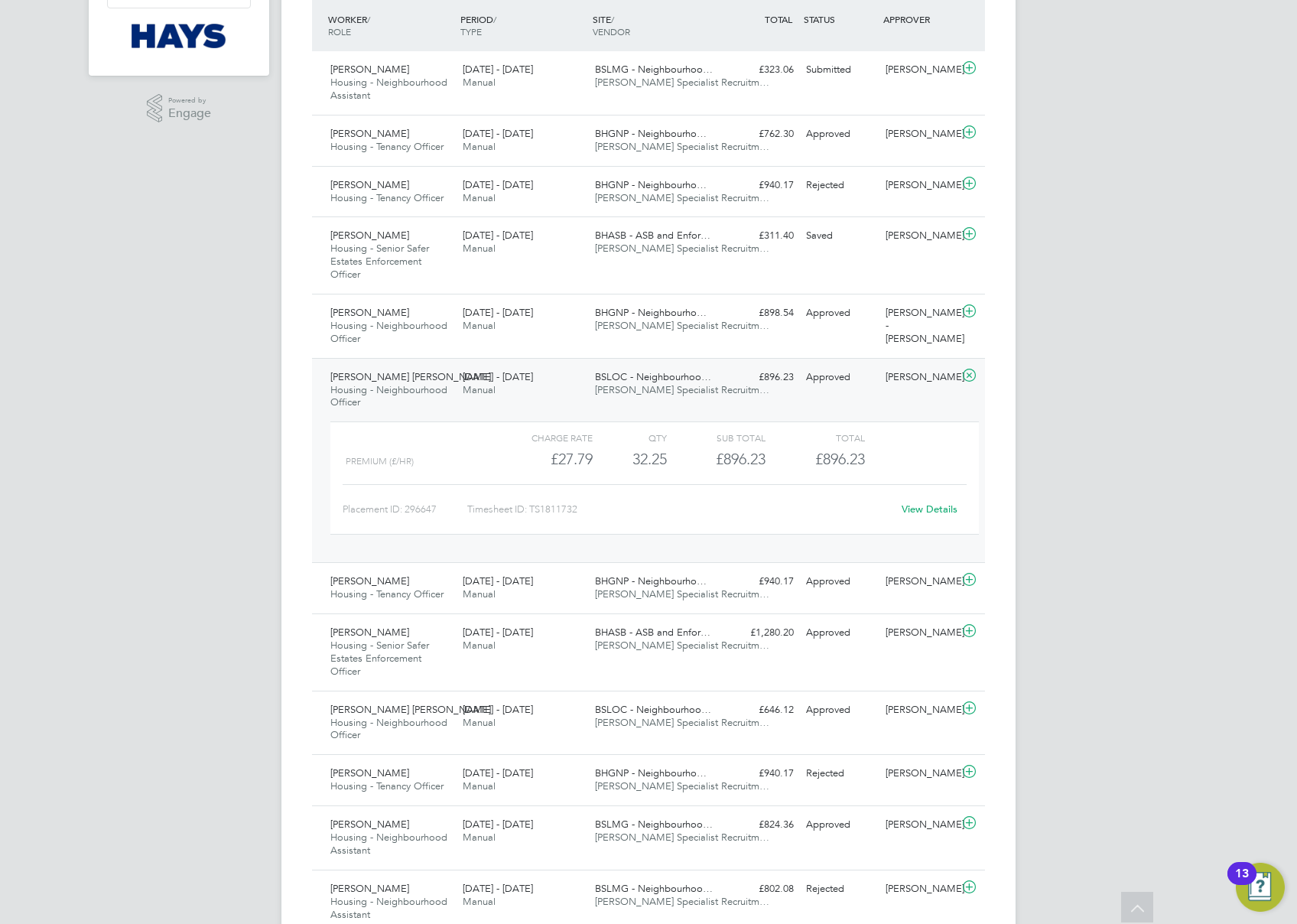
click at [919, 511] on link "View Details" at bounding box center [930, 509] width 56 height 13
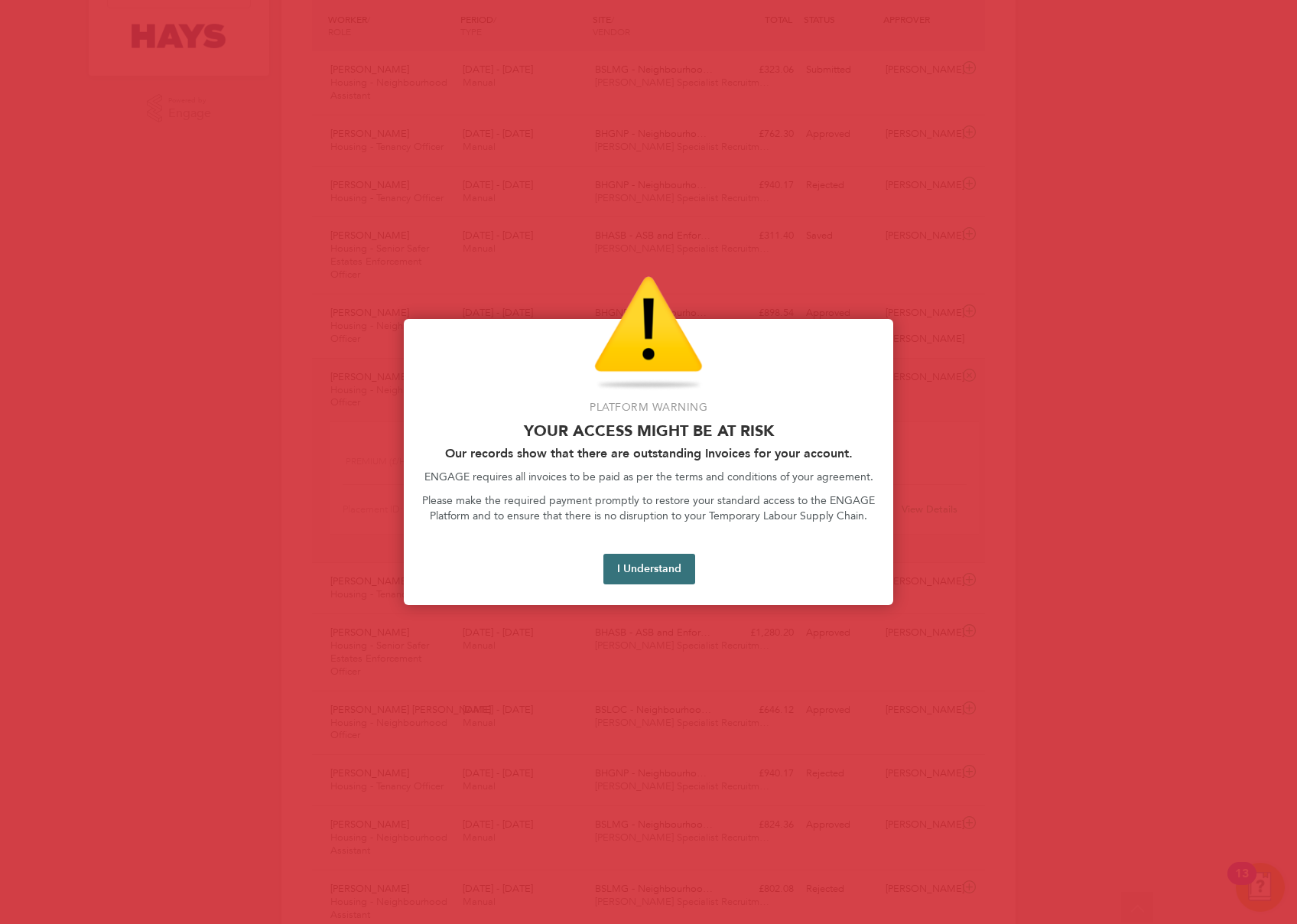
click at [669, 570] on button "I Understand" at bounding box center [649, 569] width 92 height 31
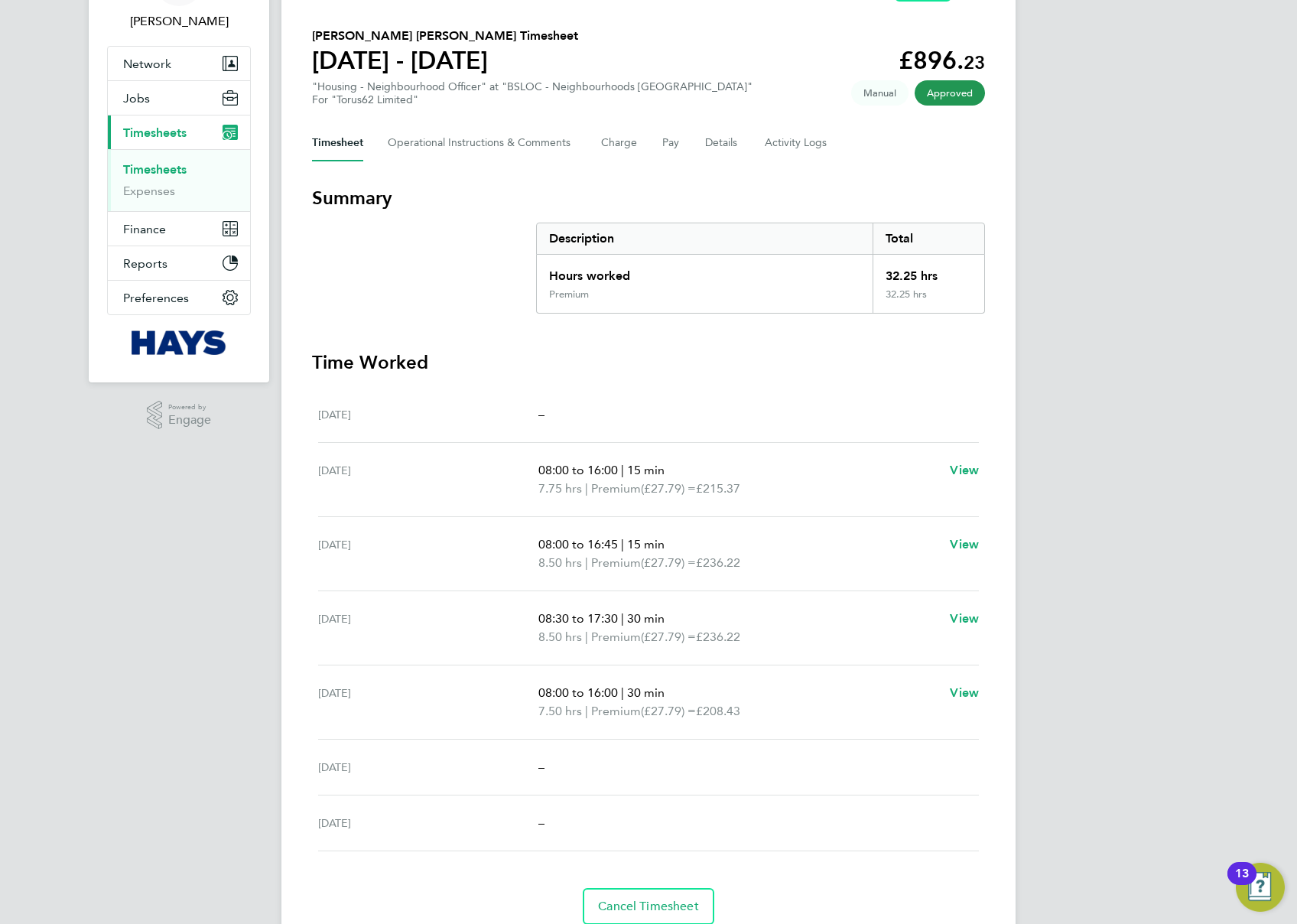
scroll to position [102, 0]
